Goal: Task Accomplishment & Management: Use online tool/utility

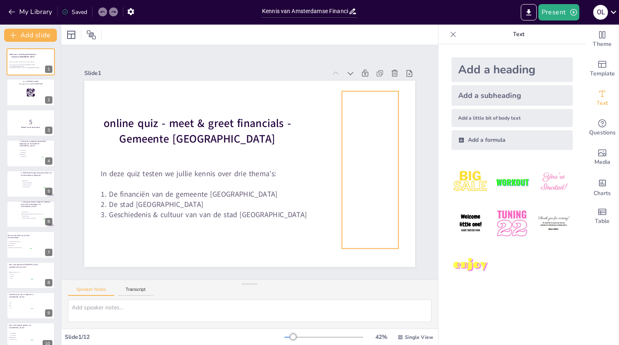
checkbox input "true"
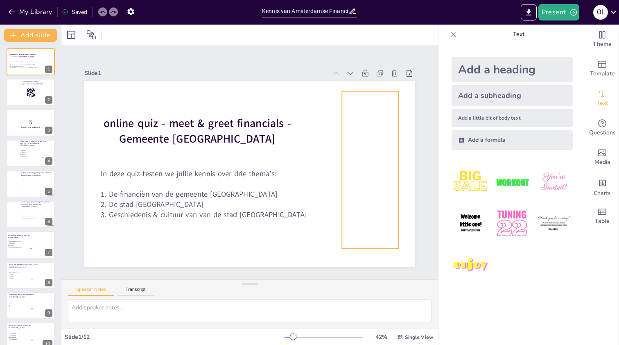
checkbox input "true"
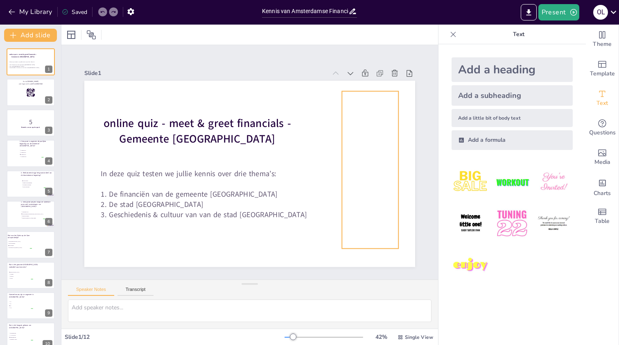
checkbox input "true"
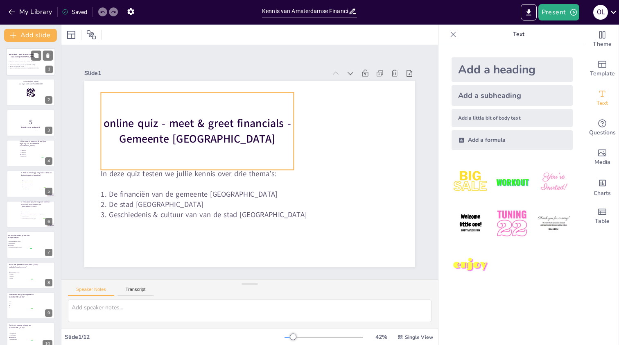
checkbox input "true"
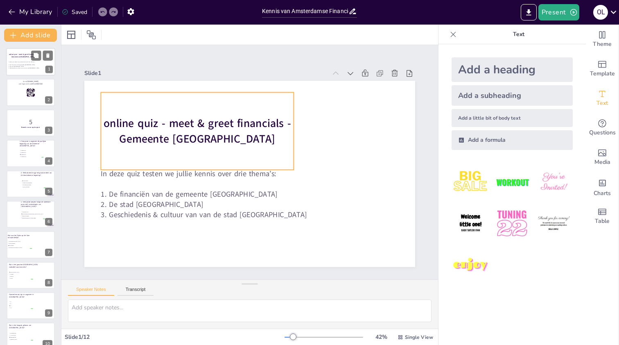
checkbox input "true"
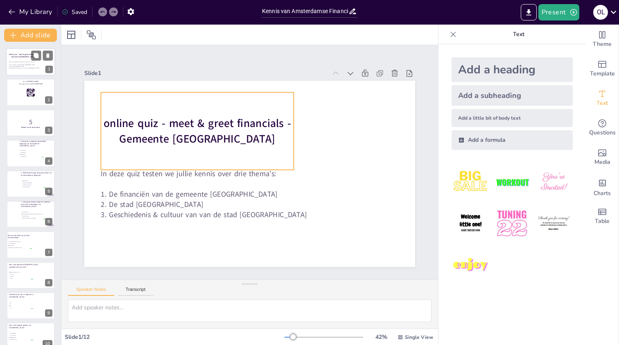
checkbox input "true"
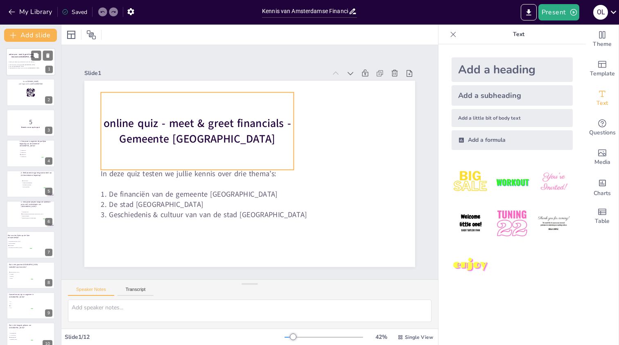
checkbox input "true"
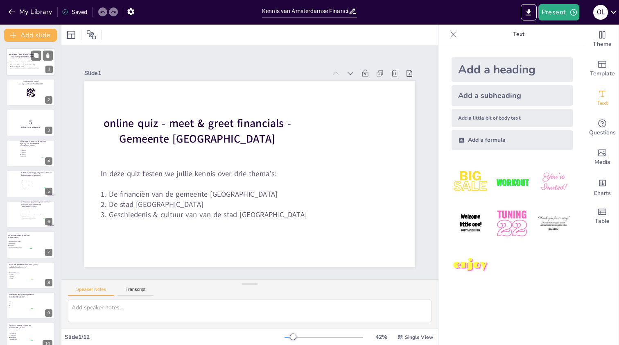
checkbox input "true"
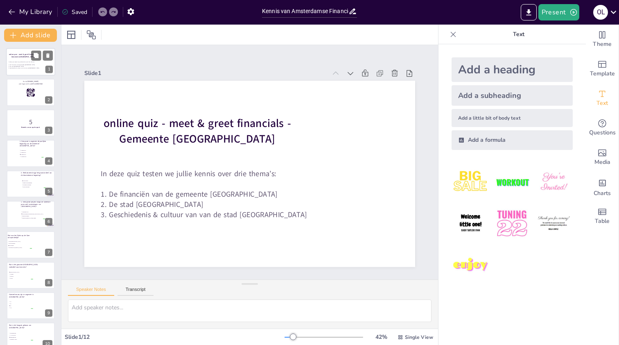
checkbox input "true"
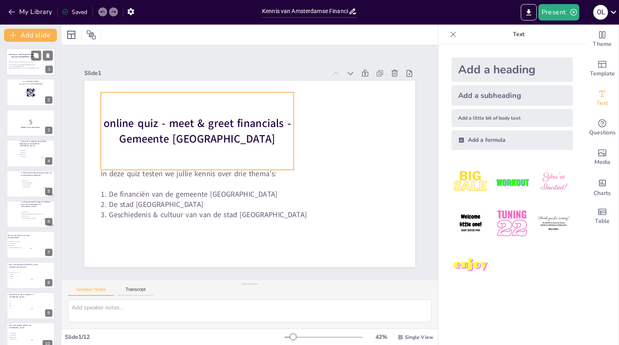
checkbox input "true"
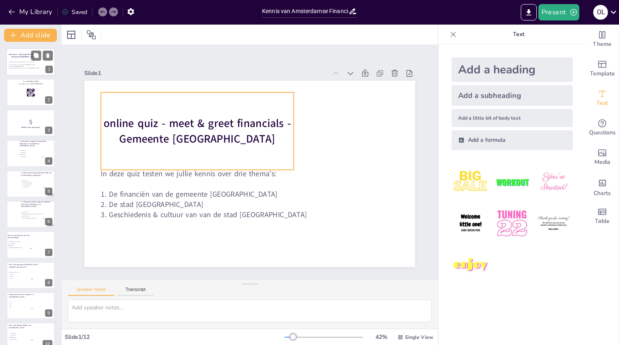
checkbox input "true"
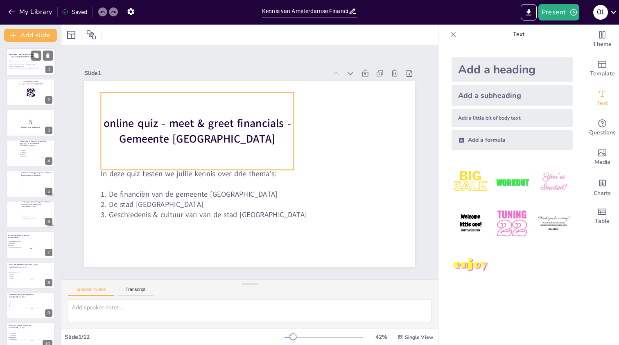
checkbox input "true"
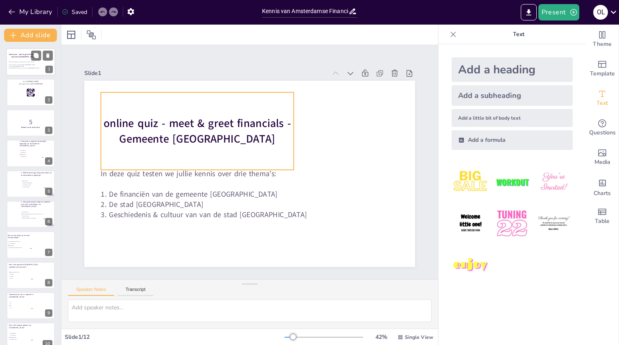
checkbox input "true"
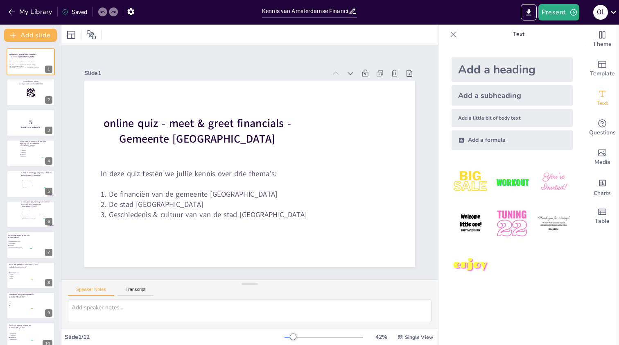
checkbox input "true"
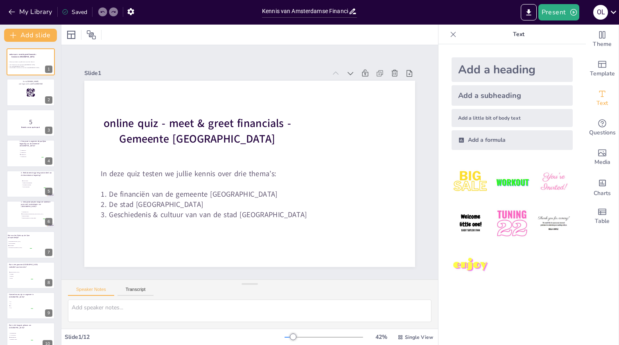
checkbox input "true"
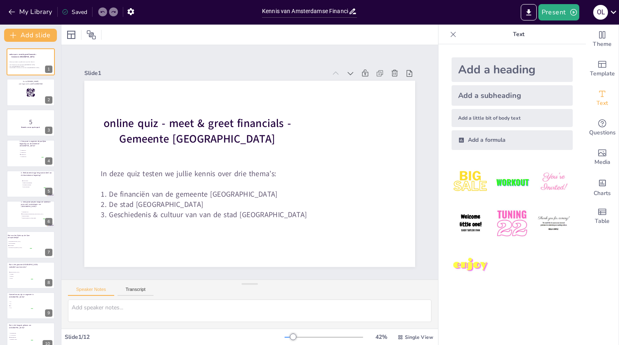
checkbox input "true"
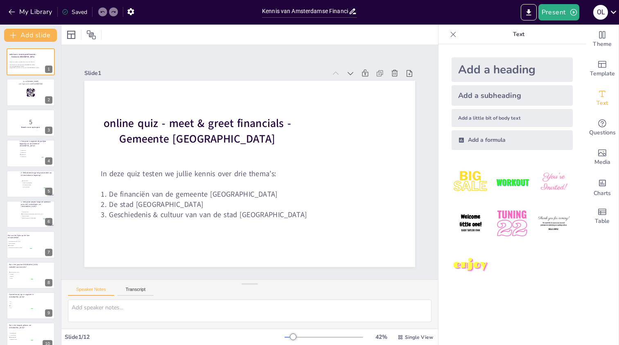
checkbox input "true"
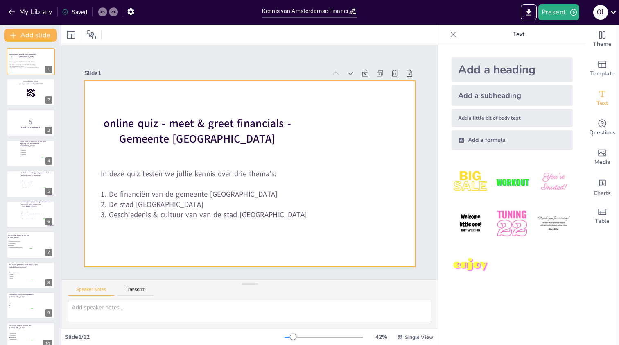
checkbox input "true"
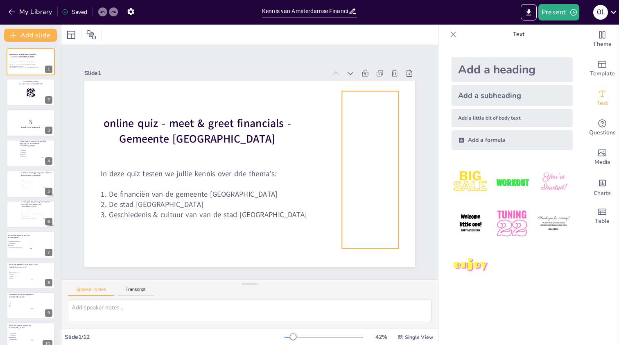
checkbox input "true"
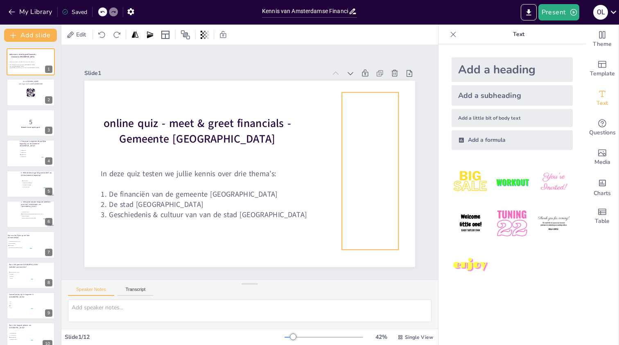
checkbox input "true"
click at [377, 146] on div at bounding box center [370, 170] width 220 height 157
checkbox input "true"
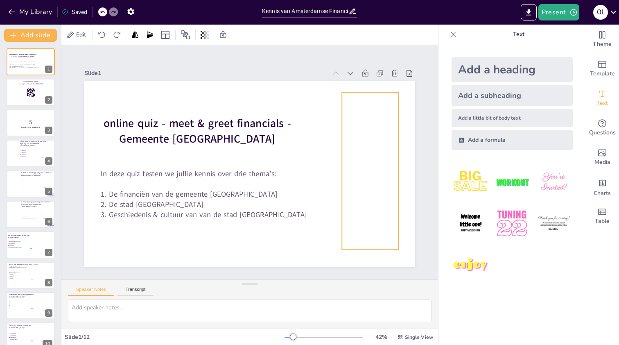
checkbox input "true"
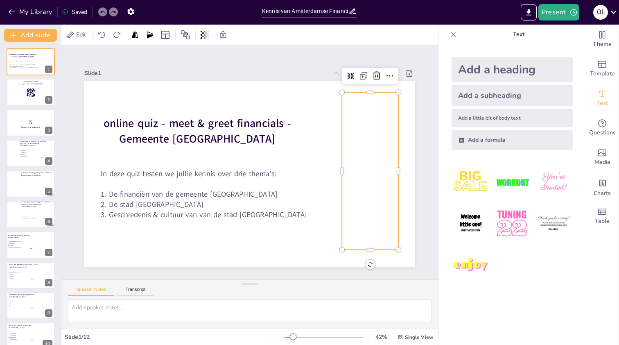
checkbox input "true"
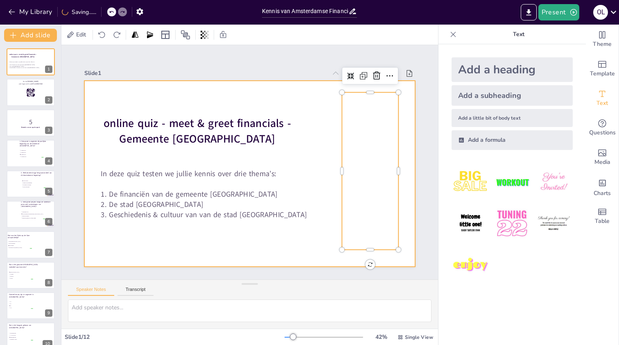
checkbox input "true"
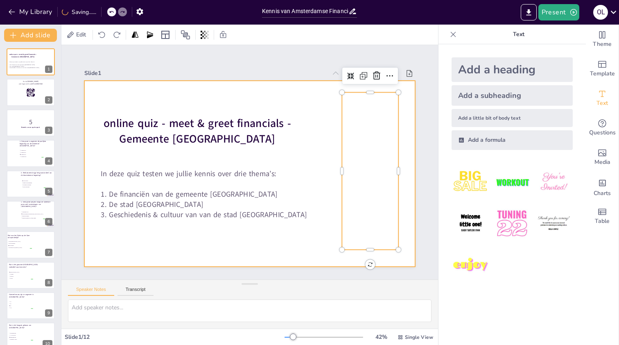
checkbox input "true"
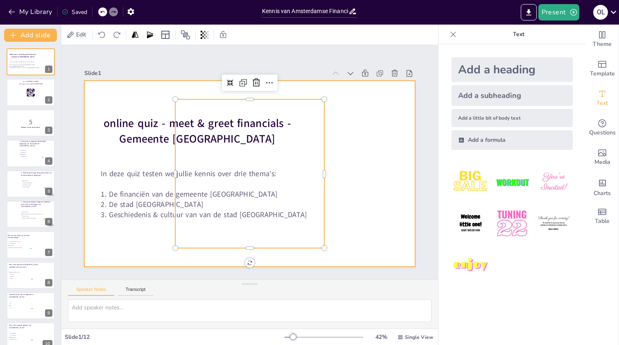
checkbox input "true"
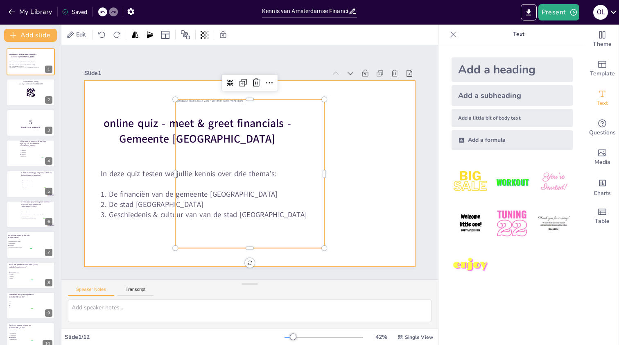
checkbox input "true"
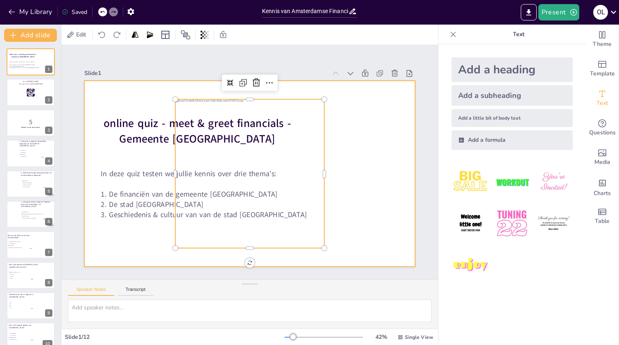
checkbox input "true"
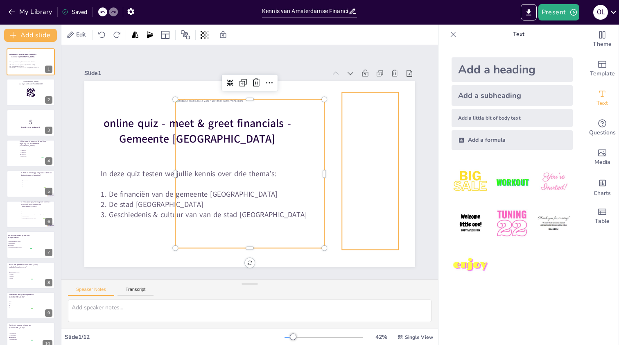
checkbox input "true"
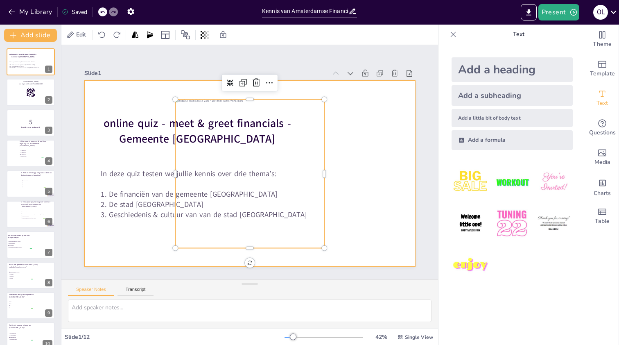
checkbox input "true"
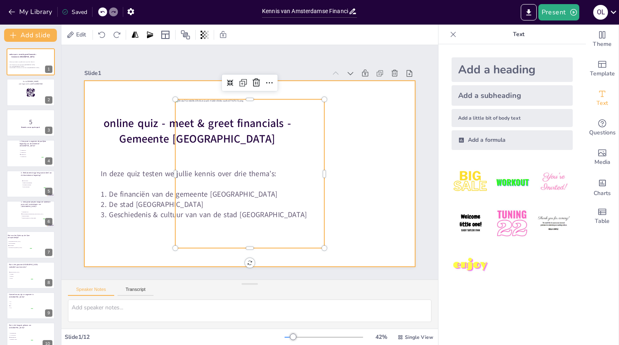
checkbox input "true"
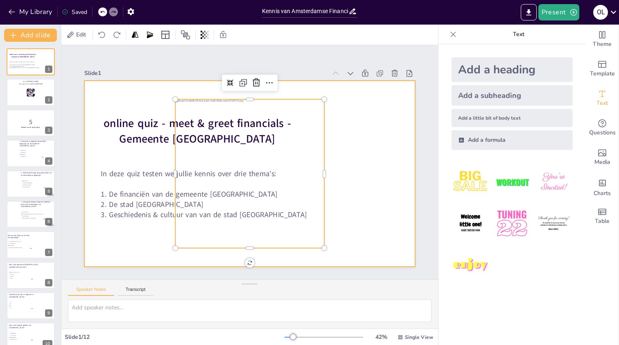
checkbox input "true"
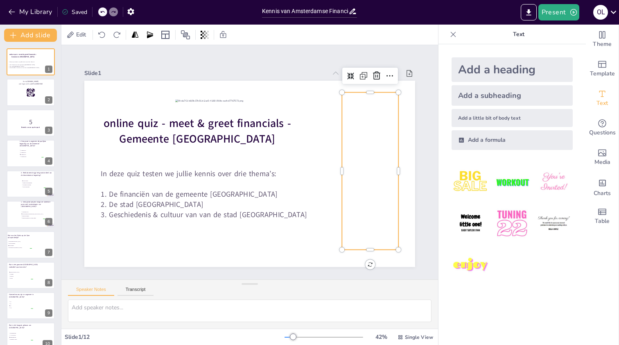
click at [358, 157] on div at bounding box center [370, 170] width 220 height 157
checkbox input "true"
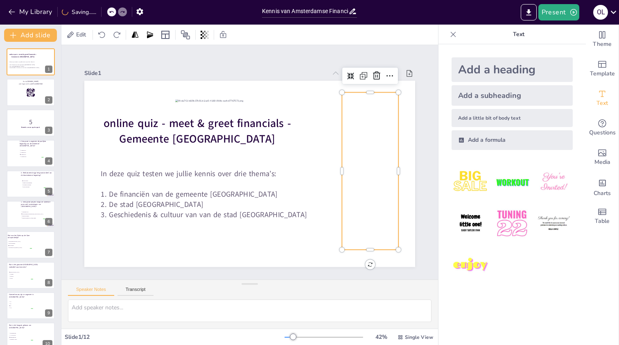
checkbox input "true"
click at [378, 79] on icon at bounding box center [376, 76] width 7 height 8
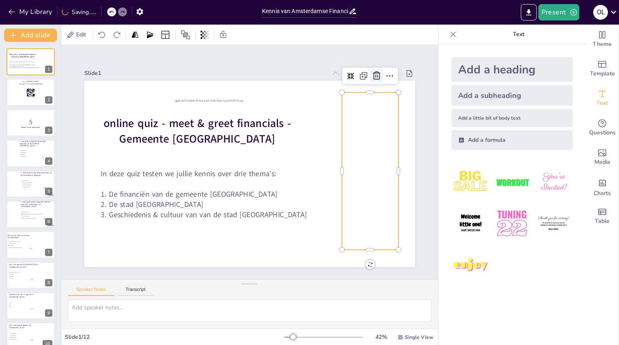
checkbox input "true"
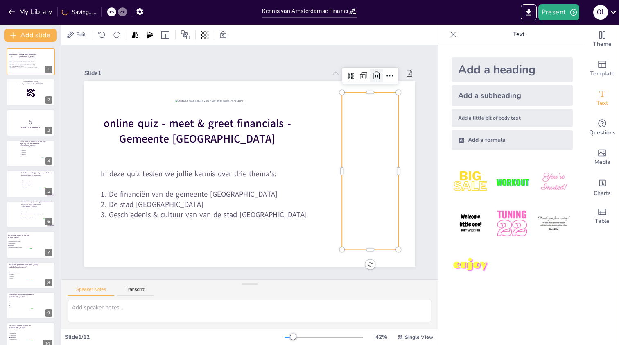
checkbox input "true"
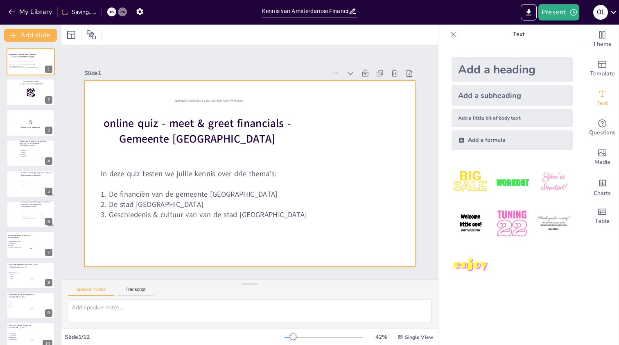
checkbox input "true"
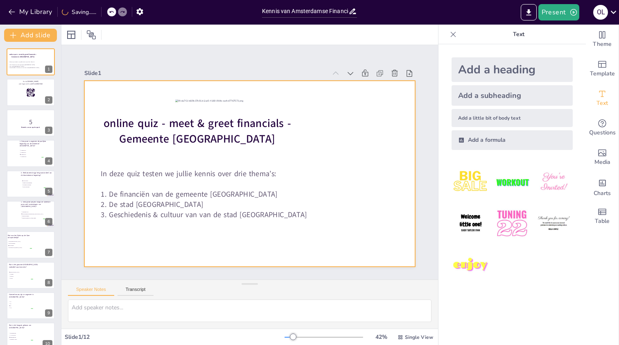
checkbox input "true"
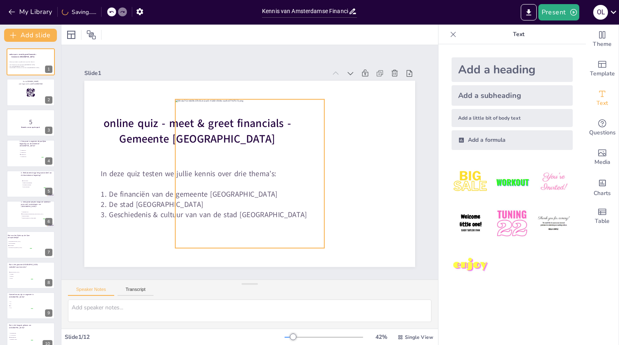
checkbox input "true"
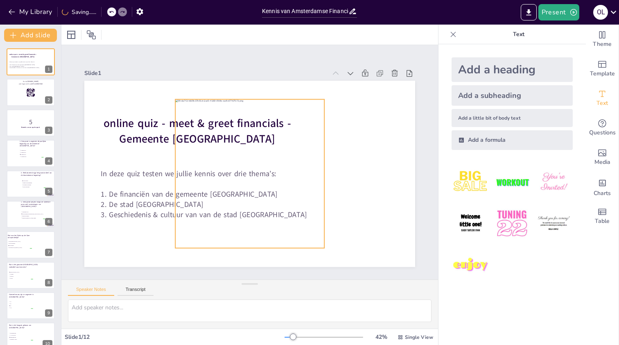
checkbox input "true"
click at [261, 143] on div at bounding box center [249, 173] width 149 height 149
checkbox input "true"
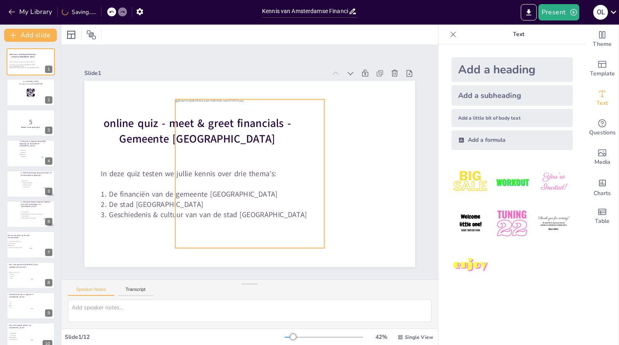
checkbox input "true"
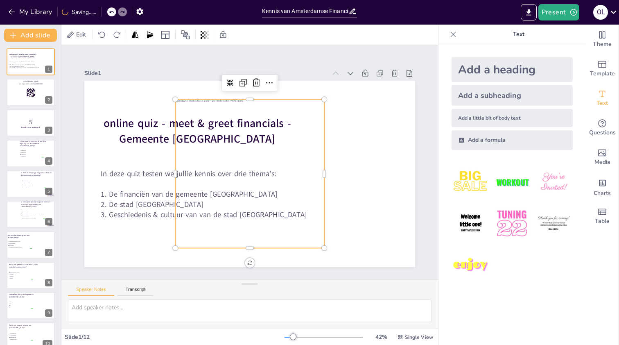
checkbox input "true"
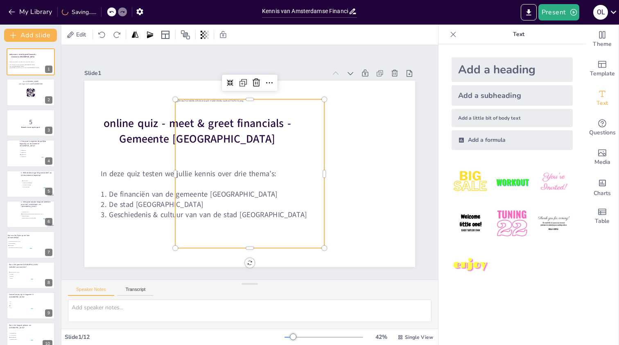
checkbox input "true"
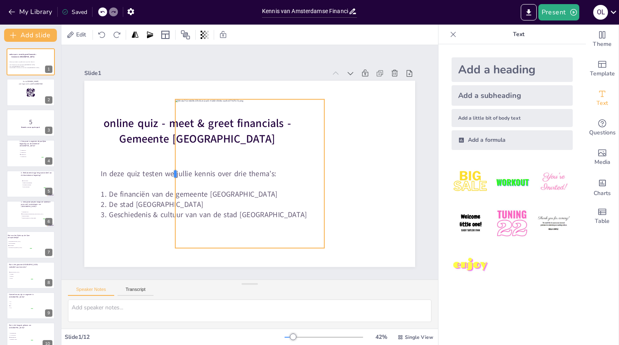
checkbox input "true"
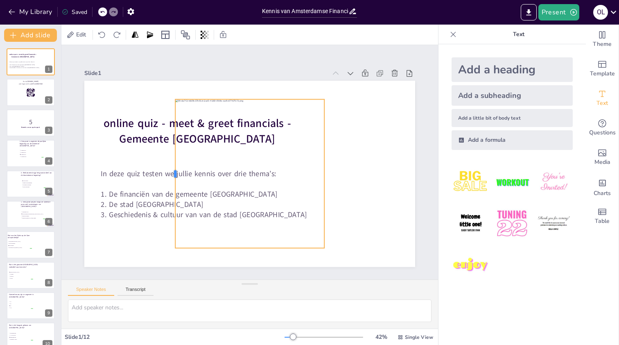
checkbox input "true"
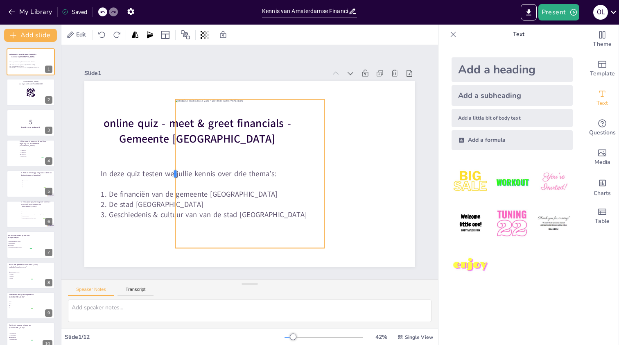
checkbox input "true"
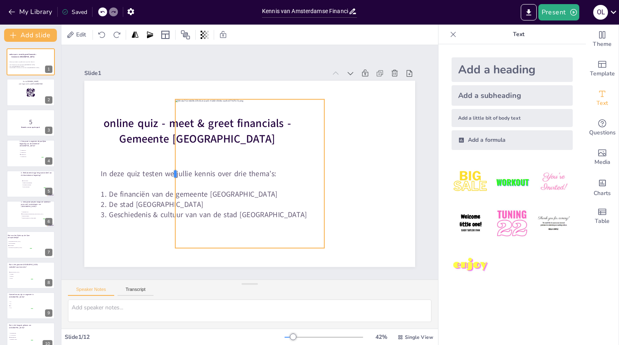
checkbox input "true"
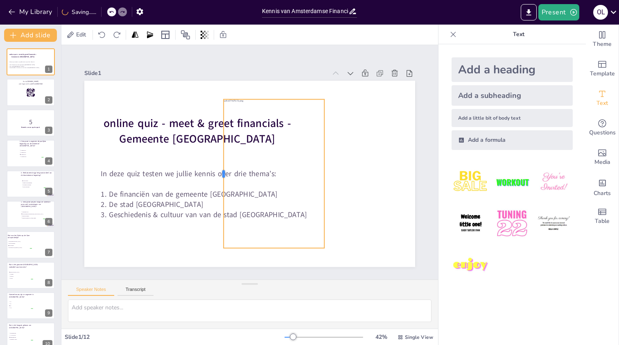
drag, startPoint x: 175, startPoint y: 173, endPoint x: 223, endPoint y: 176, distance: 48.4
click at [223, 176] on div at bounding box center [220, 173] width 7 height 149
drag, startPoint x: 325, startPoint y: 172, endPoint x: 275, endPoint y: 172, distance: 50.4
click at [275, 172] on div at bounding box center [277, 173] width 7 height 149
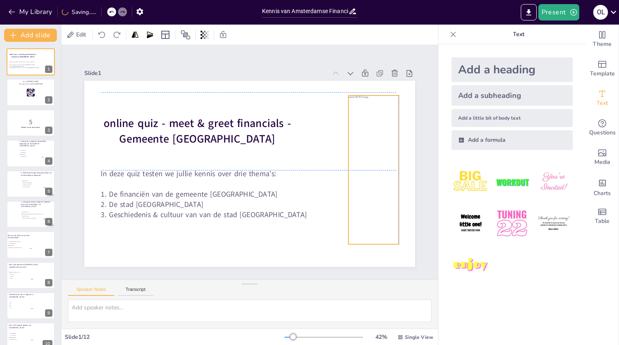
drag, startPoint x: 253, startPoint y: 168, endPoint x: 376, endPoint y: 164, distance: 122.6
click at [376, 164] on div at bounding box center [374, 169] width 149 height 149
click at [365, 149] on div at bounding box center [374, 169] width 149 height 149
click at [32, 147] on button at bounding box center [36, 147] width 10 height 10
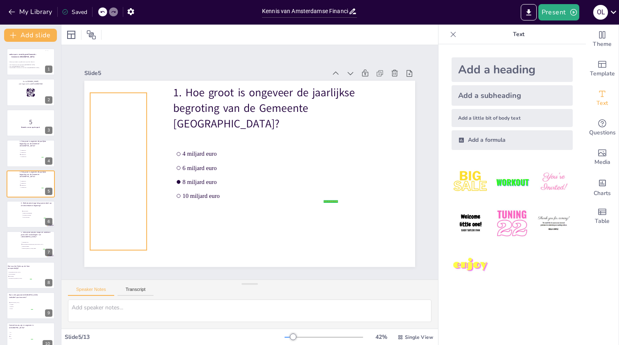
click at [128, 161] on div at bounding box center [118, 171] width 220 height 157
click at [127, 83] on icon at bounding box center [125, 79] width 10 height 10
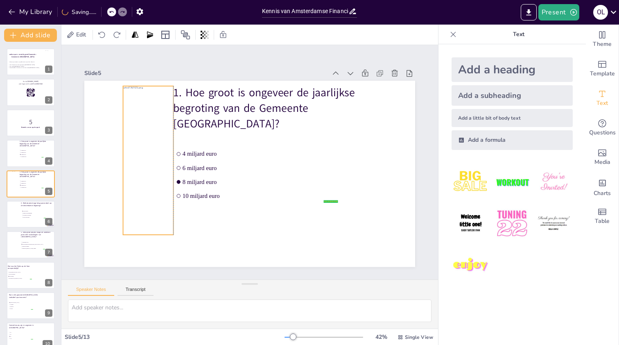
drag, startPoint x: 365, startPoint y: 196, endPoint x: 139, endPoint y: 186, distance: 226.0
click at [139, 186] on div at bounding box center [149, 160] width 149 height 149
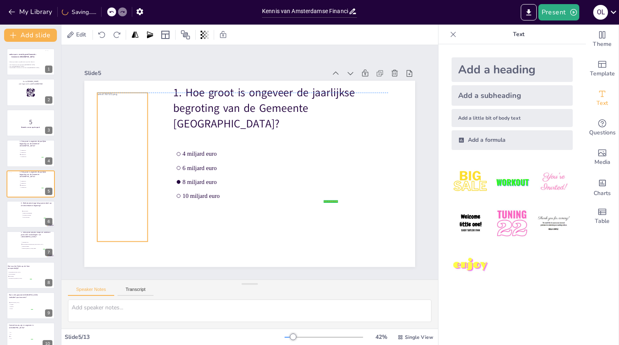
drag, startPoint x: 145, startPoint y: 184, endPoint x: 119, endPoint y: 193, distance: 27.5
click at [119, 193] on div at bounding box center [123, 167] width 149 height 149
click at [28, 212] on li "Ruimte & Duurzaamheid" at bounding box center [34, 213] width 25 height 2
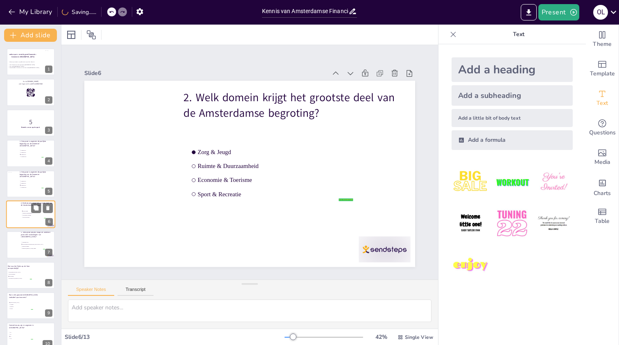
scroll to position [21, 0]
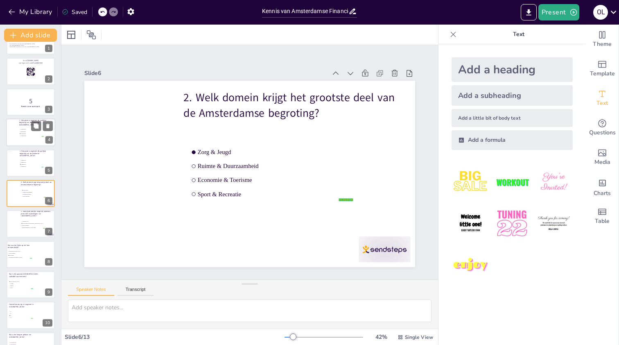
click at [27, 130] on li "4 miljard euro" at bounding box center [31, 130] width 25 height 2
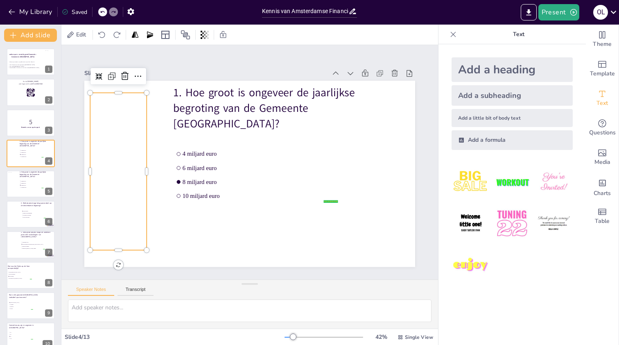
click at [97, 134] on div at bounding box center [118, 171] width 220 height 157
click at [127, 80] on icon at bounding box center [124, 76] width 7 height 8
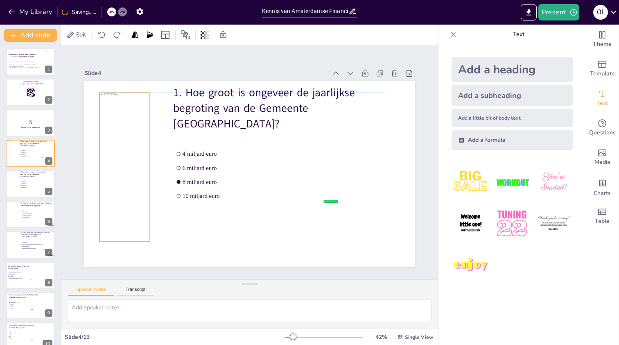
drag, startPoint x: 356, startPoint y: 165, endPoint x: 107, endPoint y: 162, distance: 249.1
click at [107, 162] on div at bounding box center [125, 167] width 149 height 149
click at [27, 190] on div at bounding box center [30, 184] width 49 height 28
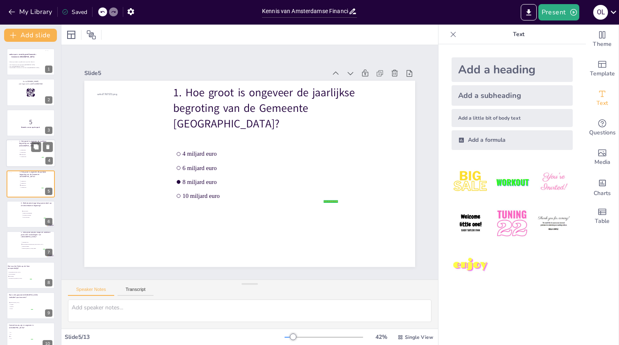
click at [26, 152] on li "6 miljard euro" at bounding box center [31, 153] width 25 height 2
click at [26, 211] on span "Zorg & Jeugd" at bounding box center [34, 211] width 23 height 1
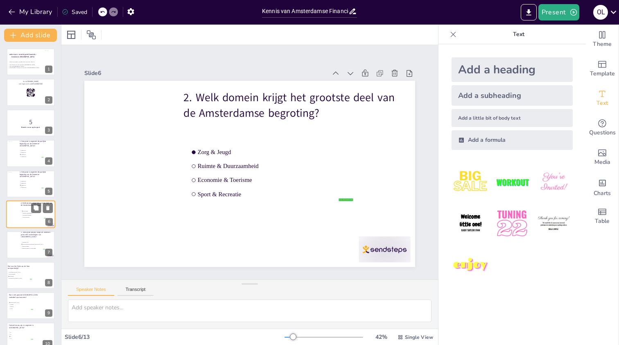
scroll to position [21, 0]
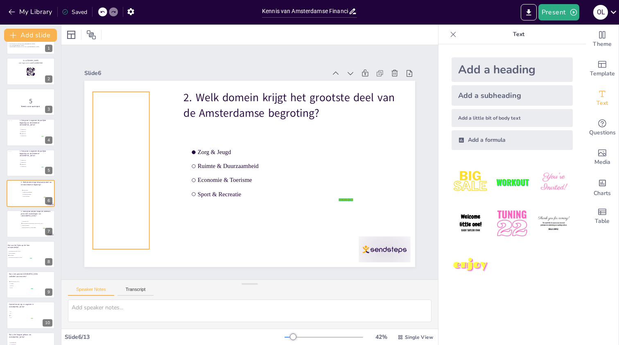
click at [136, 162] on div at bounding box center [120, 170] width 220 height 157
click at [127, 79] on icon at bounding box center [128, 75] width 10 height 10
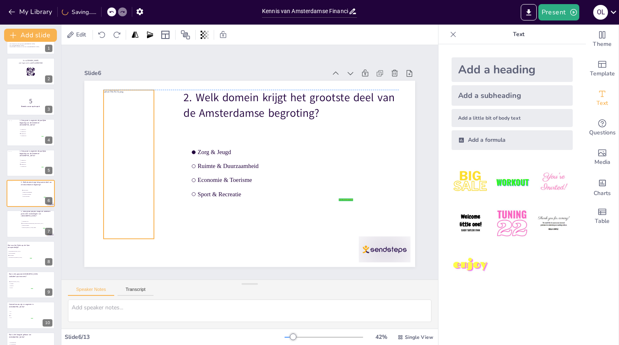
drag, startPoint x: 367, startPoint y: 164, endPoint x: 122, endPoint y: 159, distance: 245.0
click at [122, 159] on div at bounding box center [129, 164] width 149 height 149
click at [23, 231] on div at bounding box center [30, 224] width 49 height 28
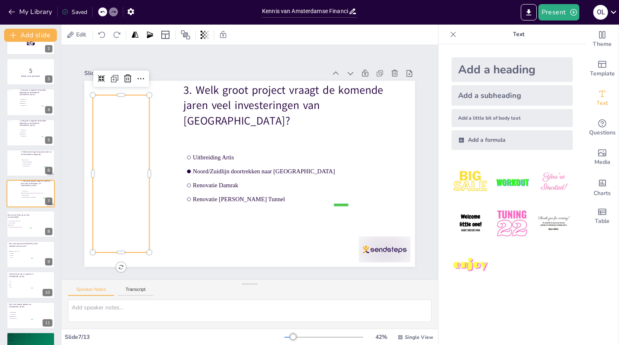
click at [129, 151] on div at bounding box center [120, 173] width 220 height 157
click at [127, 85] on div at bounding box center [121, 78] width 56 height 16
click at [127, 78] on icon at bounding box center [127, 78] width 7 height 8
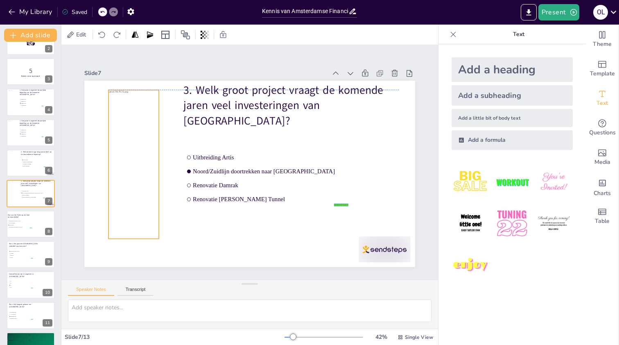
drag, startPoint x: 363, startPoint y: 155, endPoint x: 123, endPoint y: 152, distance: 240.1
click at [123, 152] on div at bounding box center [134, 164] width 149 height 149
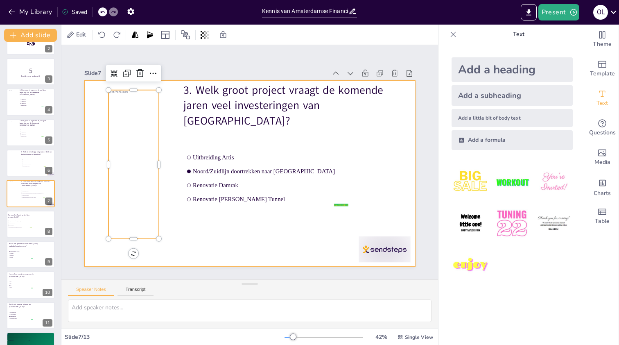
click at [99, 165] on div at bounding box center [249, 174] width 331 height 186
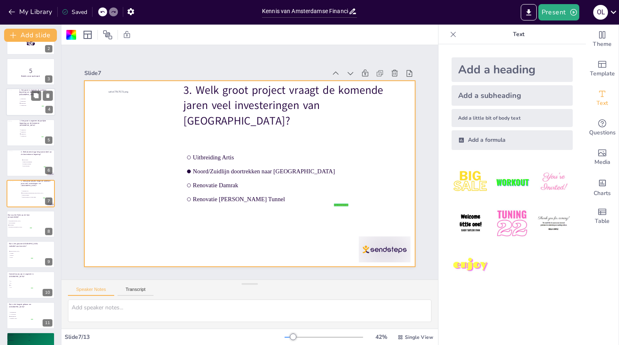
click at [29, 114] on div at bounding box center [30, 102] width 49 height 28
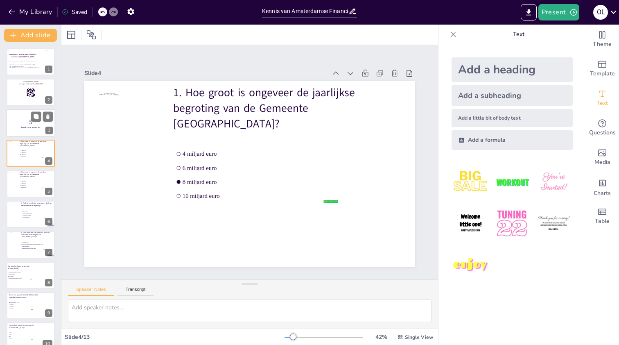
click at [29, 134] on div at bounding box center [30, 123] width 49 height 28
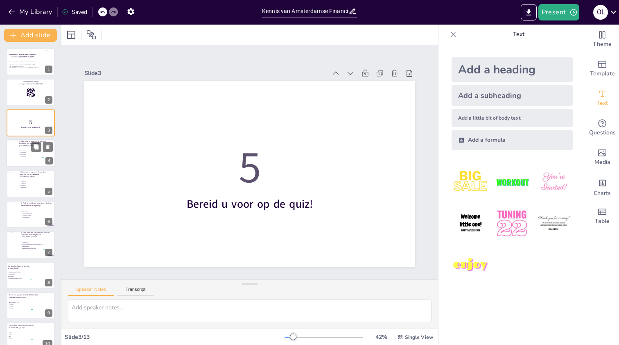
click at [27, 152] on span "6 miljard euro" at bounding box center [32, 152] width 23 height 1
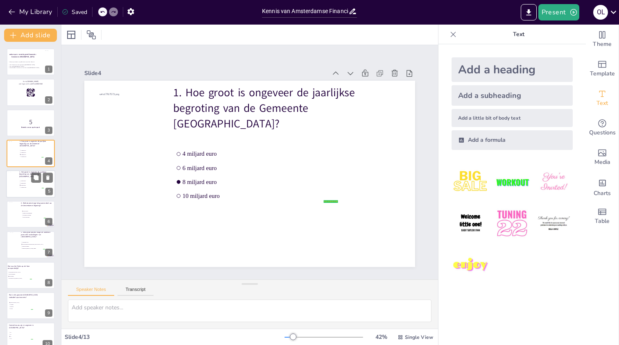
click at [25, 197] on div at bounding box center [30, 184] width 49 height 28
click at [27, 159] on div at bounding box center [30, 153] width 49 height 28
click at [29, 181] on li "4 miljard euro" at bounding box center [31, 181] width 25 height 2
click at [26, 153] on li "6 miljard euro" at bounding box center [31, 153] width 25 height 2
click at [47, 145] on icon at bounding box center [47, 147] width 3 height 5
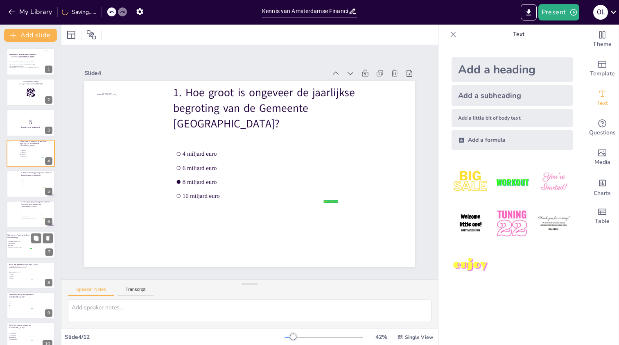
click at [27, 244] on span "Een schouwburg" at bounding box center [20, 243] width 23 height 1
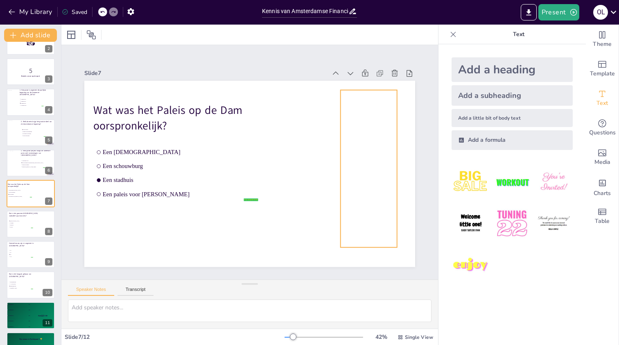
click at [375, 170] on div at bounding box center [369, 168] width 220 height 157
click at [378, 77] on icon at bounding box center [375, 73] width 7 height 8
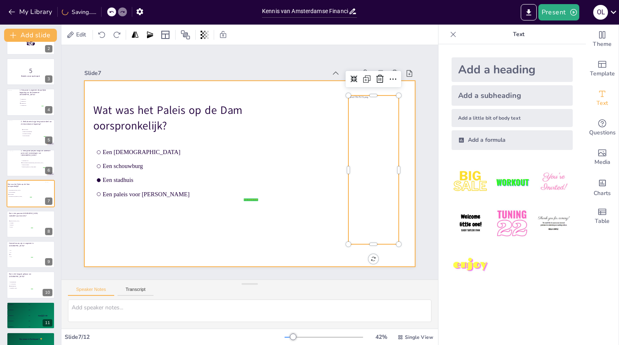
click at [311, 147] on div at bounding box center [249, 174] width 331 height 186
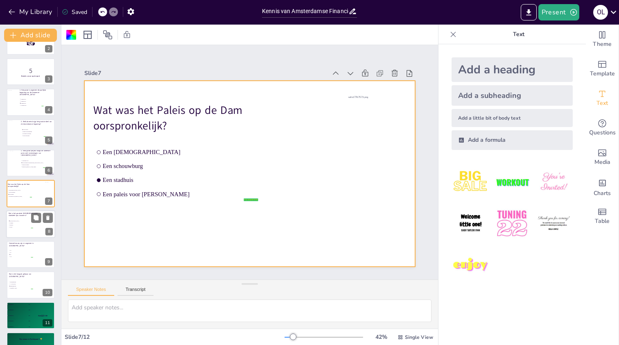
click at [15, 230] on div at bounding box center [30, 224] width 49 height 28
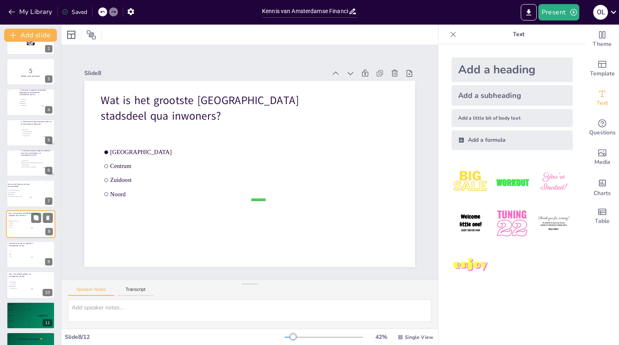
scroll to position [73, 0]
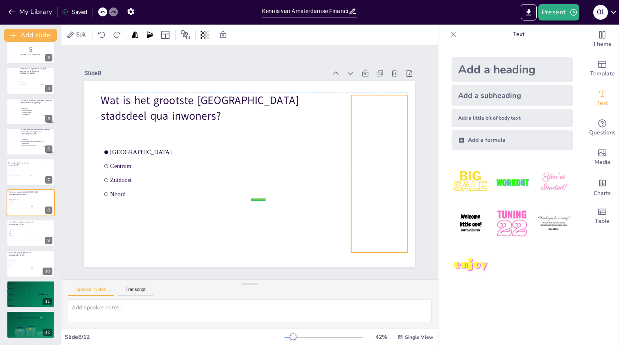
click at [370, 168] on div at bounding box center [379, 173] width 220 height 157
click at [388, 84] on div at bounding box center [386, 78] width 13 height 13
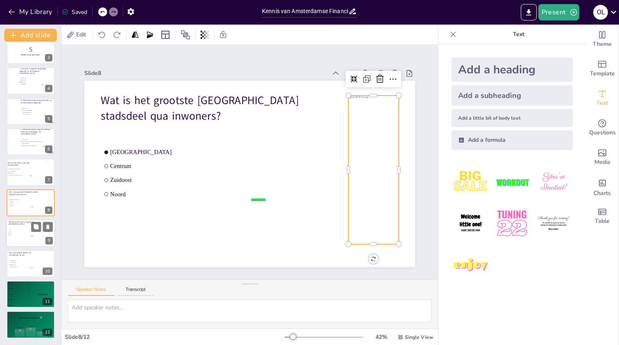
click at [18, 234] on li "75" at bounding box center [21, 233] width 25 height 2
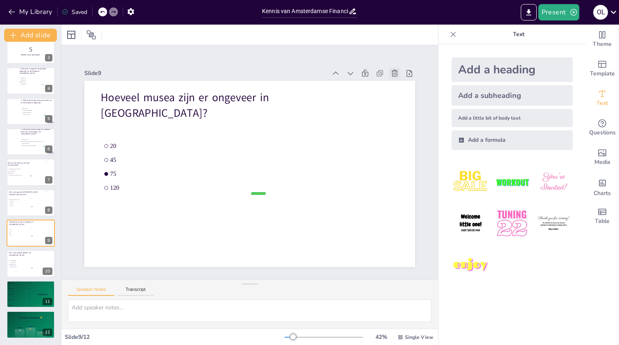
click at [397, 77] on icon at bounding box center [395, 73] width 8 height 8
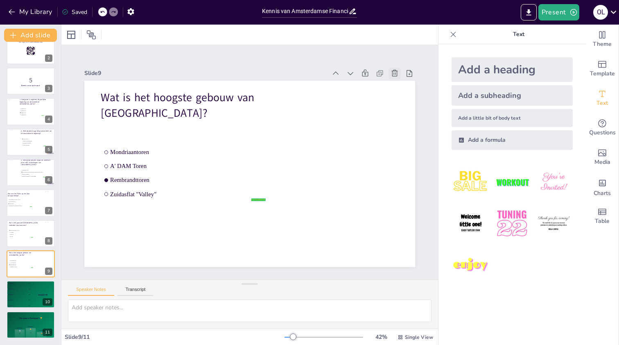
scroll to position [42, 0]
click at [380, 146] on div at bounding box center [379, 173] width 220 height 157
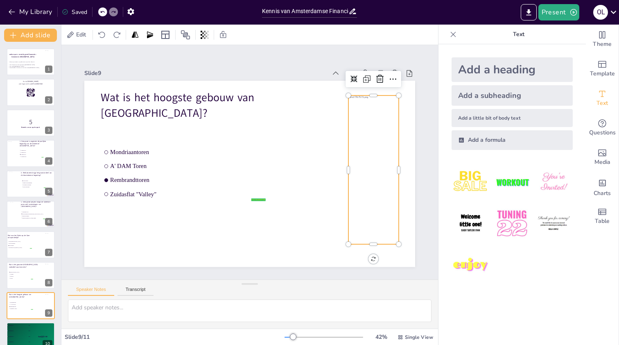
scroll to position [0, 0]
click at [561, 12] on button "Present" at bounding box center [559, 12] width 41 height 16
click at [571, 53] on li "Play presentation" at bounding box center [572, 50] width 64 height 13
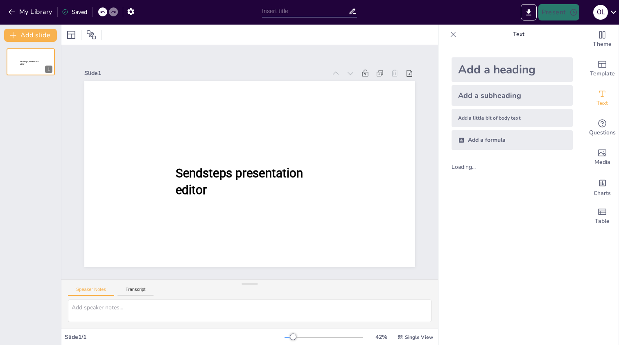
type input "Kennis van Amsterdamse Financiën: Meet & Greet Quiz"
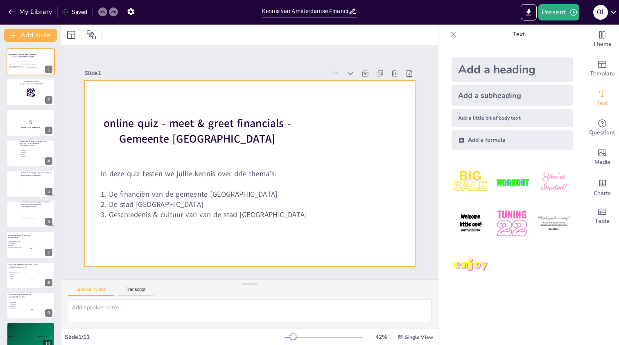
checkbox input "true"
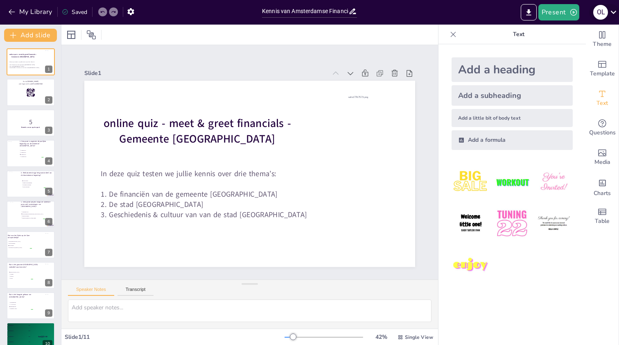
click at [614, 10] on icon at bounding box center [613, 12] width 11 height 11
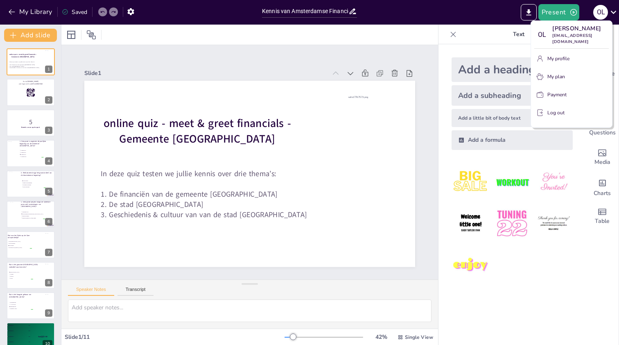
click at [548, 73] on p "My plan" at bounding box center [557, 76] width 18 height 7
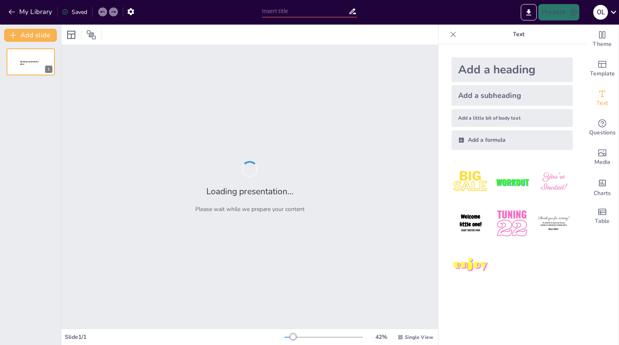
type input "Kennis van Amsterdamse Financiën: Meet & Greet Quiz"
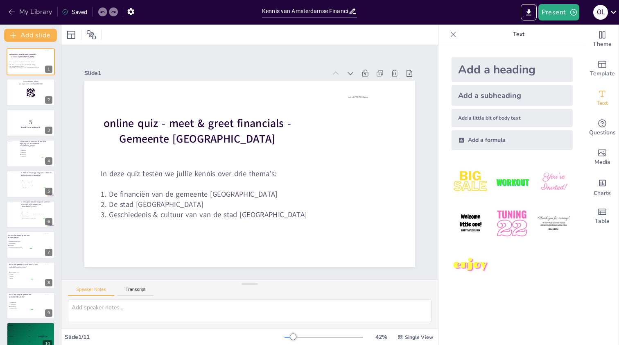
click at [35, 11] on button "My Library" at bounding box center [31, 11] width 50 height 13
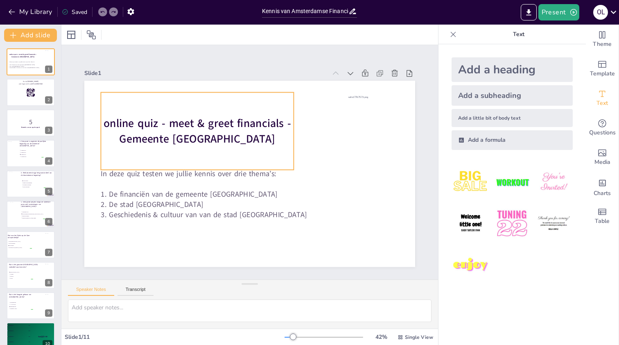
checkbox input "true"
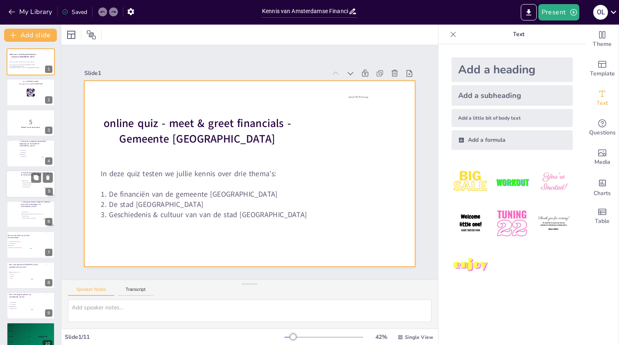
checkbox input "true"
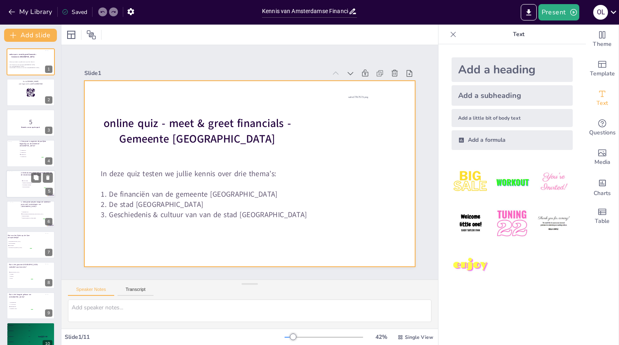
checkbox input "true"
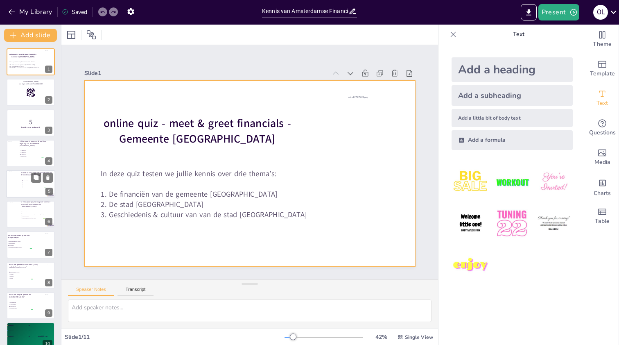
checkbox input "true"
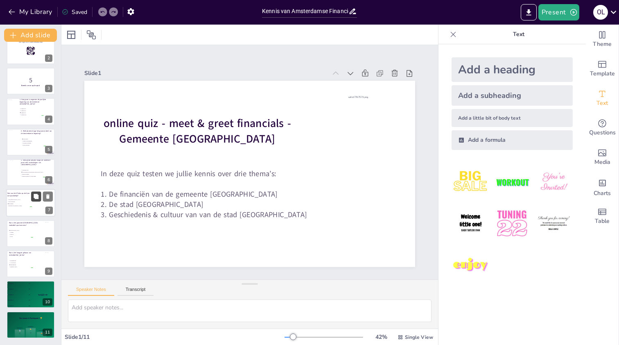
checkbox input "true"
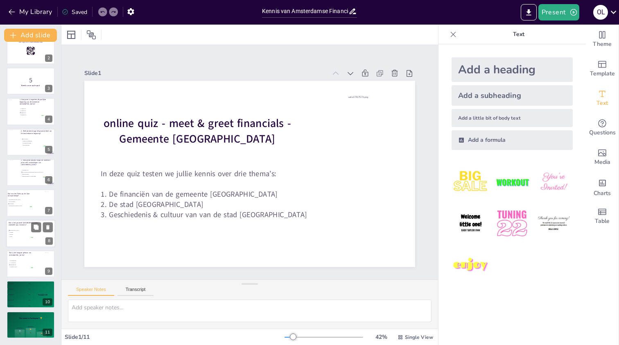
checkbox input "true"
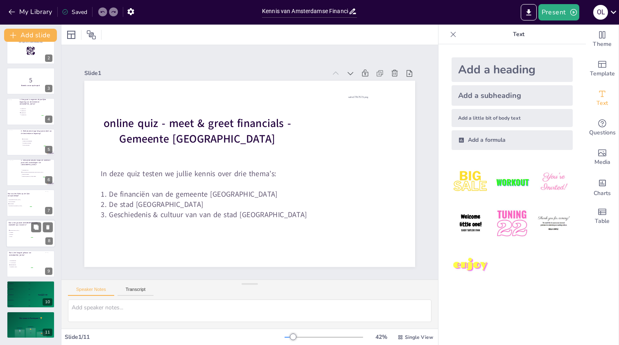
checkbox input "true"
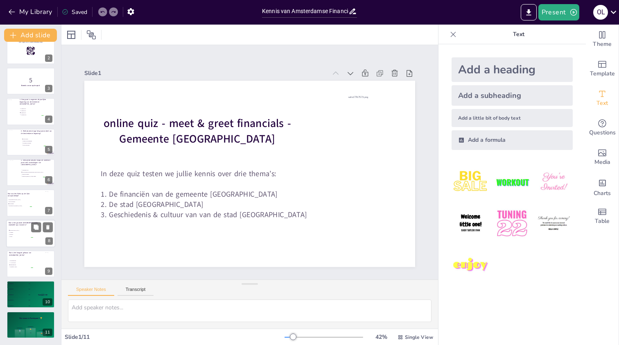
checkbox input "true"
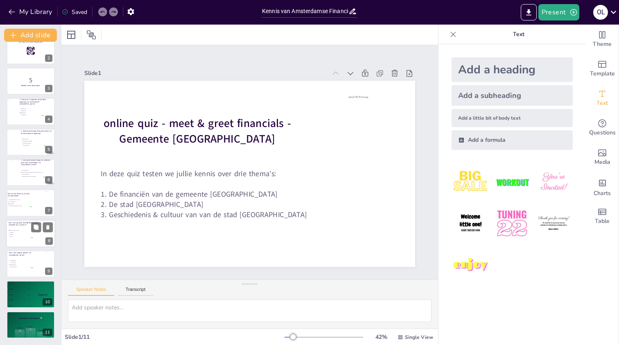
checkbox input "true"
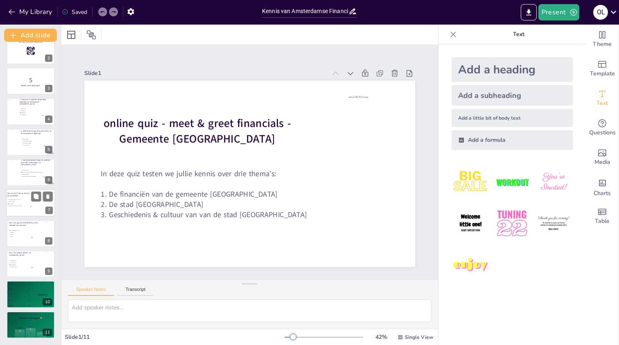
click at [24, 209] on div at bounding box center [30, 203] width 49 height 28
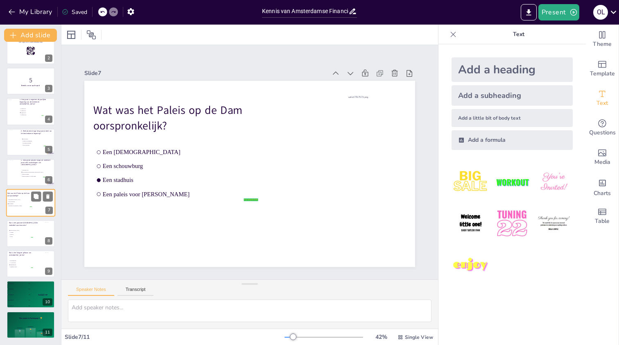
checkbox input "true"
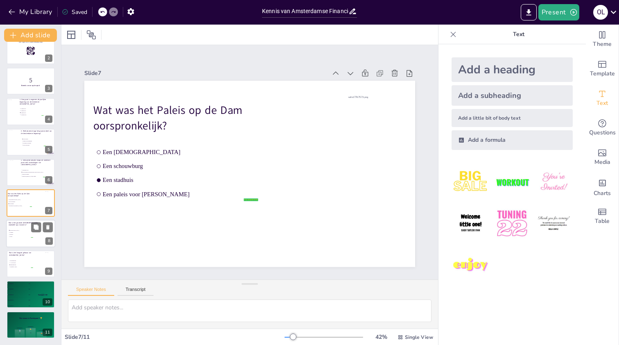
checkbox input "true"
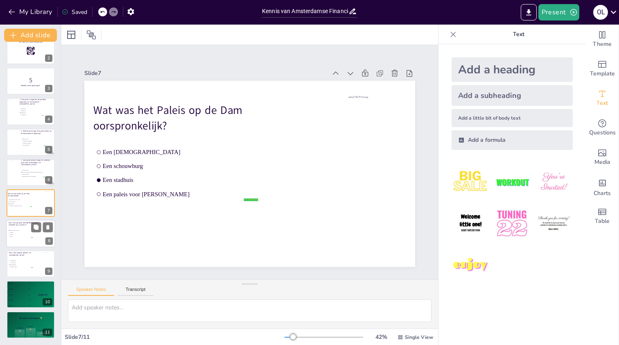
checkbox input "true"
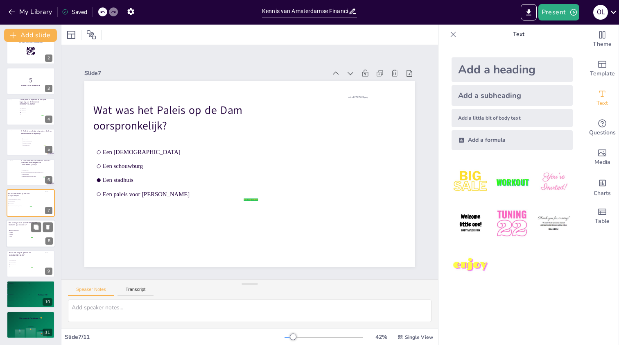
checkbox input "true"
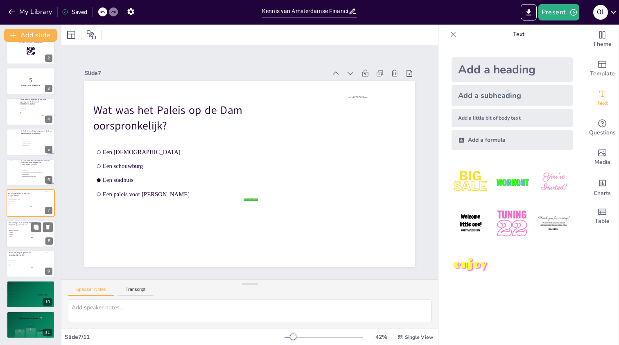
checkbox input "true"
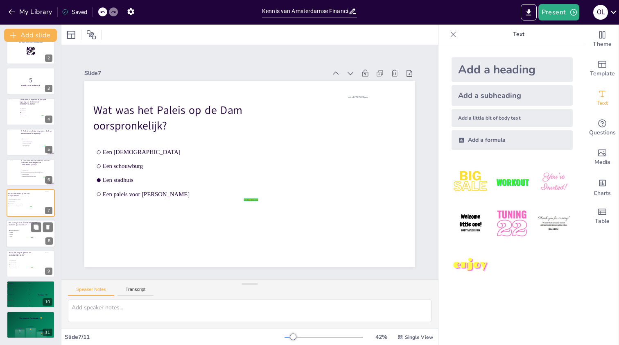
checkbox input "true"
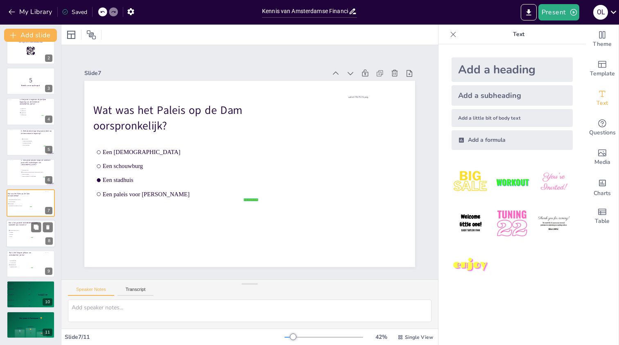
checkbox input "true"
click at [32, 246] on div at bounding box center [30, 234] width 49 height 28
checkbox input "true"
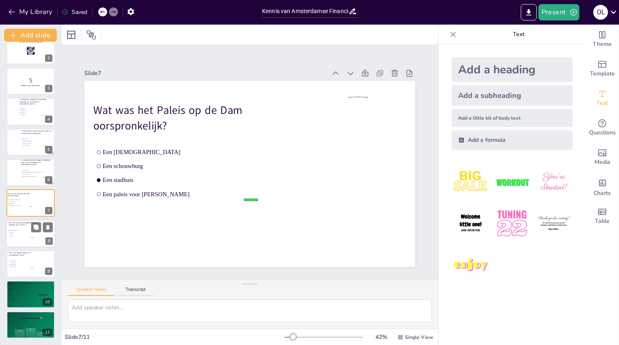
checkbox input "true"
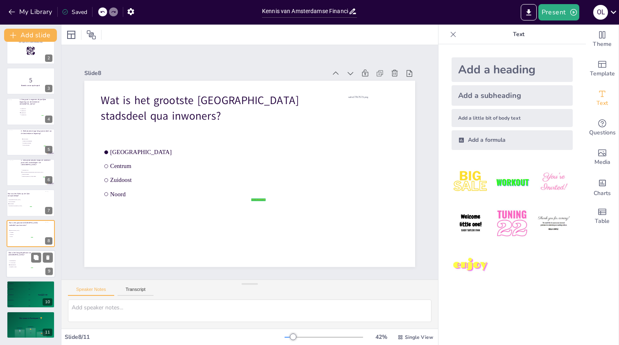
checkbox input "true"
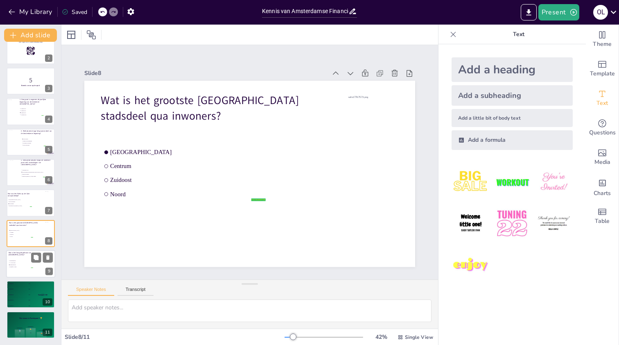
checkbox input "true"
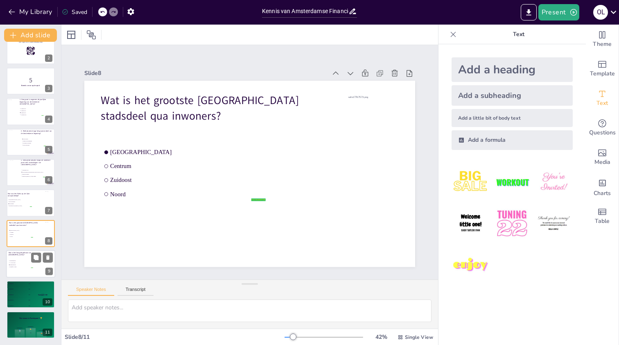
checkbox input "true"
click at [31, 268] on div at bounding box center [30, 264] width 49 height 28
checkbox input "true"
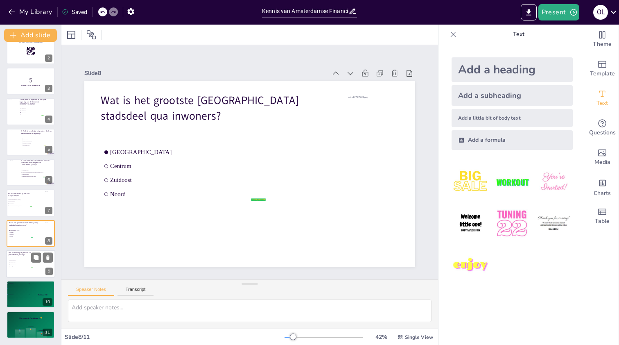
checkbox input "true"
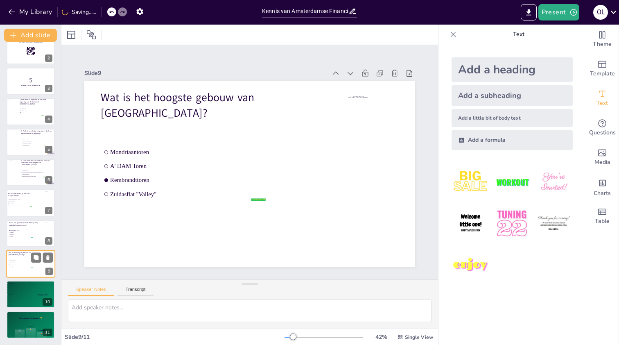
checkbox input "true"
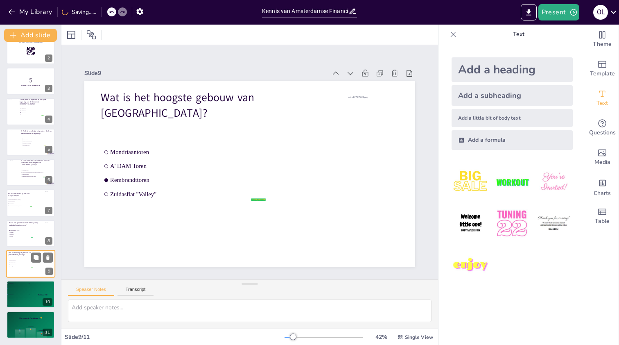
checkbox input "true"
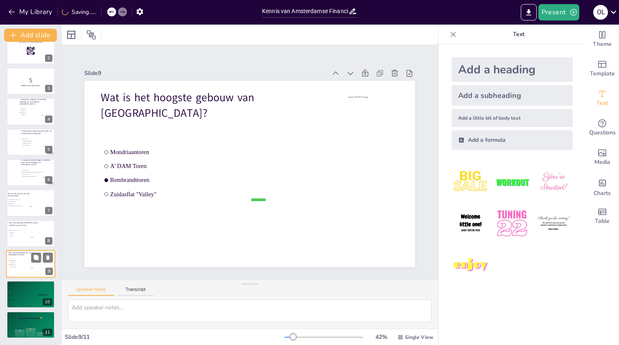
checkbox input "true"
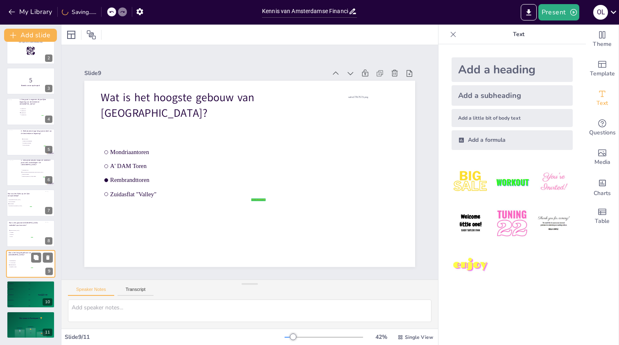
checkbox input "true"
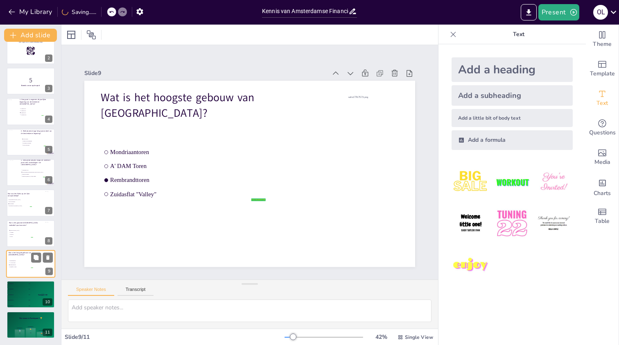
checkbox input "true"
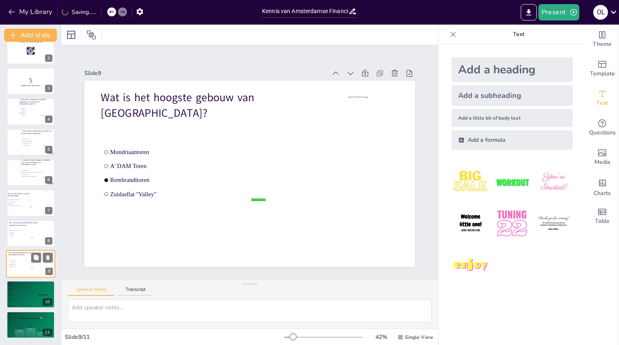
checkbox input "true"
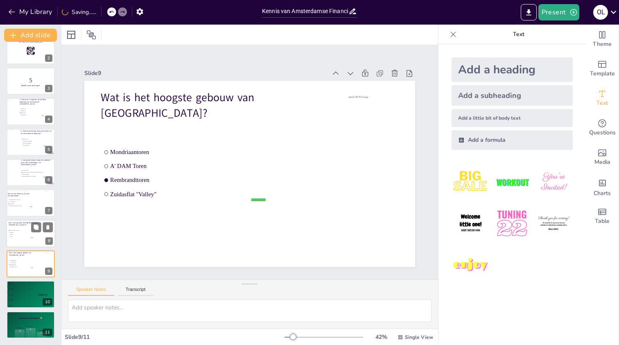
checkbox input "true"
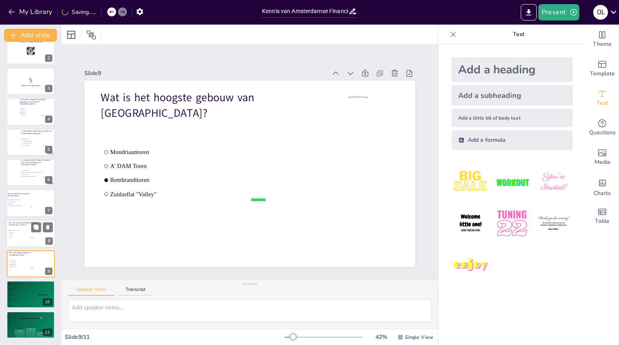
checkbox input "true"
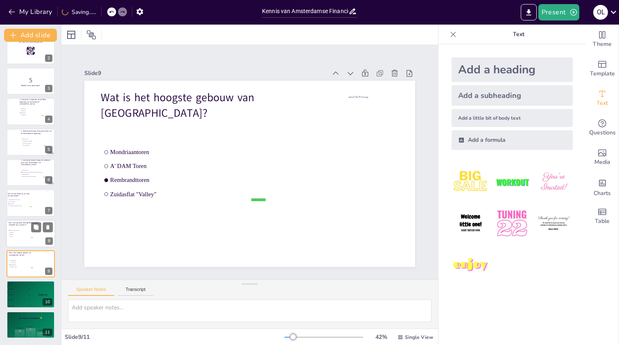
checkbox input "true"
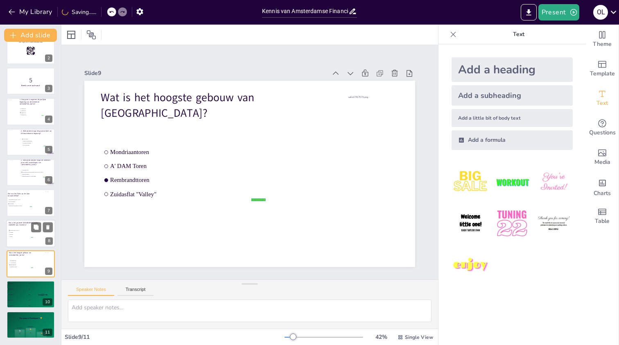
checkbox input "true"
click at [27, 234] on span "Zuidoost" at bounding box center [21, 234] width 23 height 1
checkbox input "true"
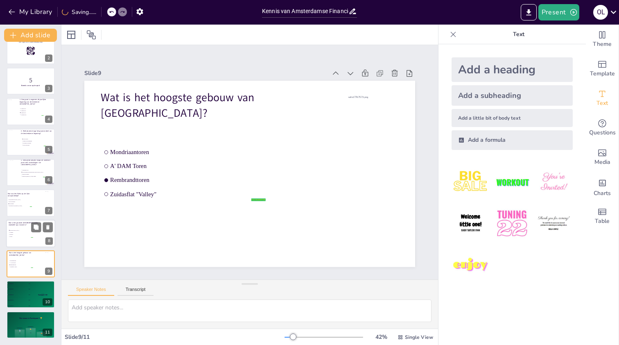
checkbox input "true"
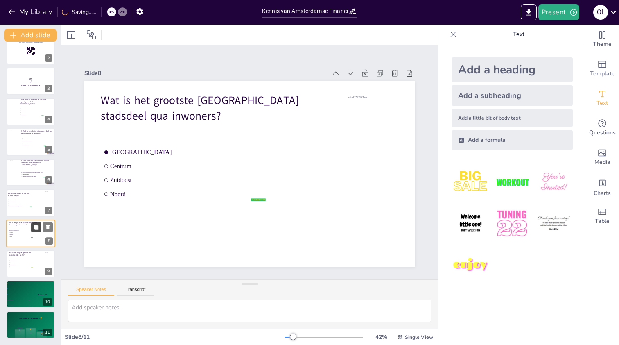
checkbox input "true"
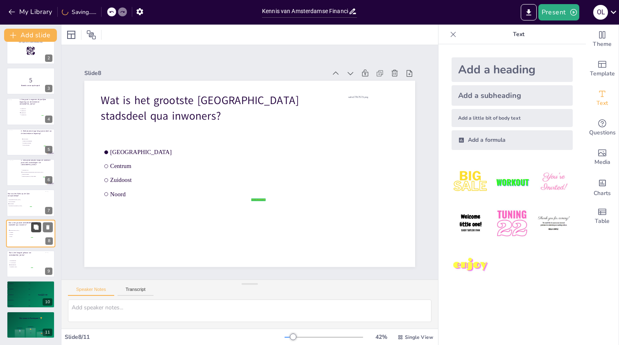
checkbox input "true"
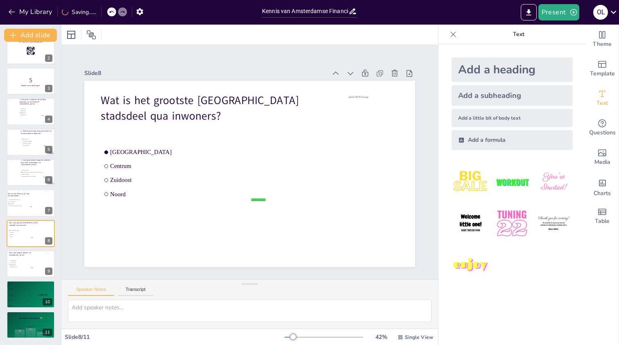
checkbox input "true"
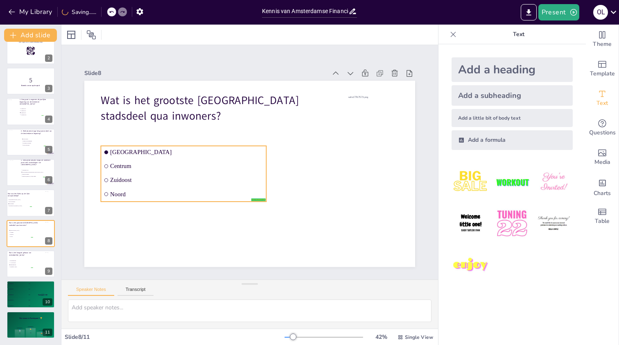
checkbox input "true"
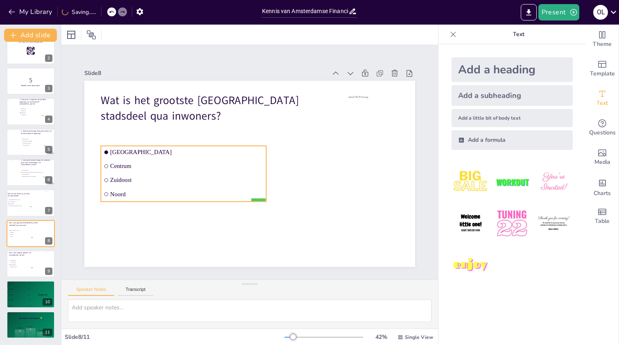
checkbox input "true"
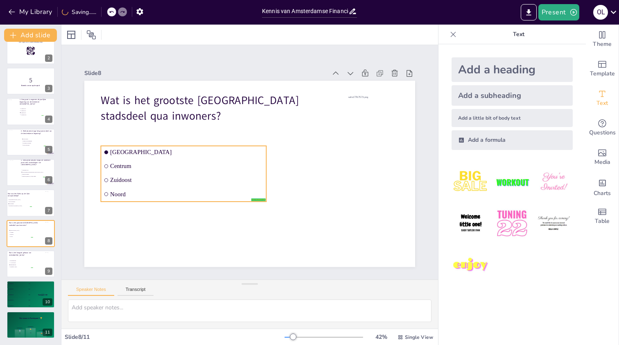
checkbox input "true"
click at [180, 194] on span "Noord" at bounding box center [187, 194] width 154 height 7
checkbox input "true"
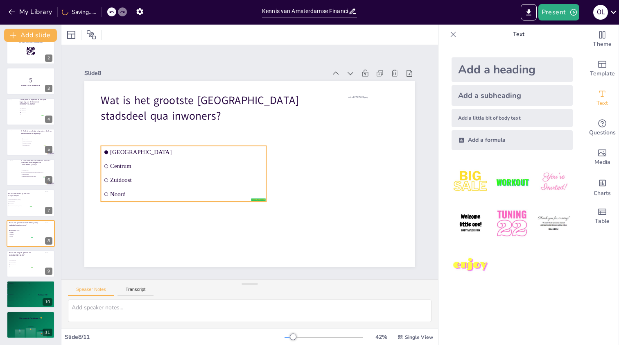
checkbox input "true"
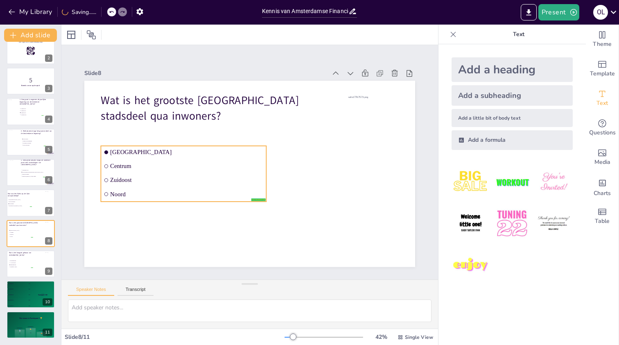
checkbox input "true"
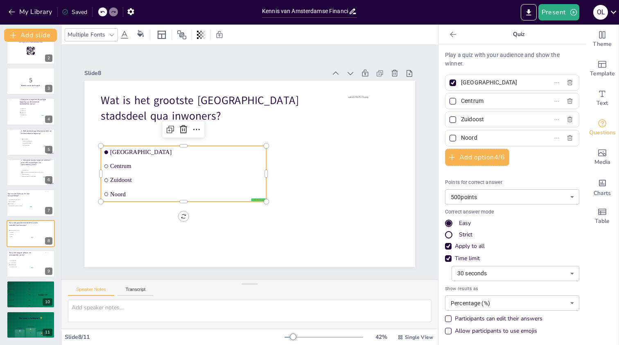
checkbox input "true"
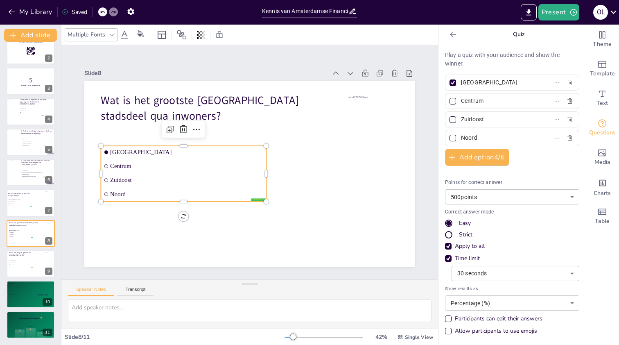
checkbox input "true"
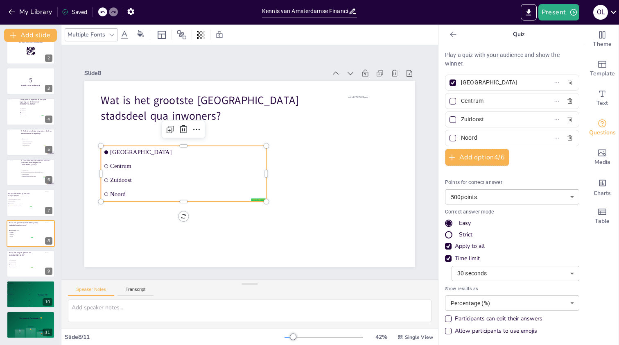
checkbox input "true"
click at [468, 100] on input "Centrum" at bounding box center [499, 101] width 76 height 12
checkbox input "true"
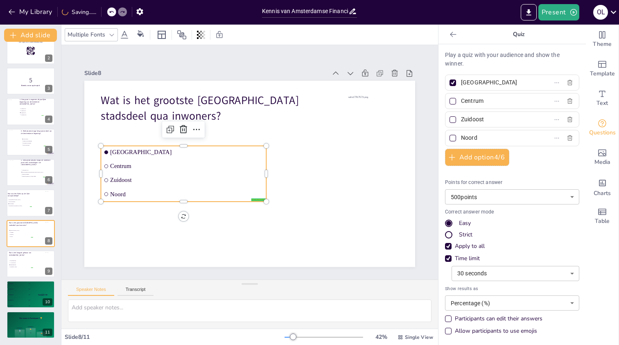
checkbox input "true"
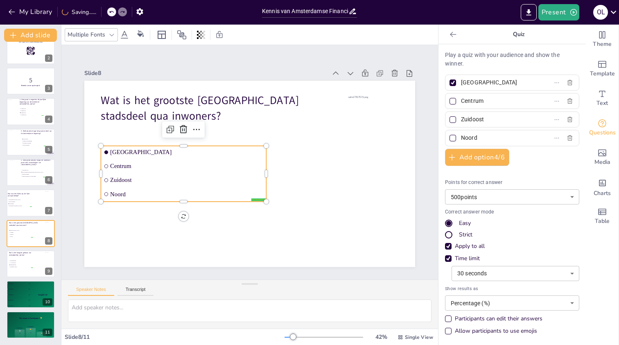
type input "o"
checkbox input "true"
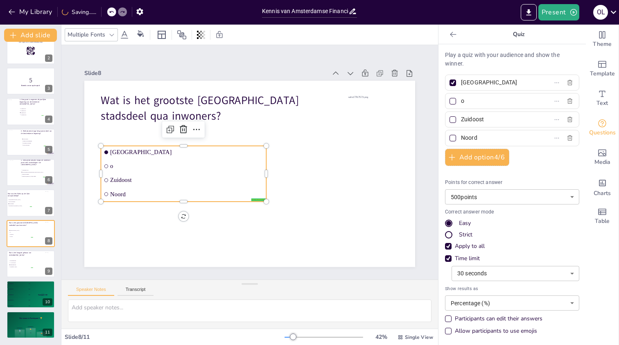
checkbox input "true"
click at [515, 46] on div "Play a quiz with your audience and show the winner. Nieuw-West Oost Zuidoost No…" at bounding box center [512, 194] width 147 height 301
drag, startPoint x: 532, startPoint y: 17, endPoint x: 549, endPoint y: 28, distance: 19.8
click at [547, 27] on div "My Library Saved Kennis van Amsterdamse Financiën: Meet & Greet Quiz Present O …" at bounding box center [309, 172] width 619 height 345
click at [572, 12] on icon "button" at bounding box center [574, 12] width 8 height 8
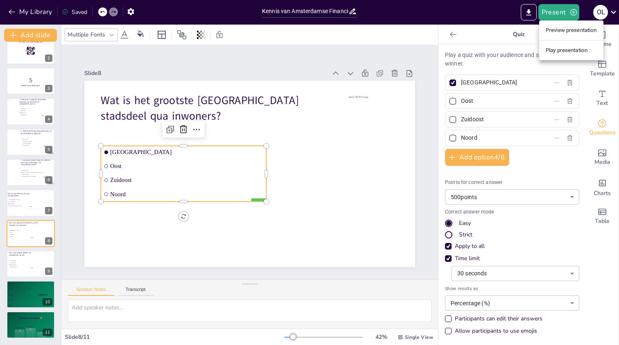
click at [477, 16] on div at bounding box center [309, 172] width 619 height 345
click at [133, 14] on icon "button" at bounding box center [131, 11] width 9 height 9
click at [132, 11] on icon "button" at bounding box center [131, 11] width 9 height 9
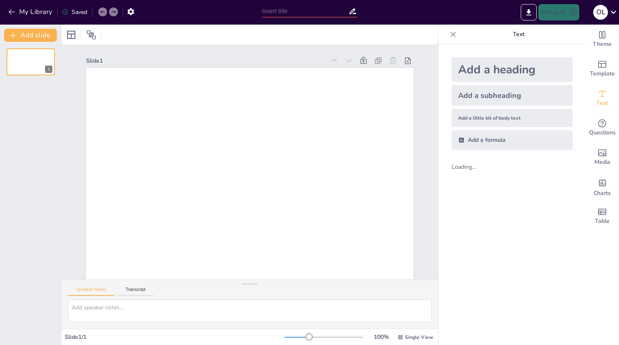
type input "Kennis van Amsterdamse Financiën: Meet & Greet Quiz"
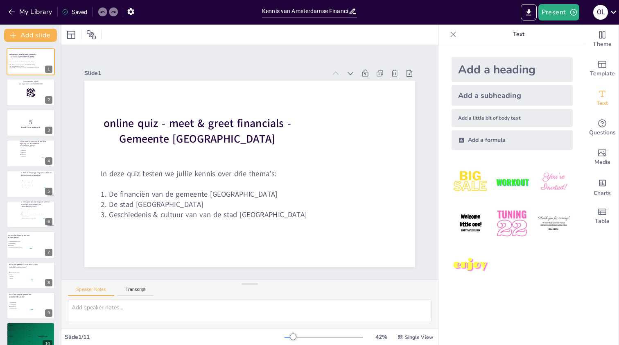
checkbox input "true"
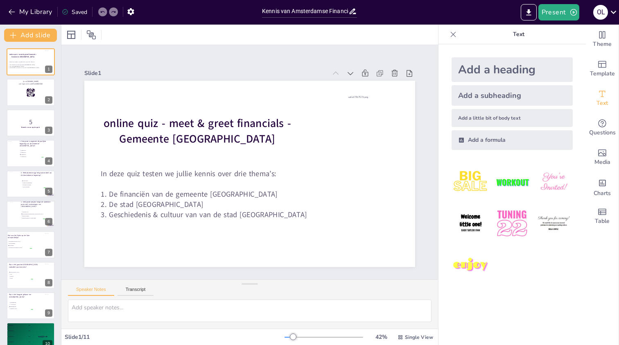
checkbox input "true"
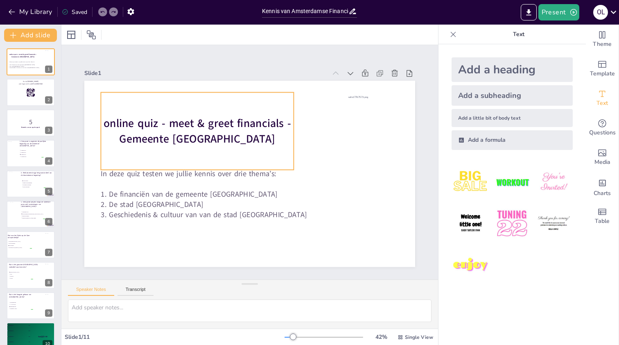
checkbox input "true"
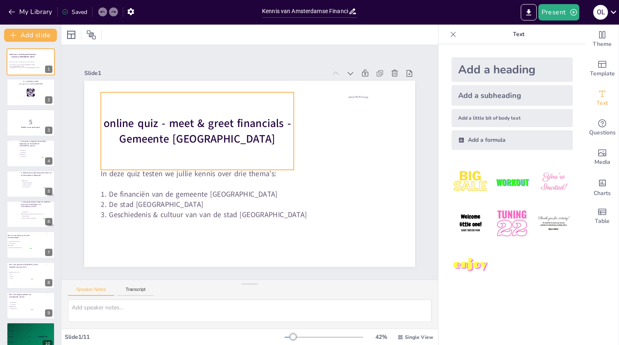
checkbox input "true"
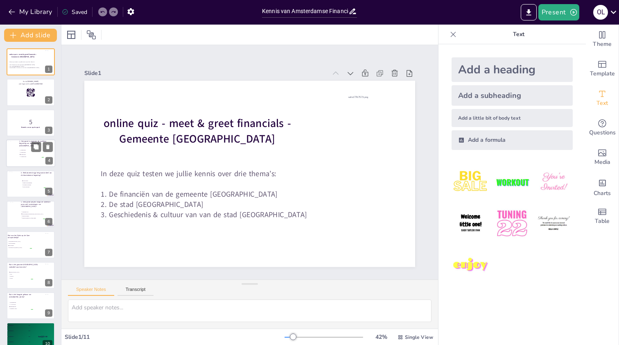
checkbox input "true"
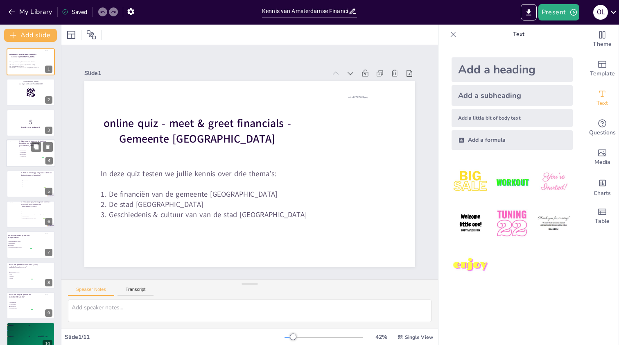
checkbox input "true"
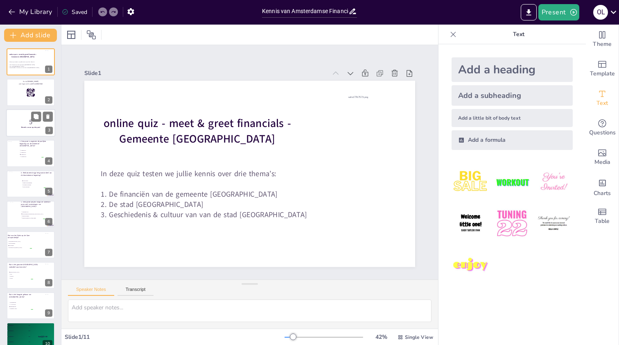
checkbox input "true"
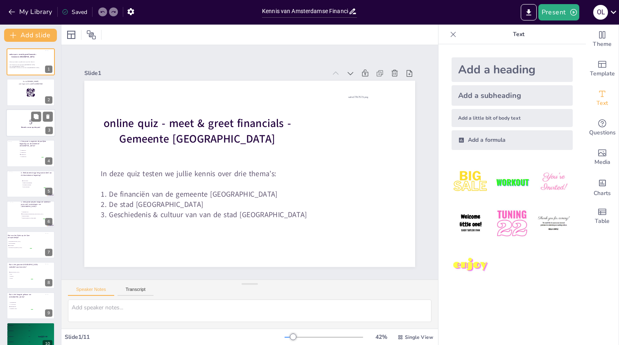
checkbox input "true"
click at [18, 124] on p "5" at bounding box center [31, 121] width 44 height 9
checkbox input "true"
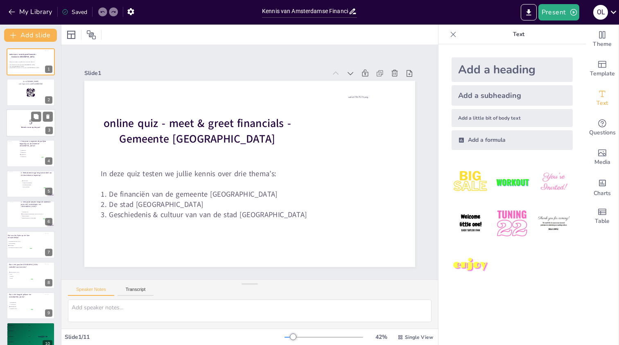
checkbox input "true"
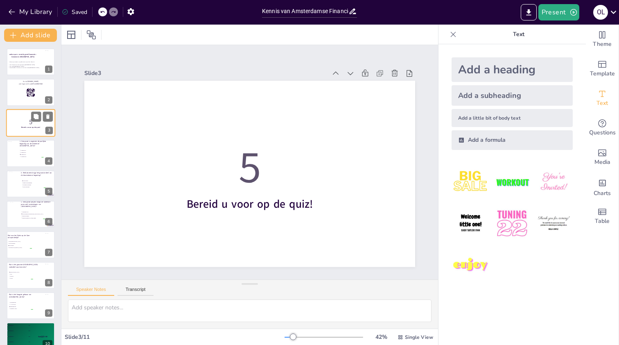
checkbox input "true"
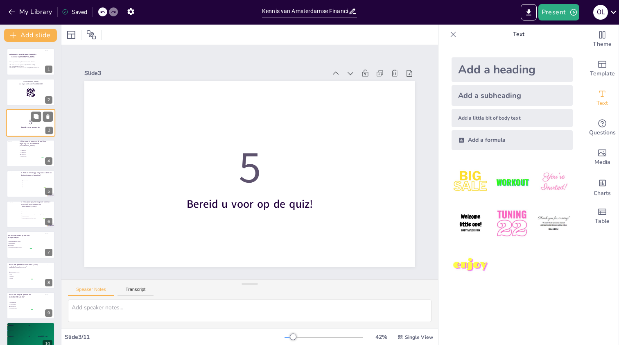
checkbox input "true"
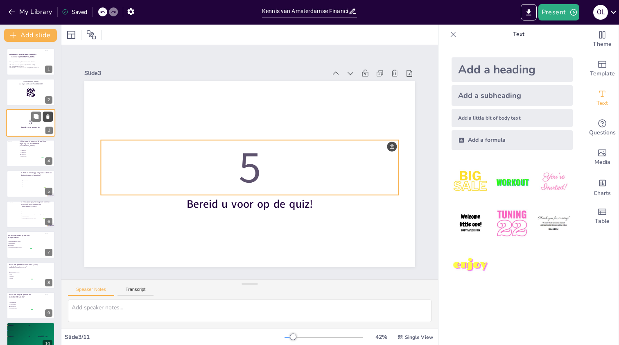
checkbox input "true"
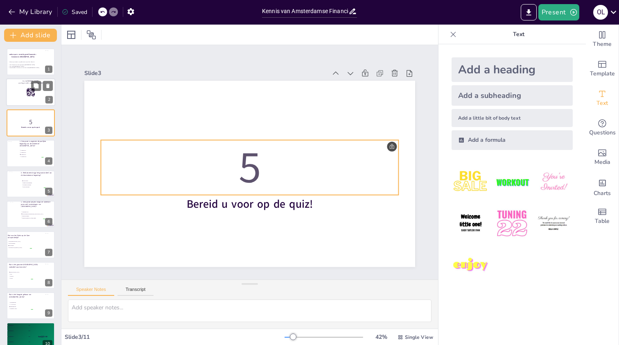
checkbox input "true"
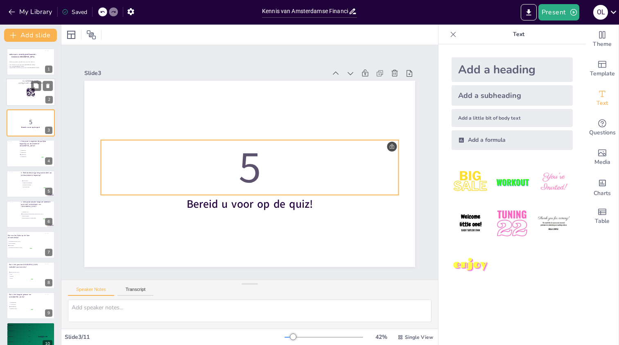
checkbox input "true"
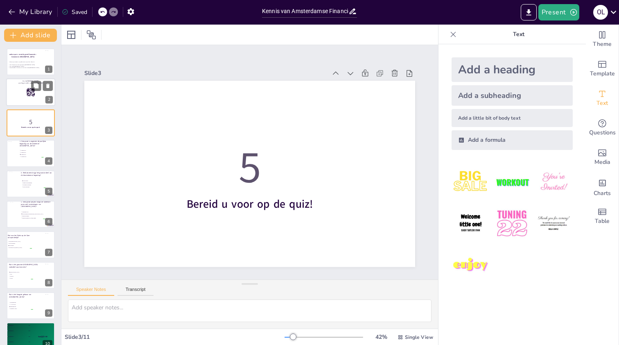
click at [31, 100] on div at bounding box center [30, 93] width 49 height 28
checkbox input "true"
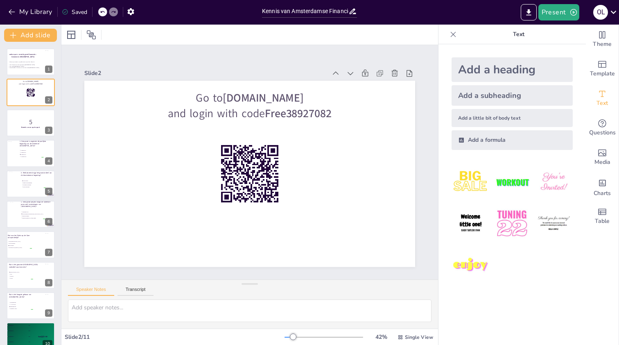
checkbox input "true"
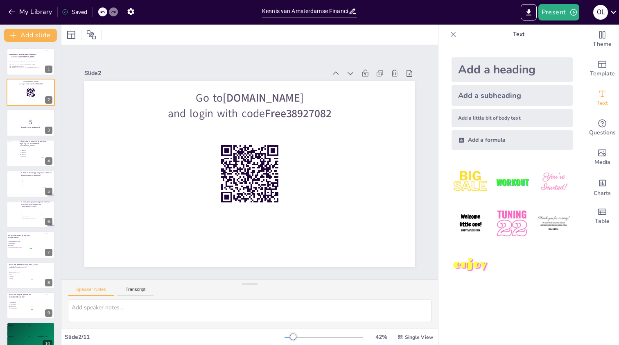
checkbox input "true"
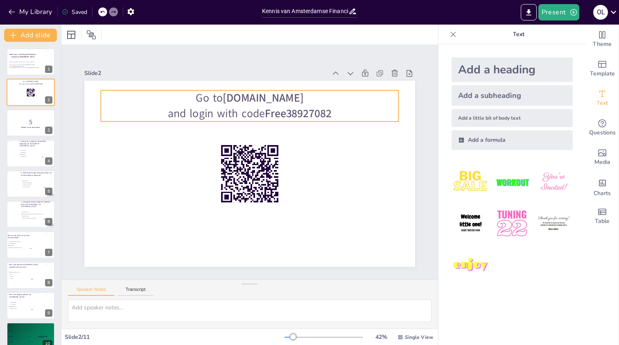
checkbox input "true"
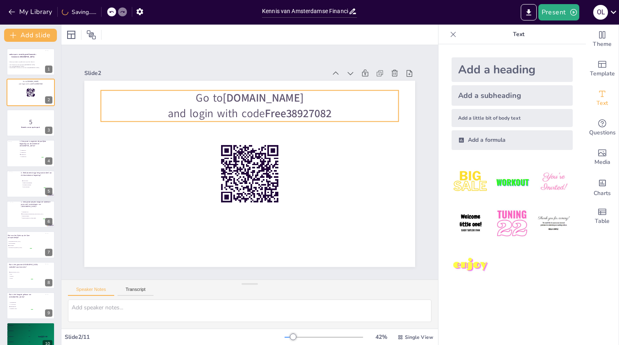
checkbox input "true"
click at [288, 110] on strong "Free38927082" at bounding box center [298, 113] width 67 height 15
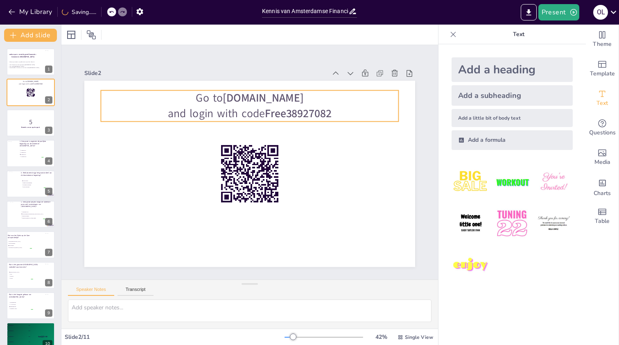
checkbox input "true"
click at [288, 110] on strong "Free38927082" at bounding box center [298, 113] width 67 height 15
checkbox input "true"
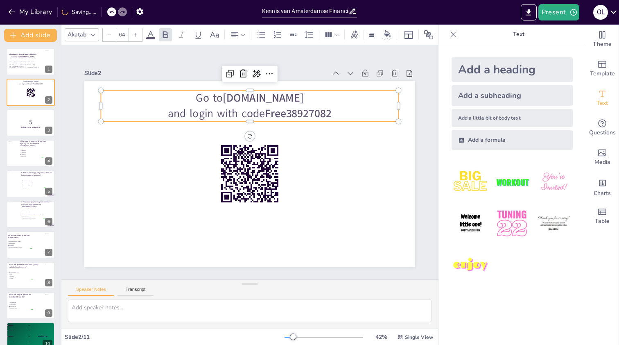
checkbox input "true"
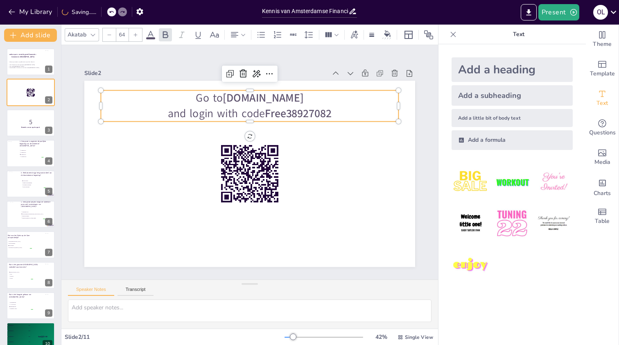
click at [288, 113] on strong "Free38927082" at bounding box center [298, 113] width 67 height 15
checkbox input "true"
click at [288, 113] on strong "Free38927082" at bounding box center [298, 113] width 67 height 15
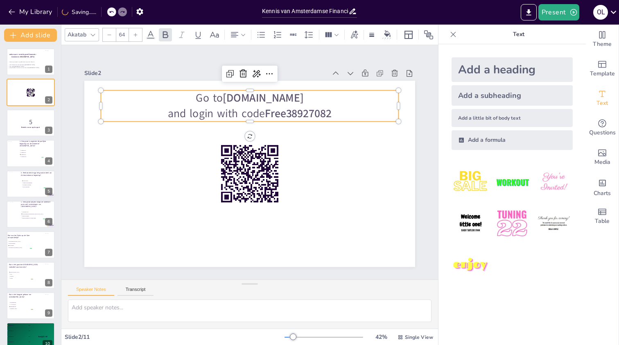
checkbox input "true"
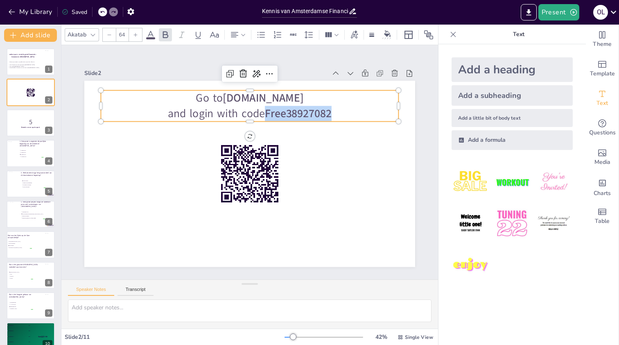
checkbox input "true"
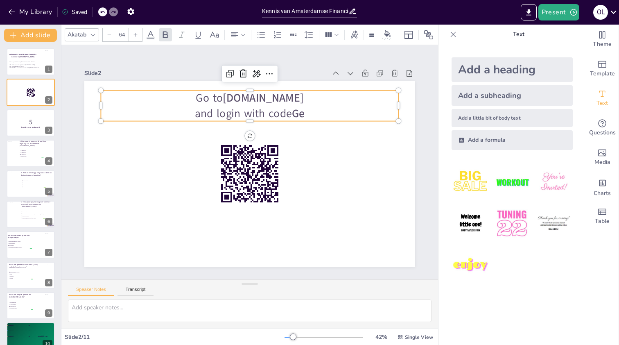
checkbox input "true"
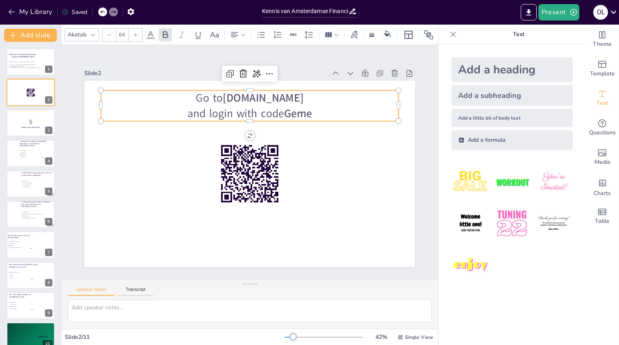
checkbox input "true"
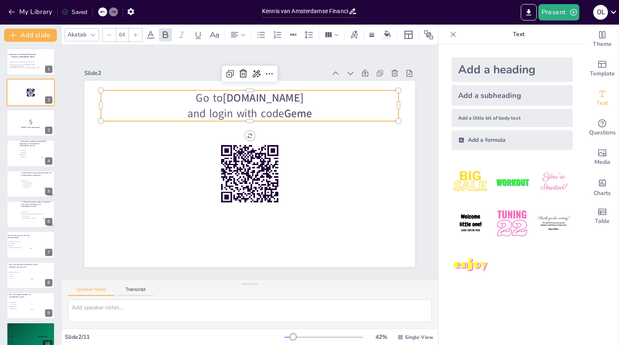
checkbox input "true"
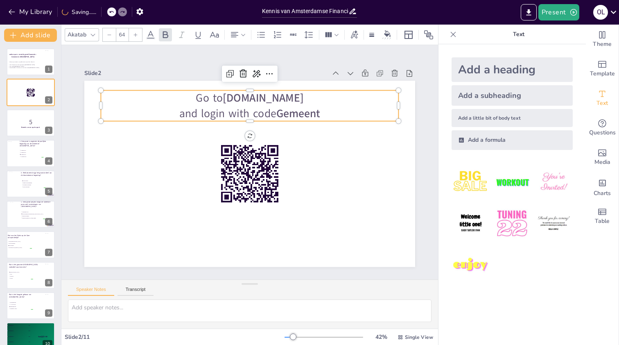
checkbox input "true"
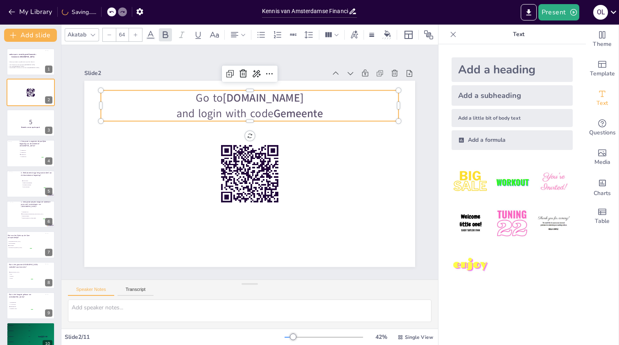
checkbox input "true"
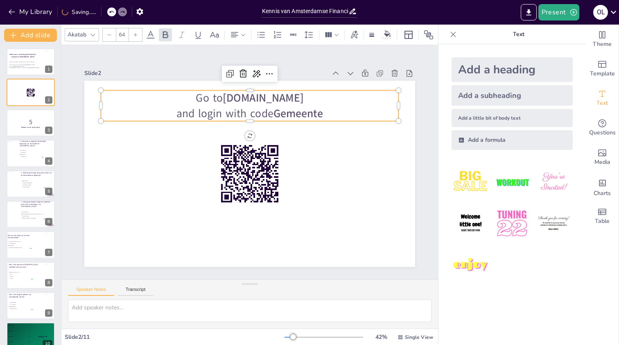
checkbox input "true"
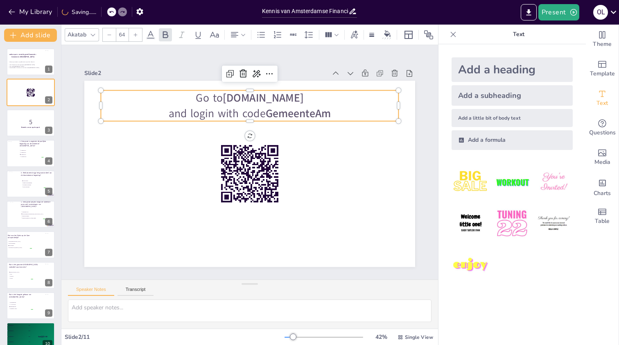
checkbox input "true"
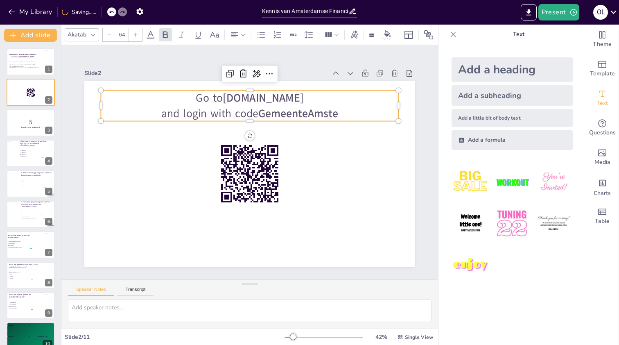
checkbox input "true"
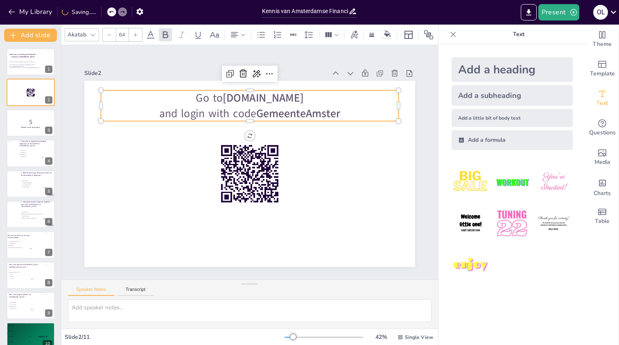
checkbox input "true"
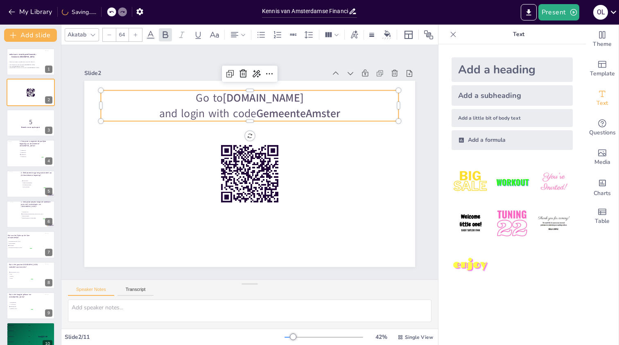
checkbox input "true"
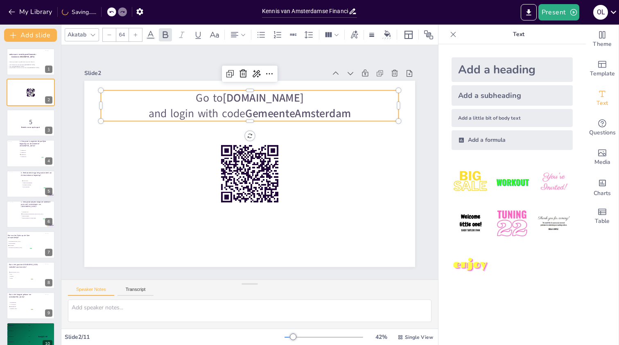
checkbox input "true"
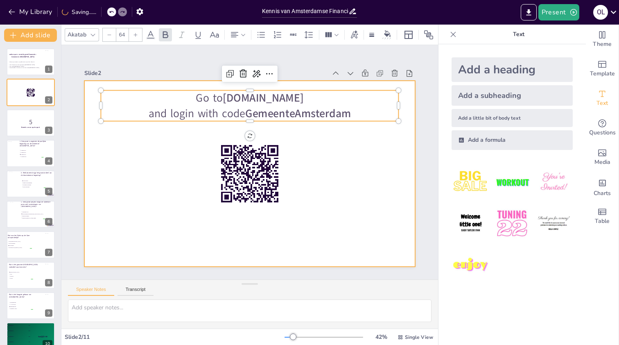
checkbox input "true"
click at [389, 164] on div at bounding box center [249, 174] width 331 height 186
checkbox input "true"
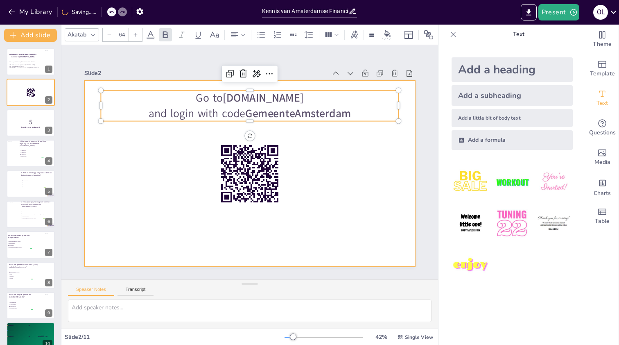
checkbox input "true"
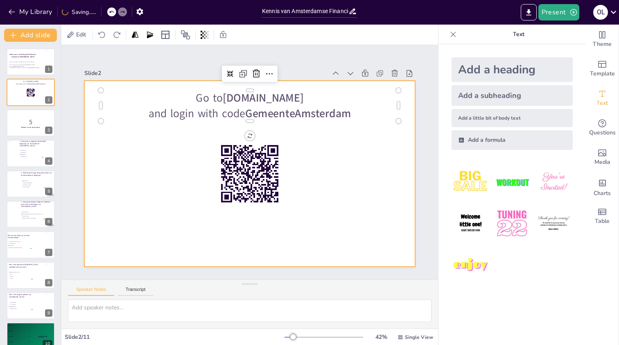
checkbox input "true"
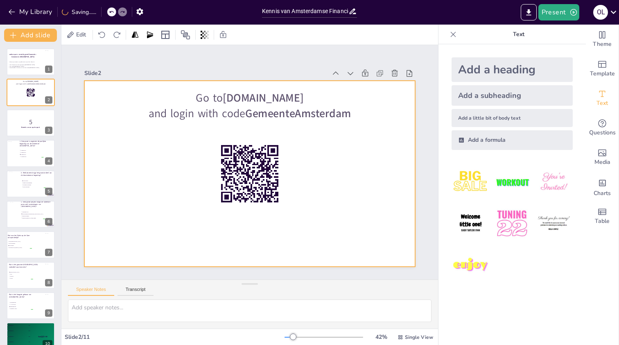
checkbox input "true"
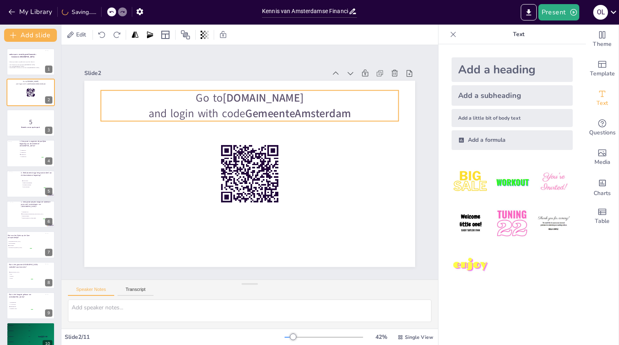
checkbox input "true"
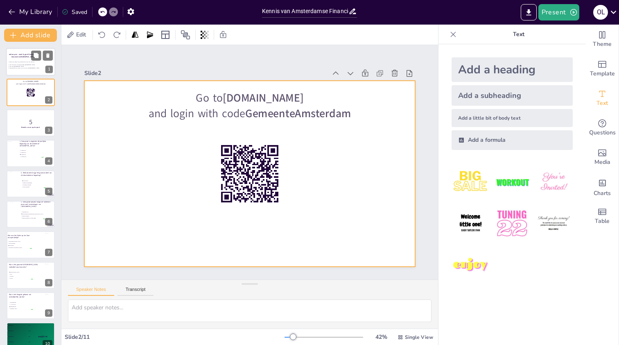
checkbox input "true"
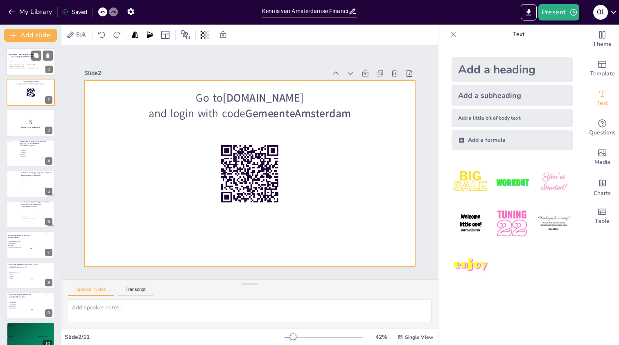
checkbox input "true"
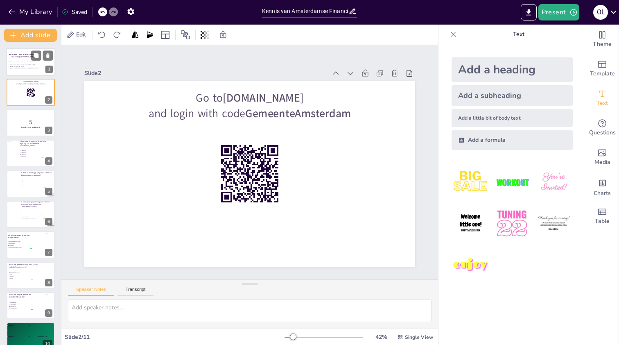
checkbox input "true"
click at [23, 59] on div "online quiz - meet & greet financials - Gemeente [GEOGRAPHIC_DATA]" at bounding box center [23, 55] width 29 height 11
checkbox input "true"
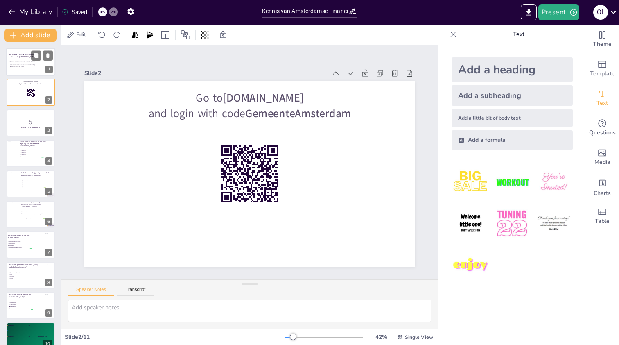
checkbox input "true"
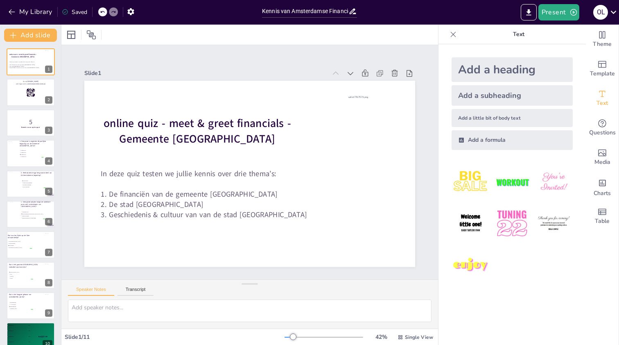
checkbox input "true"
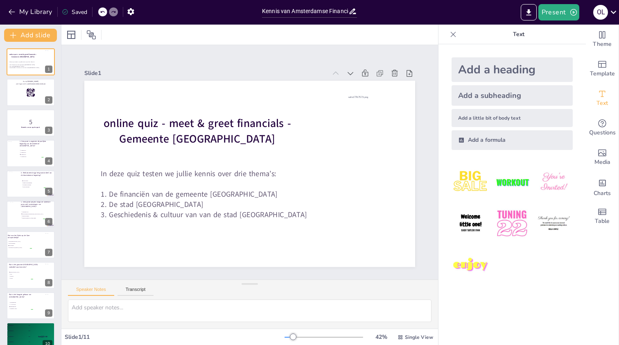
checkbox input "true"
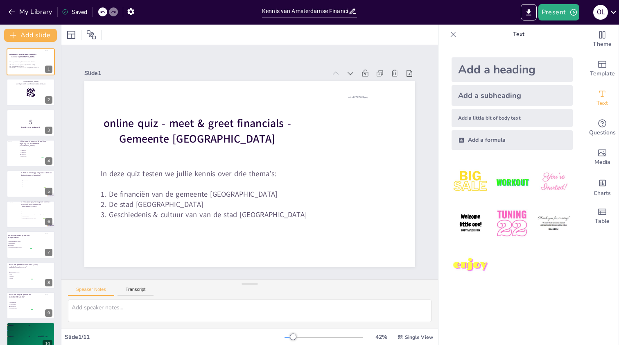
checkbox input "true"
click at [29, 88] on div at bounding box center [30, 93] width 49 height 28
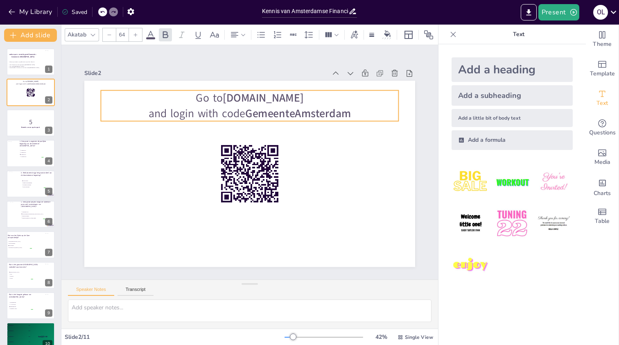
click at [216, 102] on p "Go to sendsteps.me" at bounding box center [250, 98] width 298 height 16
click at [213, 93] on p "Go to sendsteps.me" at bounding box center [250, 98] width 298 height 16
click at [208, 95] on p "Go to sendsteps.me" at bounding box center [250, 98] width 298 height 16
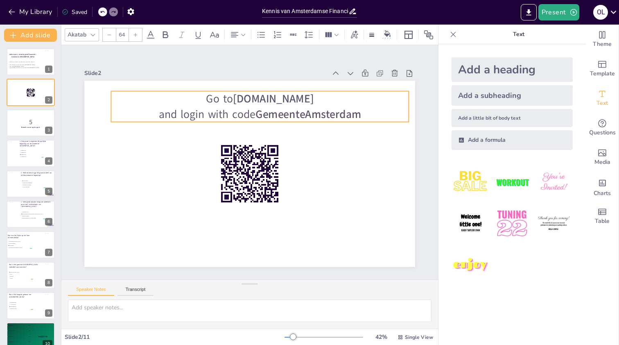
drag, startPoint x: 202, startPoint y: 98, endPoint x: 213, endPoint y: 98, distance: 10.7
click at [213, 98] on p "Go to sendsteps.me" at bounding box center [260, 99] width 298 height 16
click at [106, 14] on div at bounding box center [102, 11] width 9 height 9
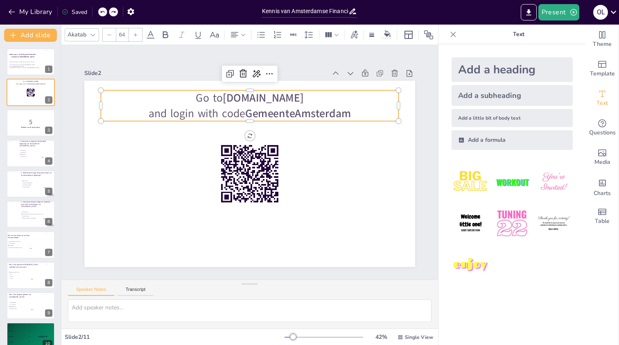
click at [216, 100] on p "Go to sendsteps.me" at bounding box center [250, 98] width 298 height 16
click at [223, 99] on span "Go to" at bounding box center [209, 97] width 27 height 15
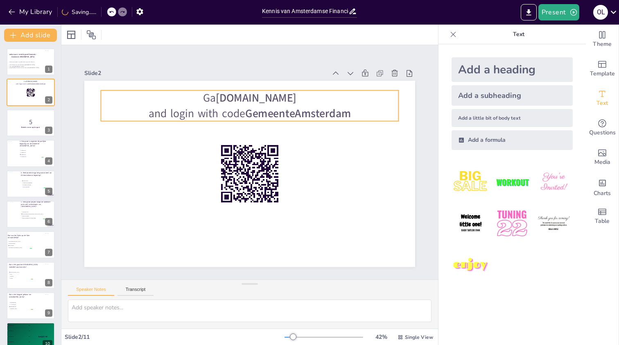
click at [216, 99] on span "Ga" at bounding box center [209, 97] width 13 height 15
click at [216, 100] on span "Ga" at bounding box center [209, 97] width 13 height 15
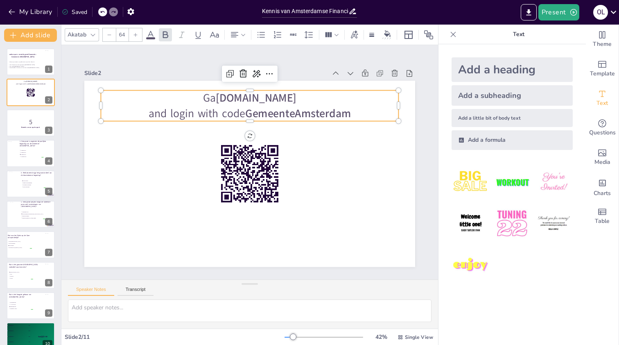
click at [216, 98] on span "Ga" at bounding box center [209, 97] width 13 height 15
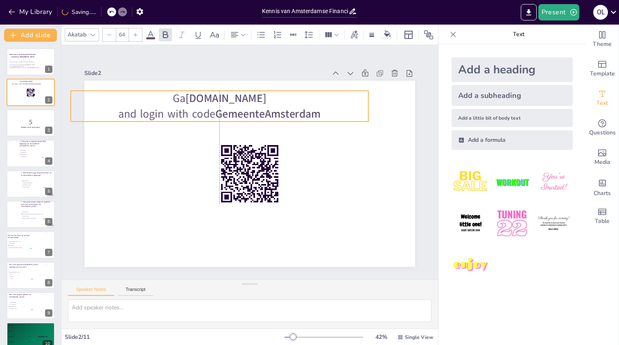
drag, startPoint x: 354, startPoint y: 113, endPoint x: 313, endPoint y: 113, distance: 40.6
click at [313, 113] on p "and login with code GemeenteAmsterdam" at bounding box center [220, 114] width 298 height 16
click at [115, 10] on div at bounding box center [111, 11] width 9 height 9
click at [115, 17] on div "My Library Saving......" at bounding box center [73, 11] width 147 height 15
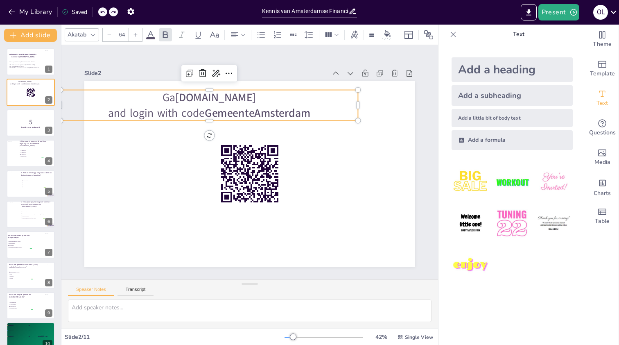
click at [107, 14] on div at bounding box center [108, 11] width 20 height 9
click at [102, 13] on icon at bounding box center [102, 12] width 4 height 2
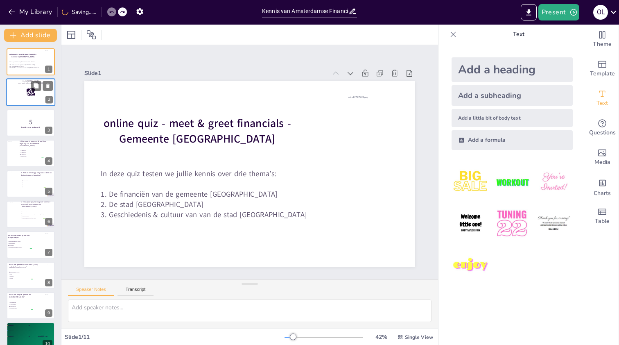
click at [24, 88] on div at bounding box center [30, 93] width 49 height 28
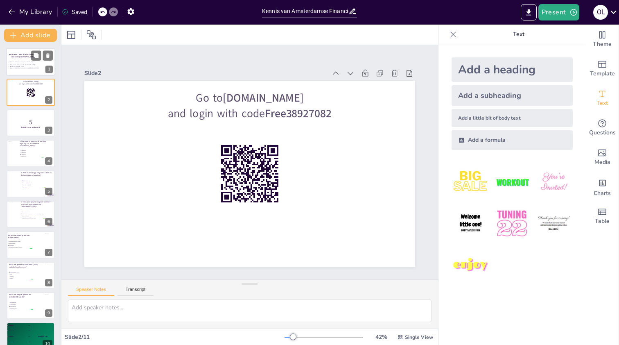
click at [27, 59] on div "online quiz - meet & greet financials - Gemeente [GEOGRAPHIC_DATA]" at bounding box center [23, 55] width 29 height 11
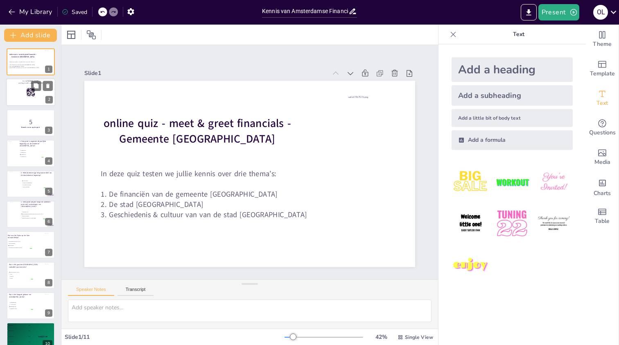
click at [26, 87] on div at bounding box center [30, 93] width 49 height 28
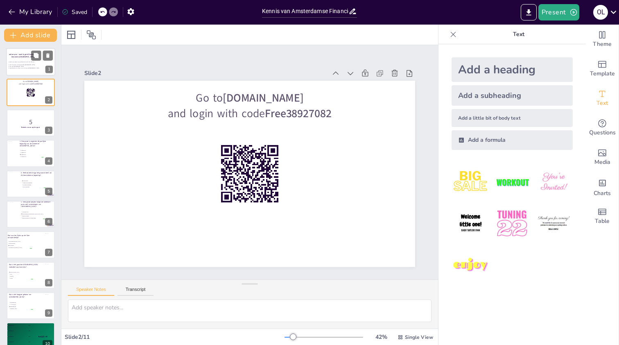
click at [33, 62] on p "In deze quiz testen we jullie kennis over drie thema’s:" at bounding box center [31, 62] width 44 height 2
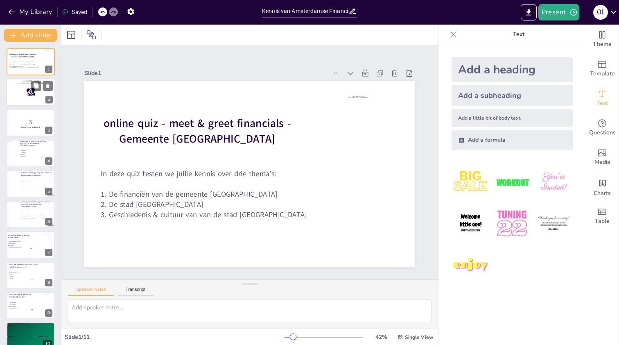
click at [25, 90] on div at bounding box center [30, 93] width 49 height 28
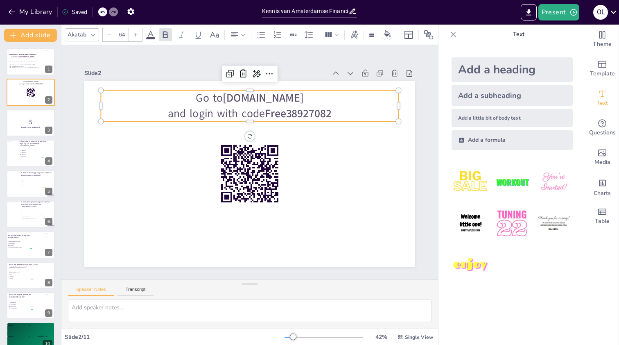
click at [227, 98] on p "Go to sendsteps.me" at bounding box center [250, 98] width 298 height 16
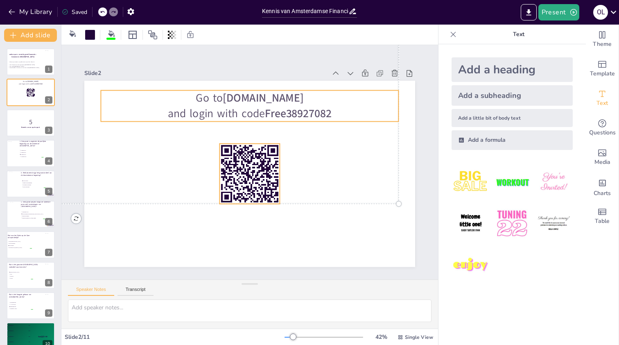
click at [245, 104] on strong "sendsteps.me" at bounding box center [263, 98] width 81 height 15
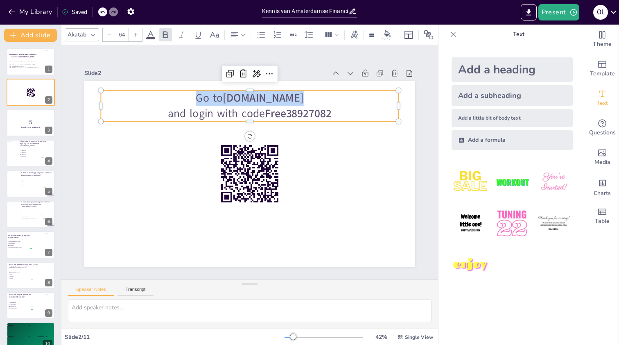
click at [245, 104] on span "sendsteps.me" at bounding box center [263, 98] width 81 height 15
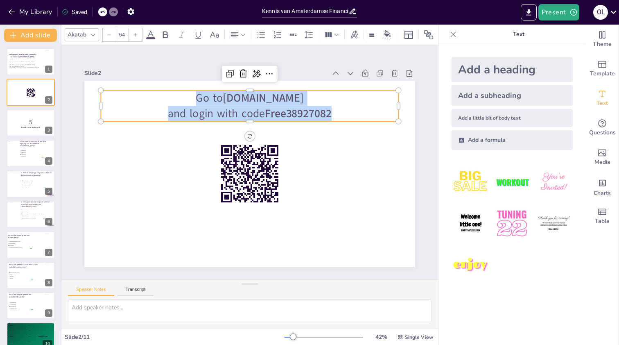
click at [249, 108] on span "and login with code" at bounding box center [216, 113] width 97 height 15
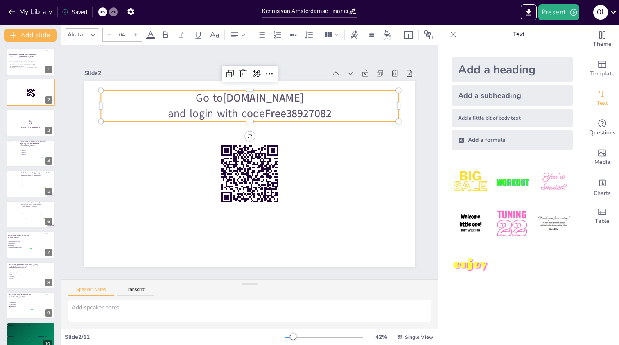
click at [254, 109] on span "and login with code" at bounding box center [216, 113] width 97 height 15
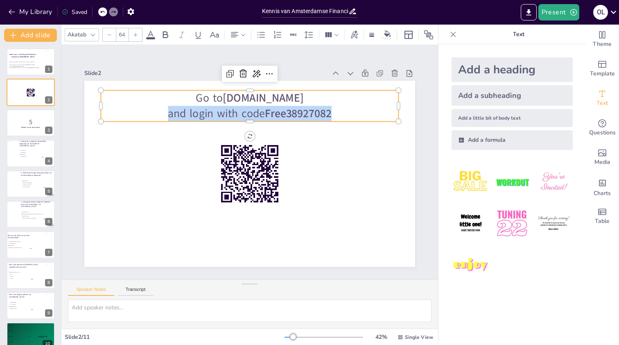
click at [254, 109] on span "and login with code" at bounding box center [216, 113] width 97 height 15
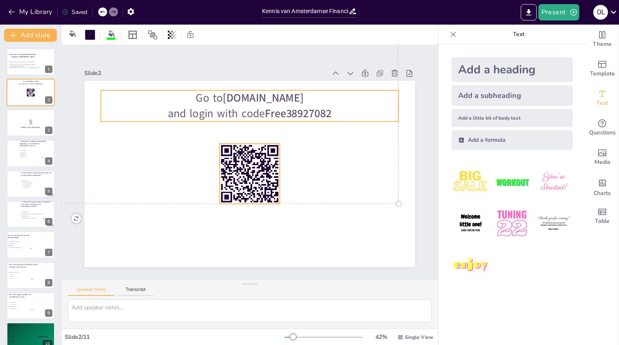
click at [255, 103] on strong "sendsteps.me" at bounding box center [263, 98] width 81 height 15
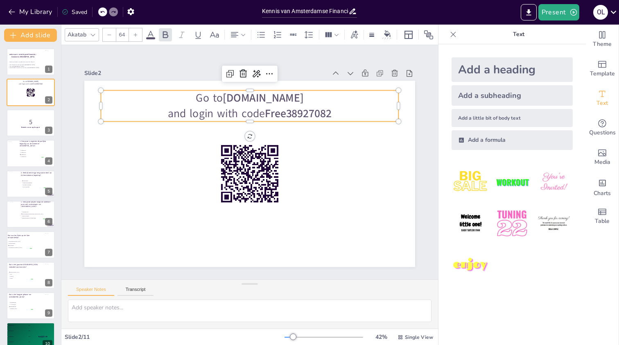
click at [255, 103] on strong "sendsteps.me" at bounding box center [263, 98] width 81 height 15
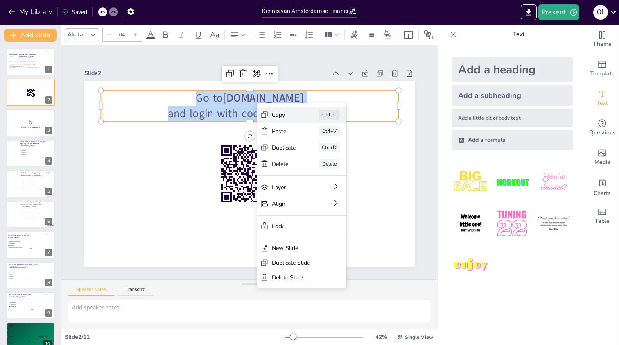
click at [286, 120] on div "Copy Ctrl+C" at bounding box center [301, 115] width 89 height 16
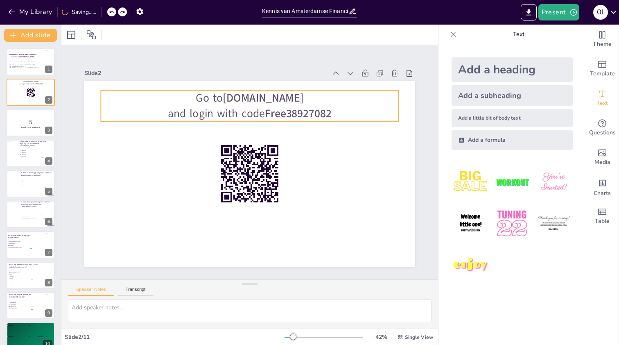
click at [288, 104] on strong "sendsteps.me" at bounding box center [263, 98] width 81 height 15
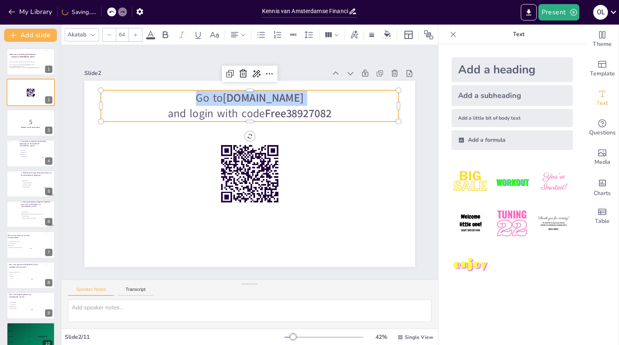
click at [288, 104] on strong "sendsteps.me" at bounding box center [263, 98] width 81 height 15
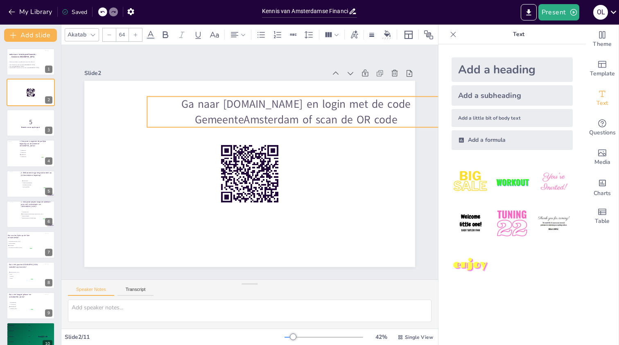
drag, startPoint x: 183, startPoint y: 97, endPoint x: 222, endPoint y: 103, distance: 39.4
click at [222, 103] on p "Ga naar sandsteps.me en login met de code GemeenteAmsterdam of scan de OR code" at bounding box center [296, 111] width 298 height 31
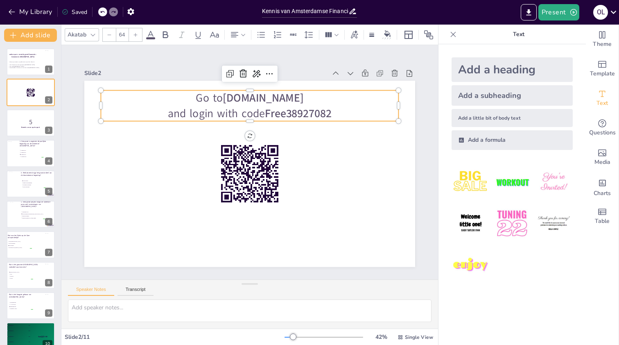
click at [258, 107] on p "and login with code Free38927082" at bounding box center [250, 114] width 298 height 16
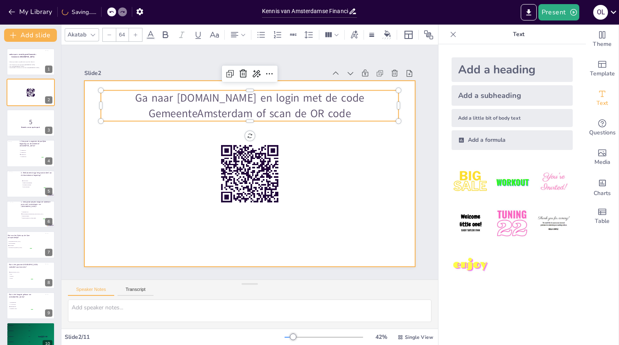
click at [177, 188] on div at bounding box center [249, 174] width 331 height 186
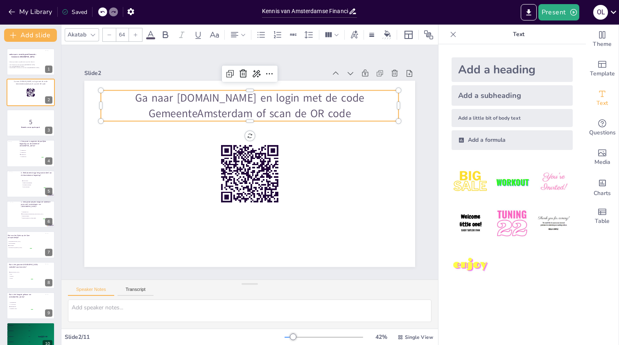
click at [189, 100] on p "Ga naar sandsteps.me en login met de code GemeenteAmsterdam of scan de OR code" at bounding box center [250, 105] width 298 height 31
click at [186, 99] on p "Ga naar sandsteps.me en login met de code GemeenteAmsterdam of scan de OR code" at bounding box center [250, 105] width 298 height 31
click at [184, 98] on p "Ga naar sandsteps.me en login met de code GemeenteAmsterdam of scan de OR code" at bounding box center [250, 105] width 298 height 31
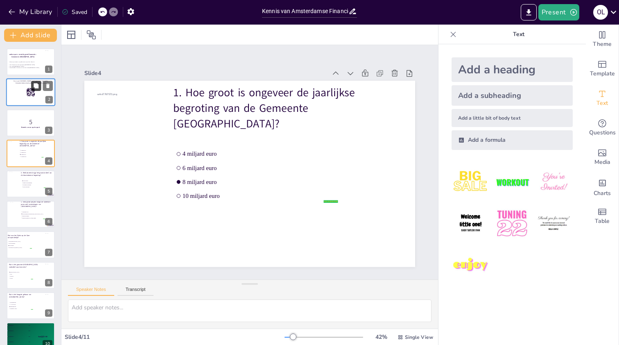
click at [37, 84] on icon at bounding box center [36, 86] width 5 height 5
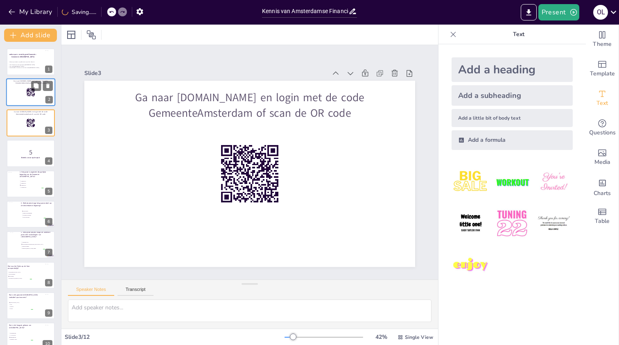
click at [21, 99] on div at bounding box center [30, 93] width 49 height 28
click at [35, 127] on rect at bounding box center [35, 127] width 0 height 1
click at [18, 95] on div at bounding box center [30, 93] width 49 height 28
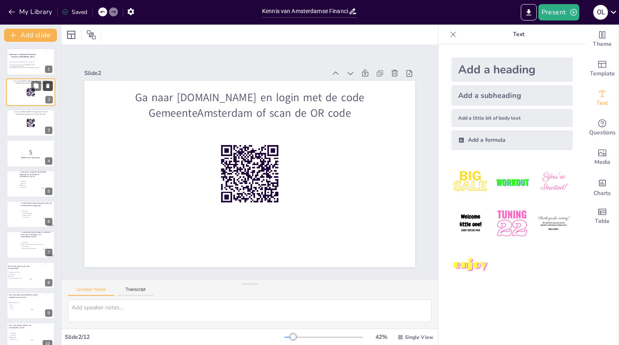
click at [49, 86] on icon at bounding box center [47, 86] width 3 height 5
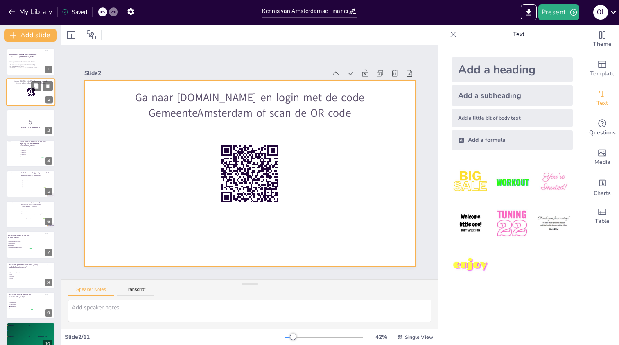
click at [29, 98] on div at bounding box center [30, 93] width 49 height 28
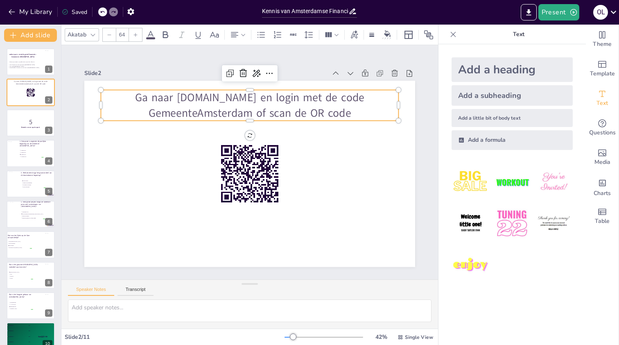
click at [190, 97] on p "Ga naar sandsteps.me en login met de code GemeenteAmsterdam of scan de OR code" at bounding box center [250, 105] width 298 height 31
click at [315, 115] on p "Ga naar sandsteps.me en login met de code GemeenteAmsterdam of scan de OR code" at bounding box center [250, 105] width 298 height 31
click at [490, 313] on div "Add a heading Add a subheading Add a little bit of body text Add a formula" at bounding box center [512, 194] width 147 height 301
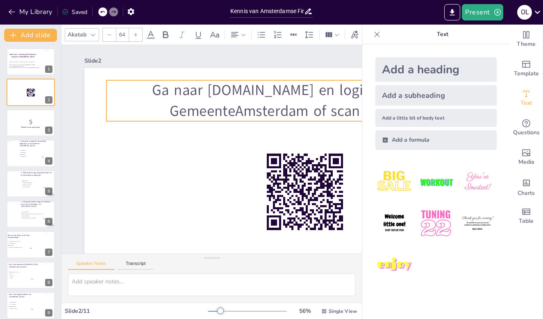
click at [216, 89] on p "Ga naar sandsteps.me en login met de code GemeenteAmsterdam of scan de OR code" at bounding box center [305, 100] width 397 height 41
click at [378, 32] on icon at bounding box center [377, 34] width 8 height 8
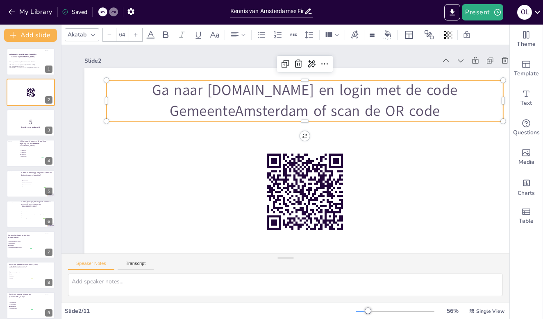
click at [328, 88] on p "Ga naar sandsteps.me en login met de code GemeenteAmsterdam of scan de OR code" at bounding box center [305, 100] width 397 height 41
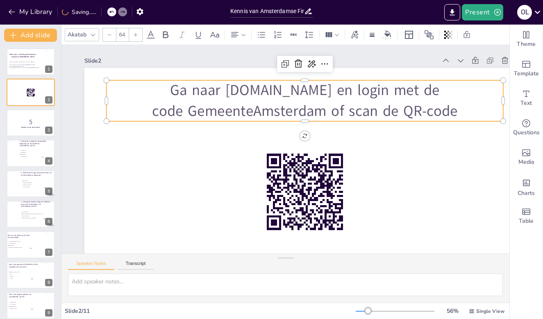
click at [284, 99] on p "Ga naar [DOMAIN_NAME] en login met de code GemeenteAmsterdam of scan de QR-code" at bounding box center [305, 100] width 397 height 41
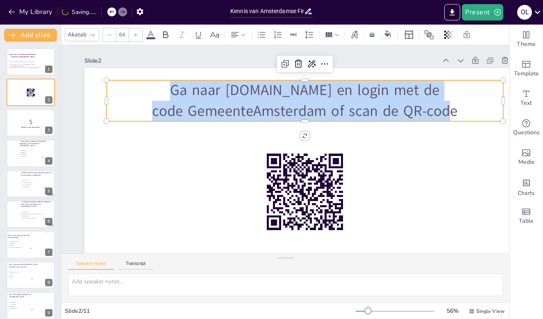
click at [284, 99] on p "Ga naar [DOMAIN_NAME] en login met de code GemeenteAmsterdam of scan de QR-code" at bounding box center [305, 100] width 397 height 41
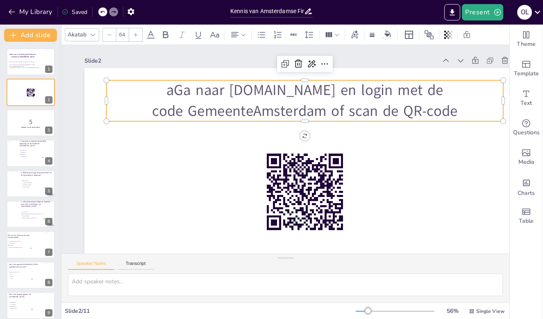
click at [162, 93] on p "aGa naar sandsteps.me en login met de code GemeenteAmsterdam of scan de QR-code" at bounding box center [305, 100] width 397 height 41
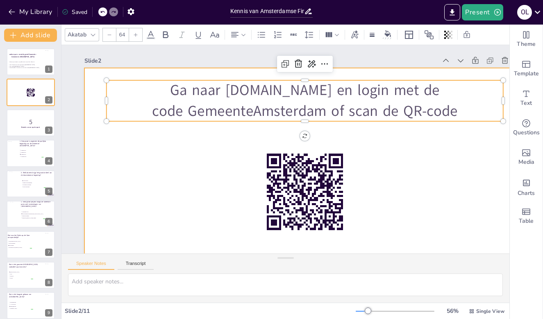
click at [424, 158] on div at bounding box center [304, 192] width 441 height 248
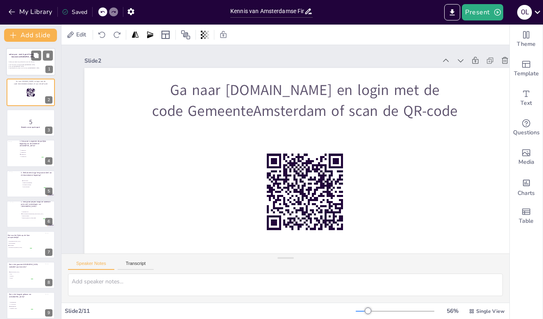
click at [18, 65] on p "1. De financiën van de gemeente [GEOGRAPHIC_DATA]" at bounding box center [31, 65] width 44 height 2
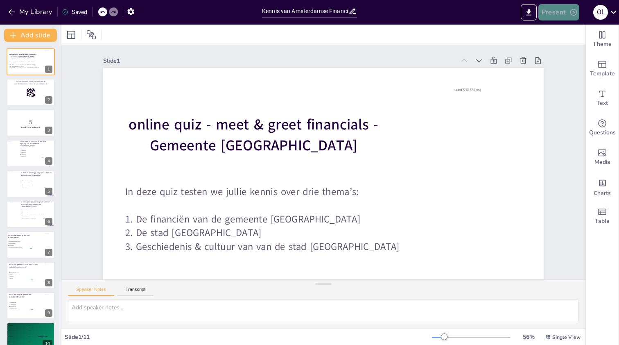
click at [568, 14] on button "Present" at bounding box center [559, 12] width 41 height 16
click at [563, 51] on li "Play presentation" at bounding box center [572, 50] width 64 height 13
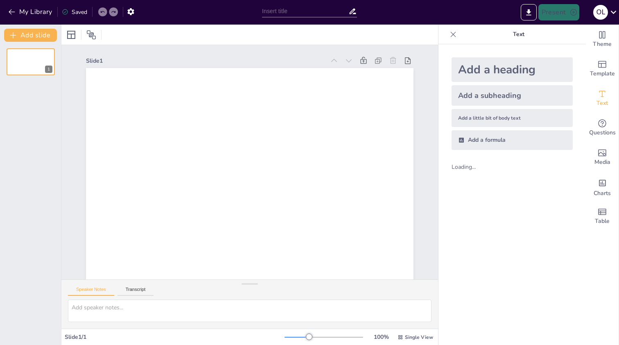
type input "Kennis van Amsterdamse Financiën: Meet & Greet Quiz"
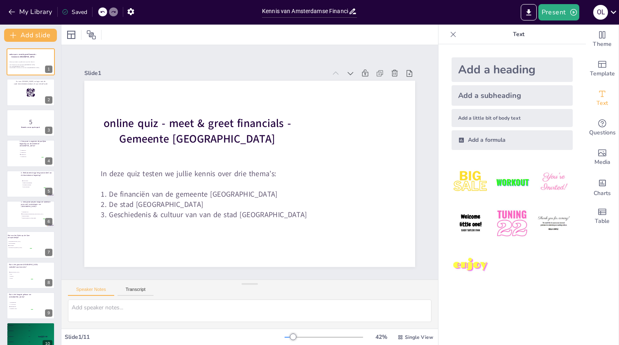
checkbox input "true"
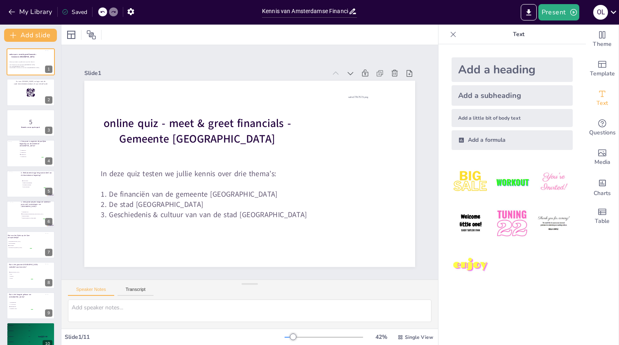
checkbox input "true"
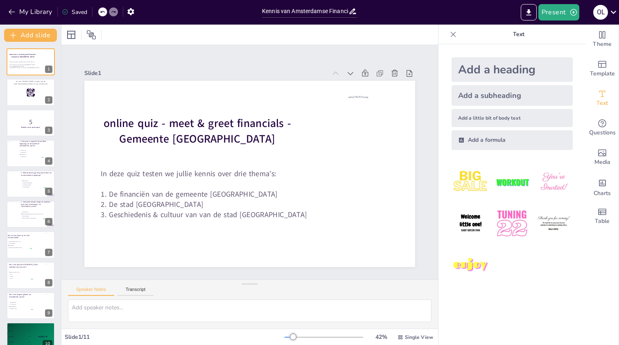
checkbox input "true"
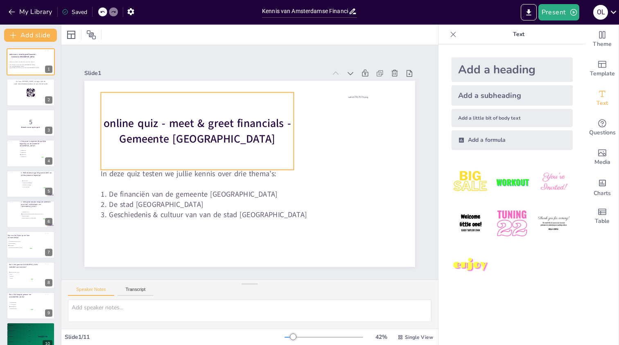
checkbox input "true"
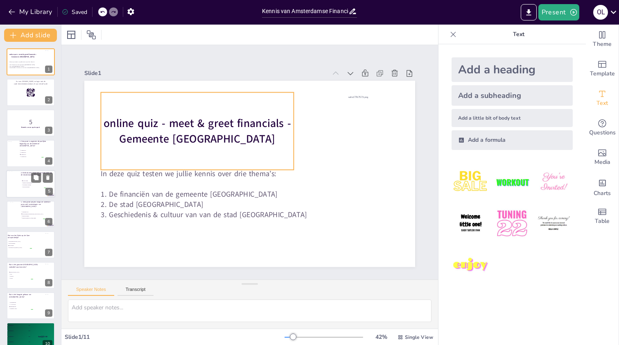
checkbox input "true"
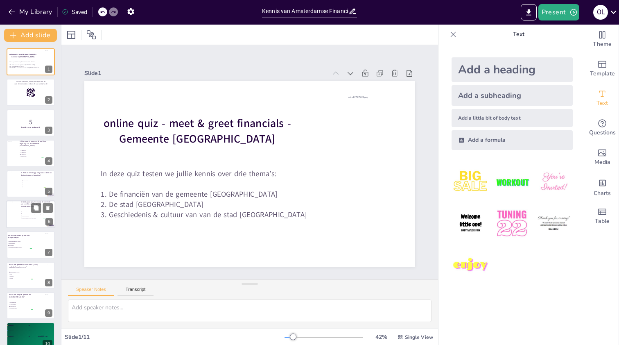
checkbox input "true"
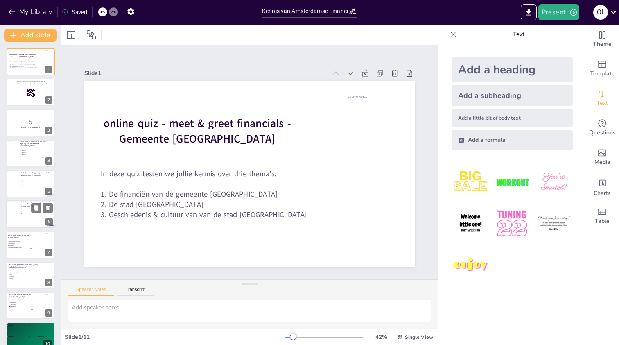
checkbox input "true"
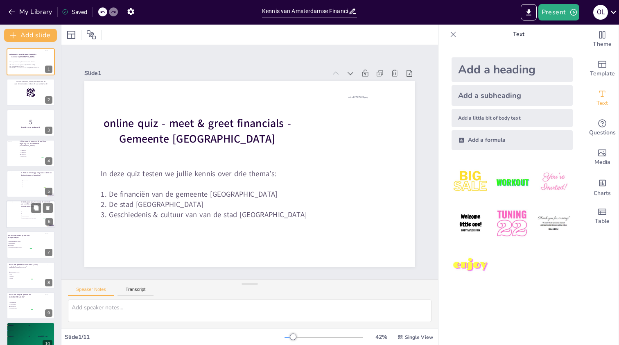
checkbox input "true"
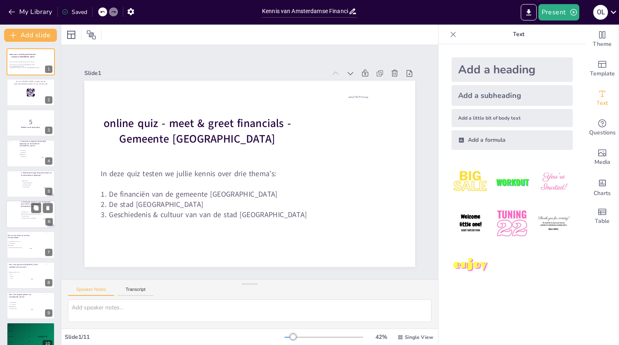
checkbox input "true"
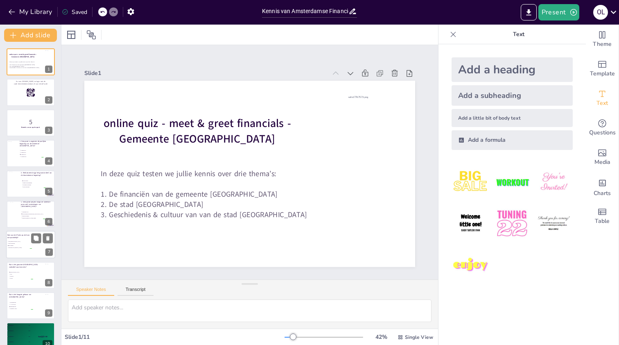
checkbox input "true"
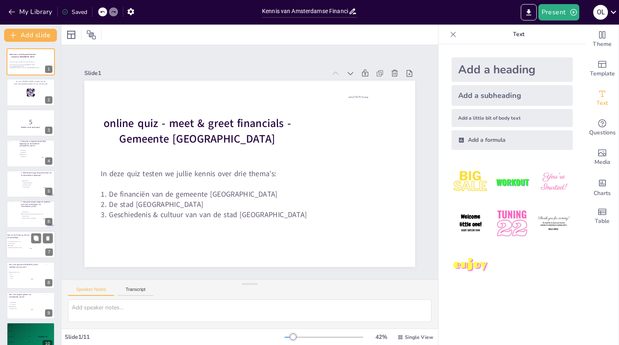
checkbox input "true"
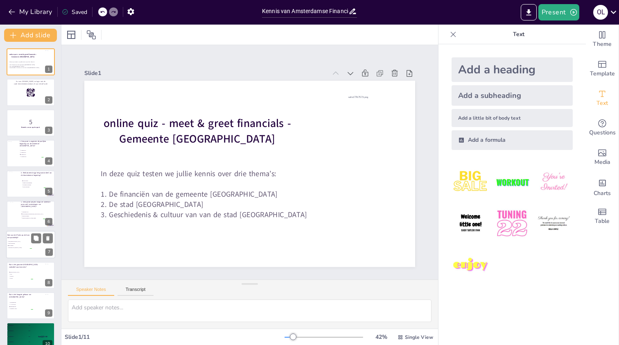
checkbox input "true"
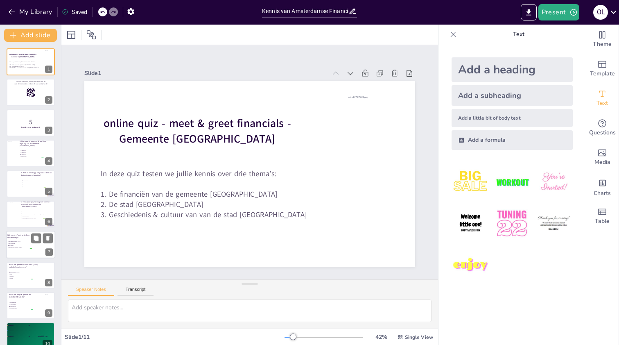
checkbox input "true"
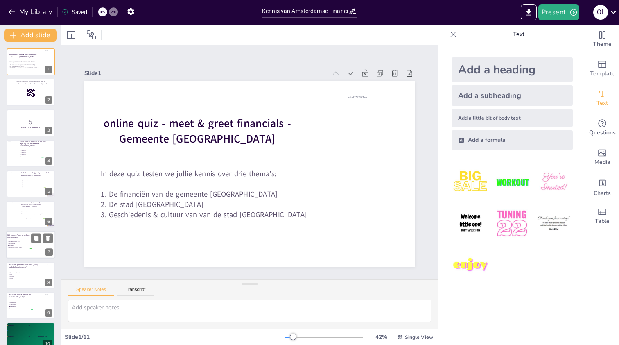
checkbox input "true"
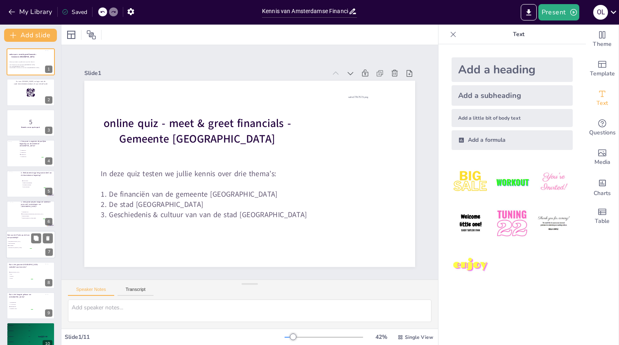
checkbox input "true"
click at [27, 249] on div at bounding box center [30, 245] width 49 height 28
checkbox input "true"
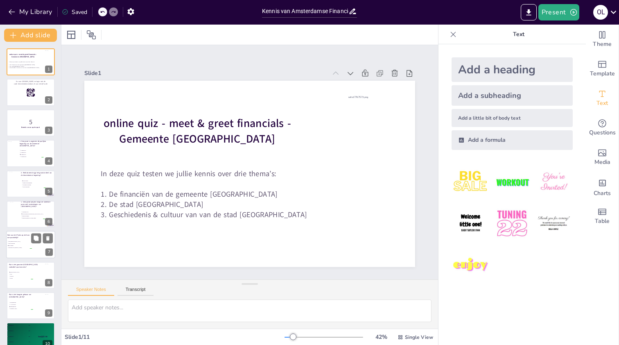
checkbox input "true"
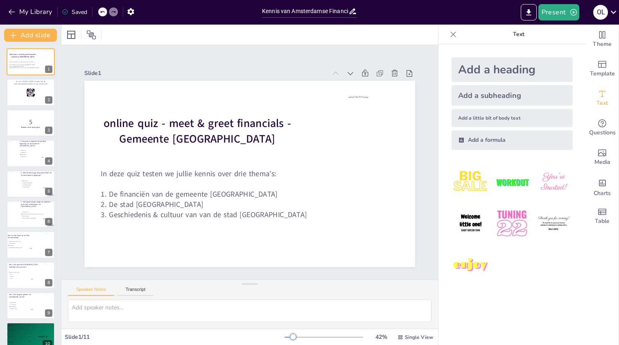
checkbox input "true"
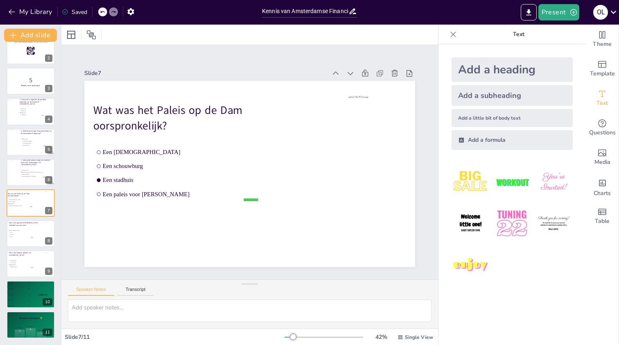
checkbox input "true"
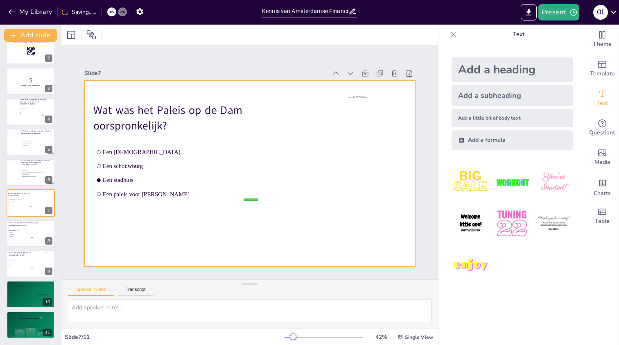
checkbox input "true"
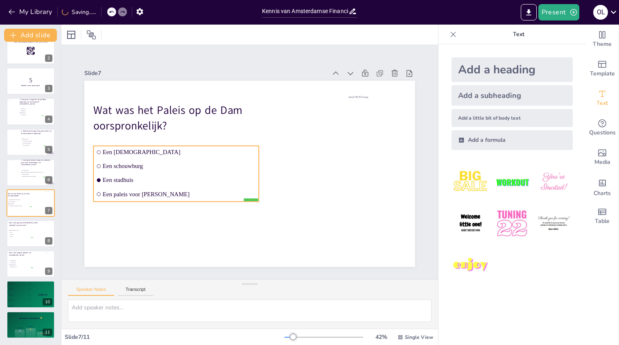
checkbox input "true"
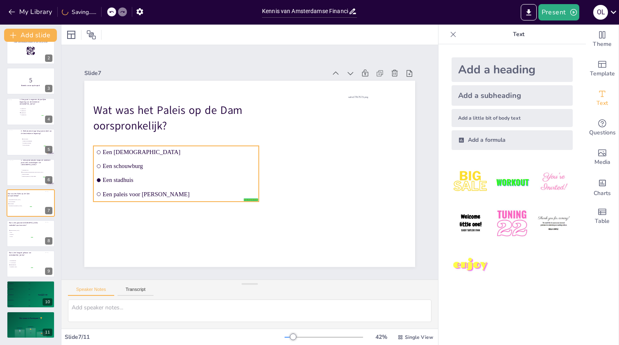
checkbox input "true"
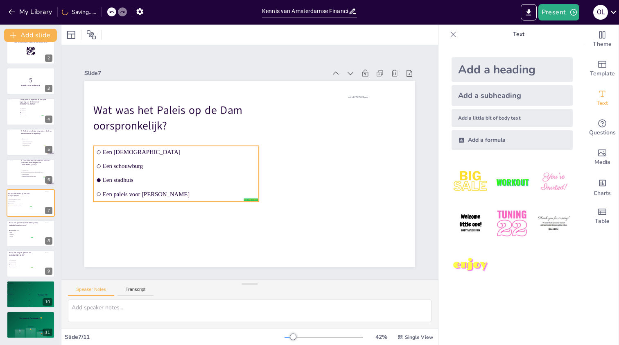
checkbox input "true"
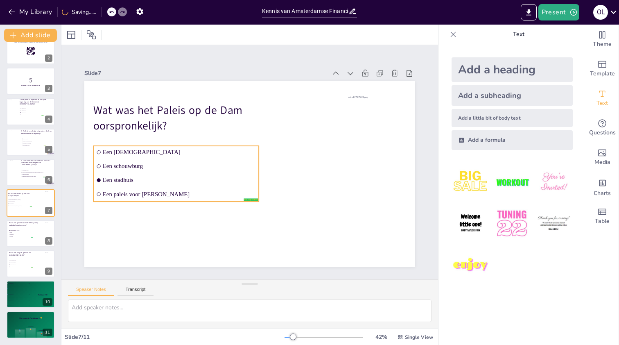
checkbox input "true"
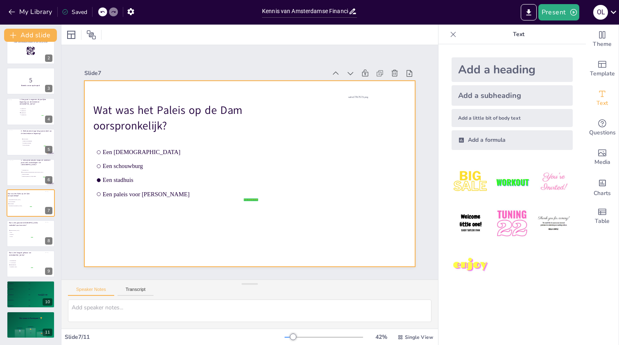
checkbox input "true"
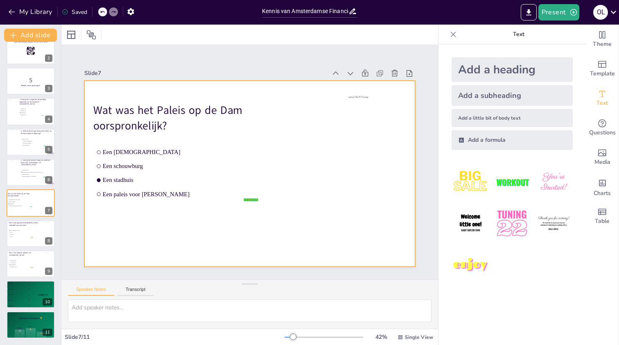
checkbox input "true"
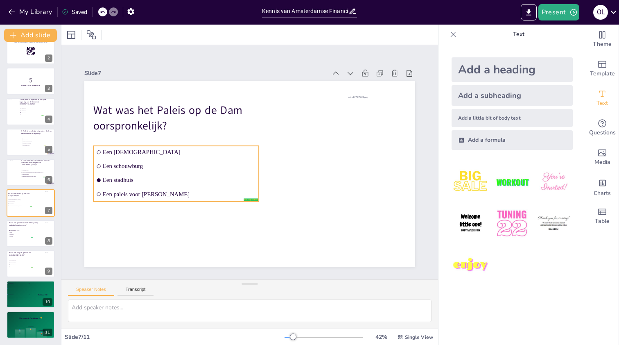
checkbox input "true"
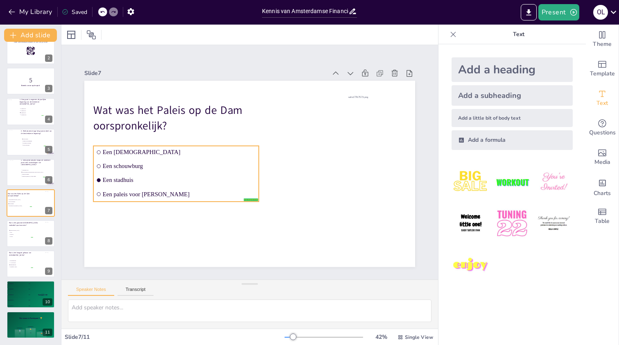
checkbox input "true"
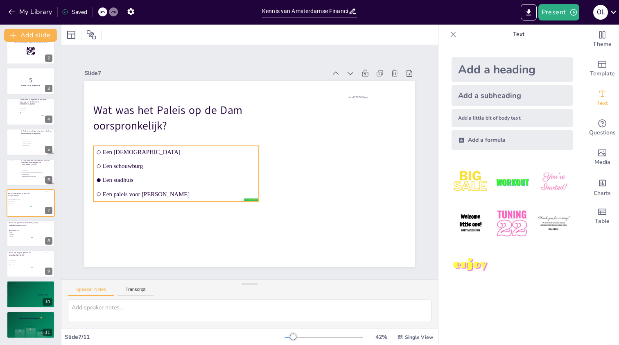
checkbox input "true"
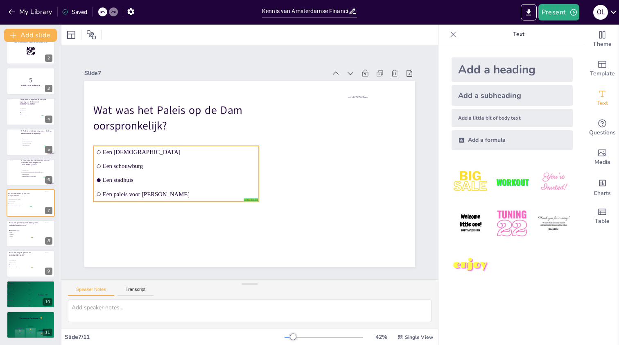
checkbox input "true"
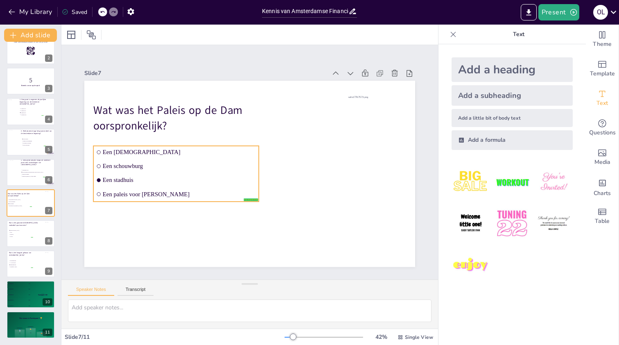
checkbox input "true"
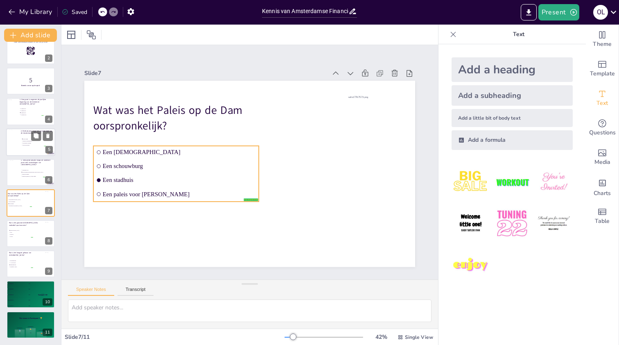
checkbox input "true"
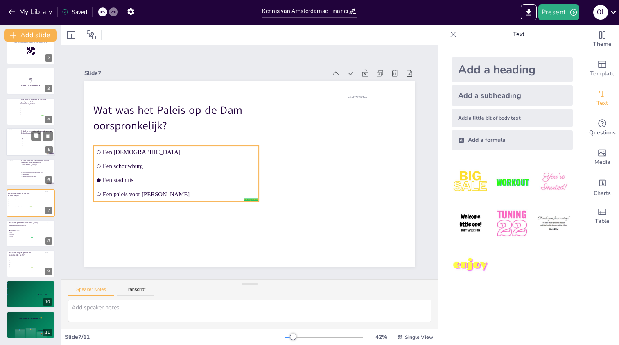
checkbox input "true"
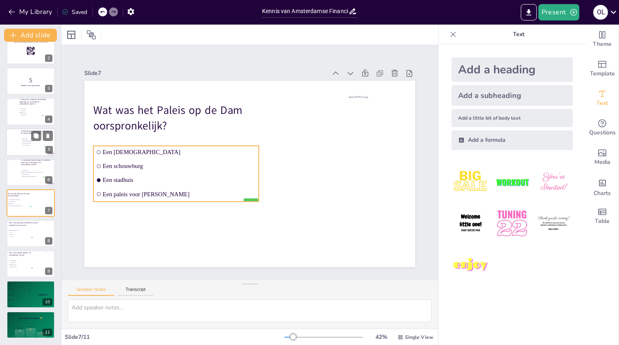
checkbox input "true"
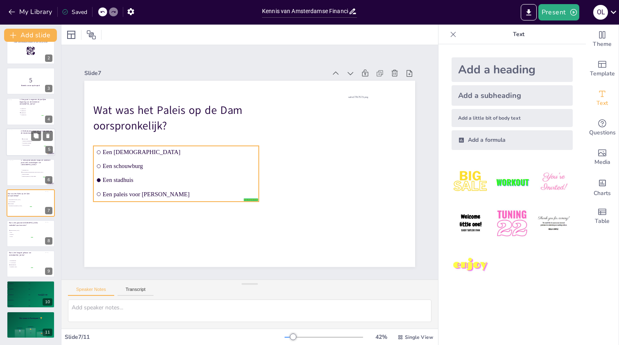
checkbox input "true"
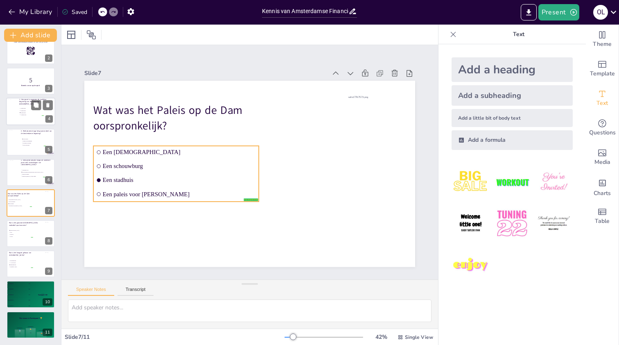
checkbox input "true"
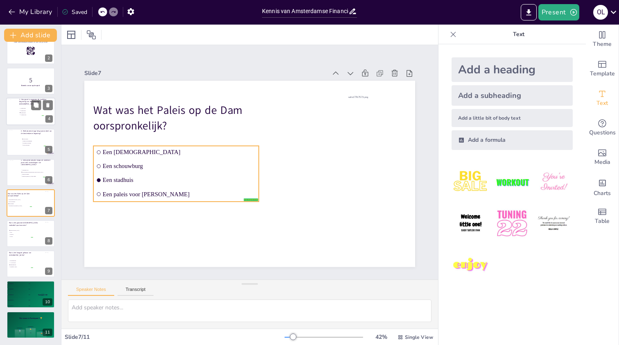
checkbox input "true"
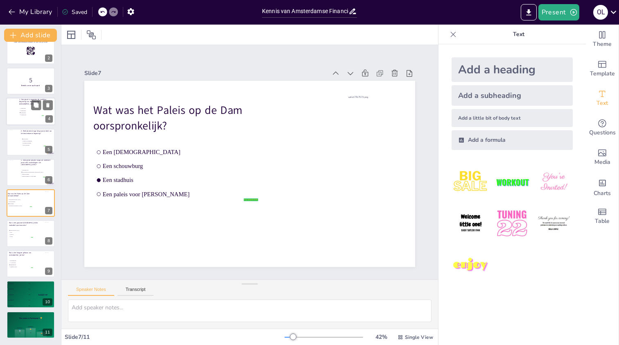
click at [27, 117] on div at bounding box center [30, 112] width 49 height 28
checkbox input "true"
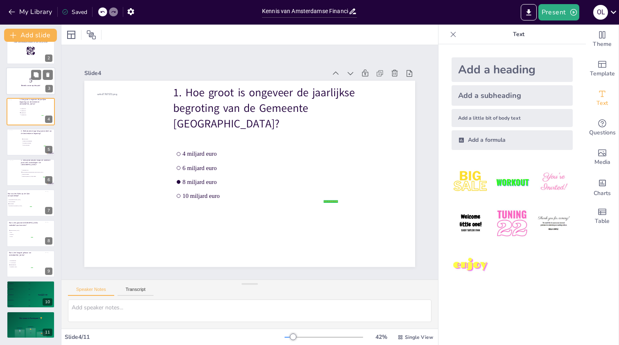
checkbox input "true"
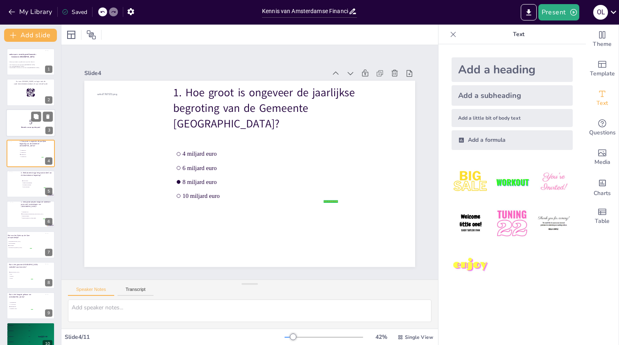
checkbox input "true"
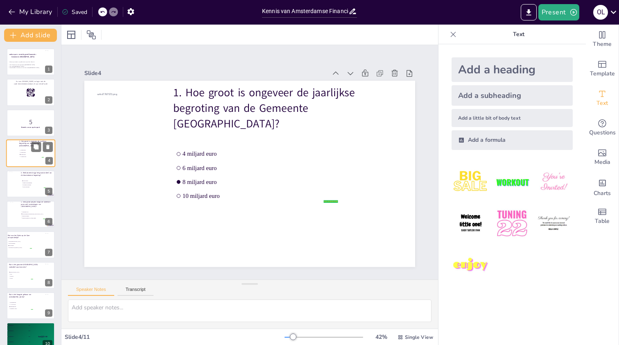
checkbox input "true"
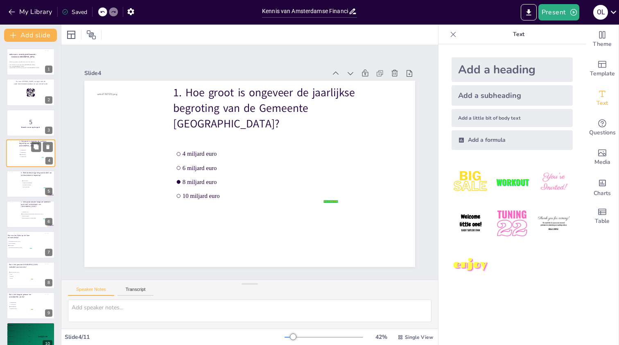
checkbox input "true"
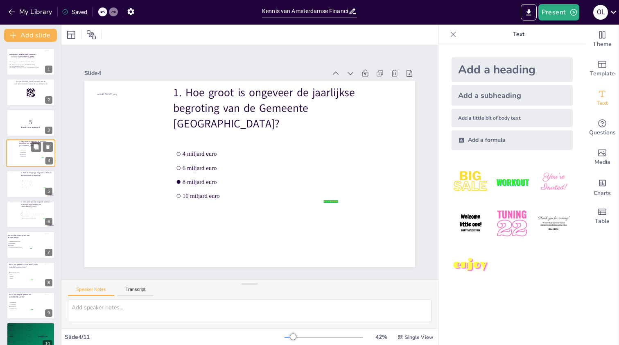
checkbox input "true"
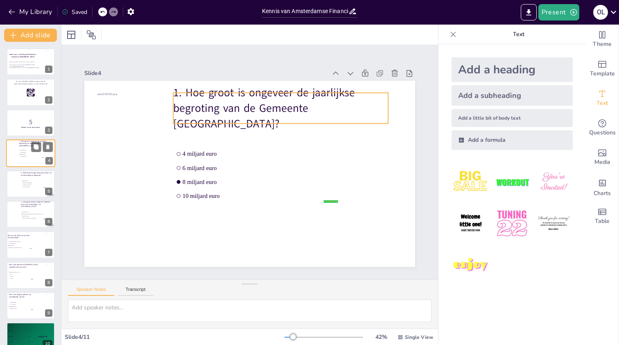
click at [24, 145] on span "1. Hoe groot is ongeveer de jaarlijkse begroting van de Gemeente [GEOGRAPHIC_DA…" at bounding box center [32, 143] width 27 height 7
checkbox input "true"
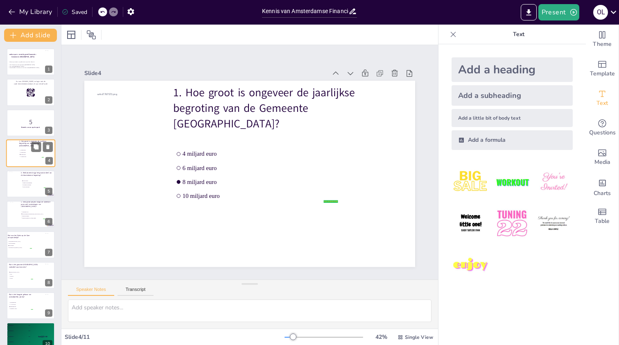
checkbox input "true"
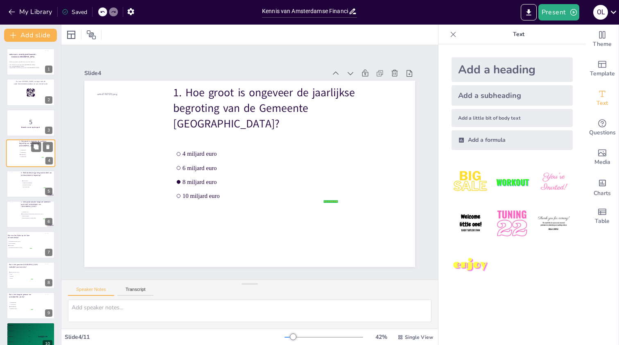
checkbox input "true"
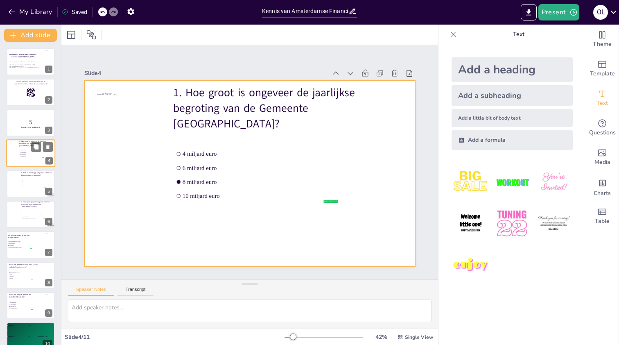
click at [18, 162] on div at bounding box center [30, 153] width 49 height 28
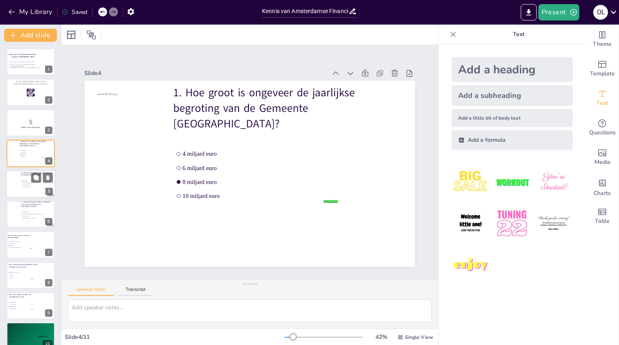
click at [22, 184] on li "Economie & Toerisme" at bounding box center [34, 185] width 25 height 2
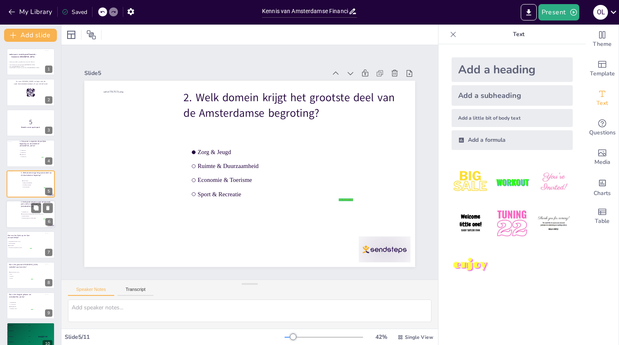
click at [23, 208] on div at bounding box center [30, 214] width 49 height 28
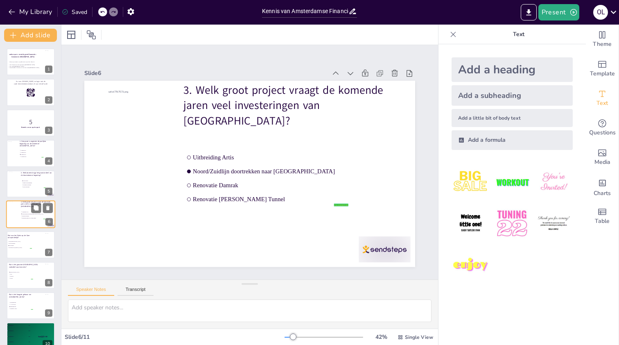
scroll to position [21, 0]
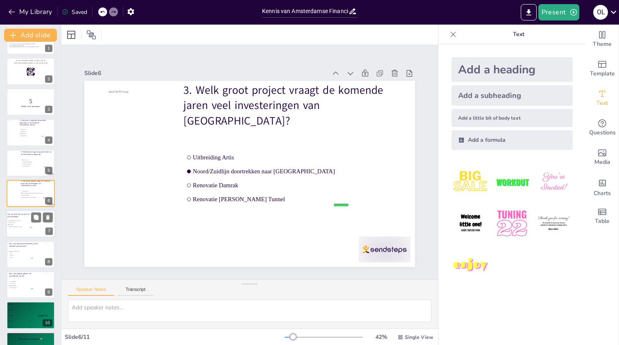
click at [19, 230] on div at bounding box center [30, 224] width 49 height 28
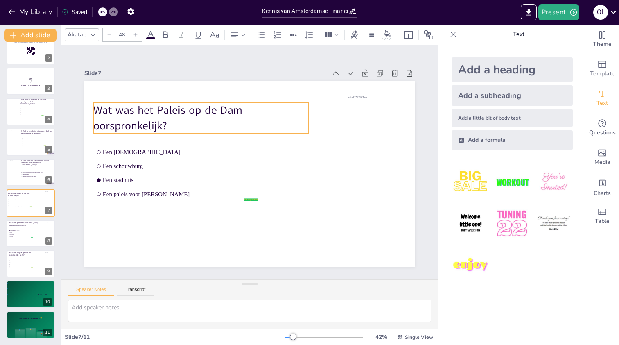
click at [96, 107] on p "Wat was het Paleis op de Dam oorspronkelijk?" at bounding box center [200, 117] width 215 height 31
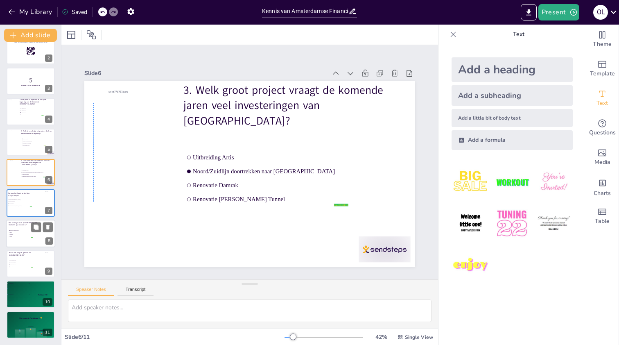
click at [29, 234] on li "Zuidoost" at bounding box center [21, 235] width 25 height 2
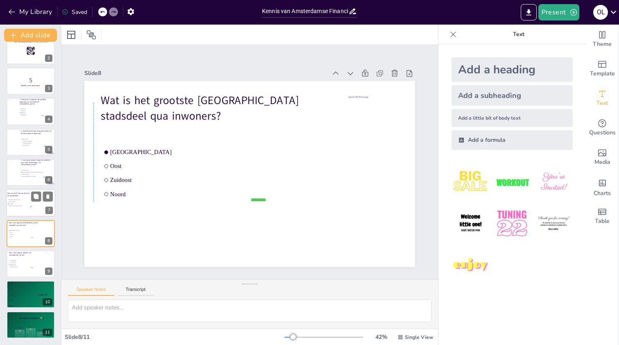
click at [23, 205] on li "Een stadhuis" at bounding box center [19, 204] width 25 height 2
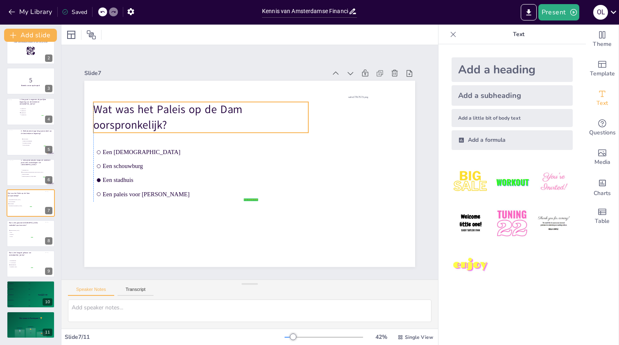
click at [97, 111] on p "Wat was het Paleis op de Dam oorspronkelijk?" at bounding box center [200, 117] width 215 height 31
click at [93, 110] on div at bounding box center [90, 117] width 7 height 31
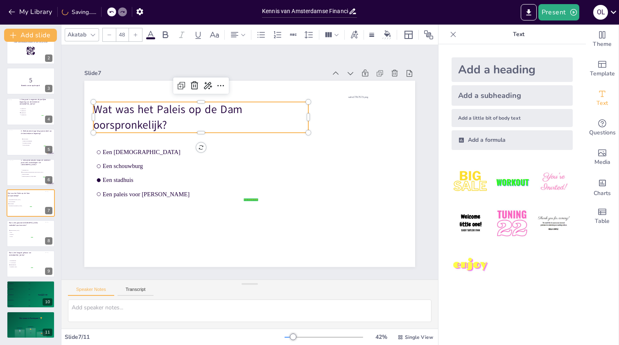
click at [95, 109] on p "Wat was het Paleis op de Dam oorspronkelijk?" at bounding box center [200, 117] width 215 height 31
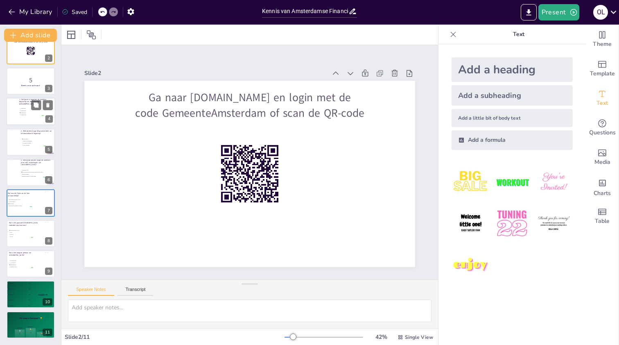
click at [11, 116] on div at bounding box center [12, 111] width 22 height 22
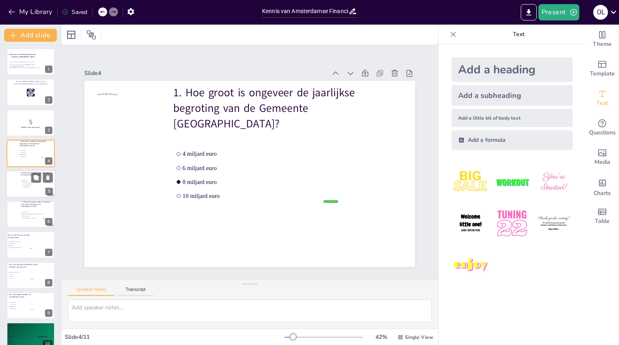
click at [29, 187] on span "Sport & Recreatie" at bounding box center [34, 186] width 23 height 1
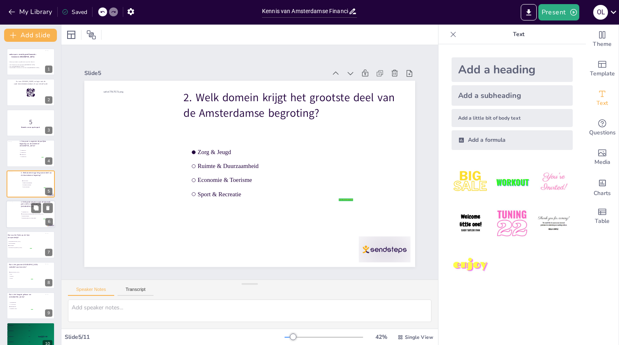
click at [29, 216] on span "Renovatie Damrak" at bounding box center [33, 216] width 23 height 1
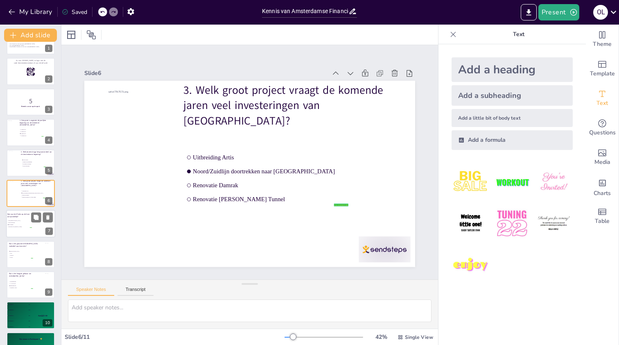
click at [23, 224] on ul "Een [DEMOGRAPHIC_DATA] Een schouwburg Een stadhuis Een paleis voor Napoleon" at bounding box center [19, 224] width 25 height 8
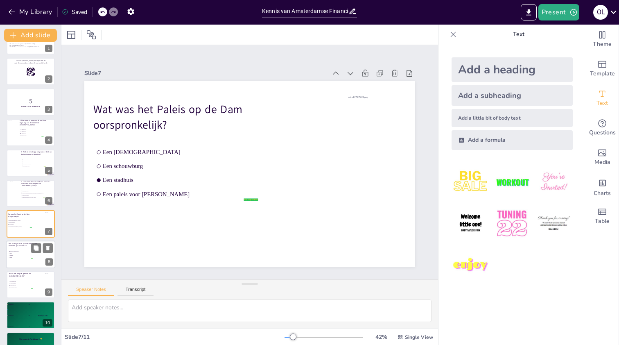
scroll to position [42, 0]
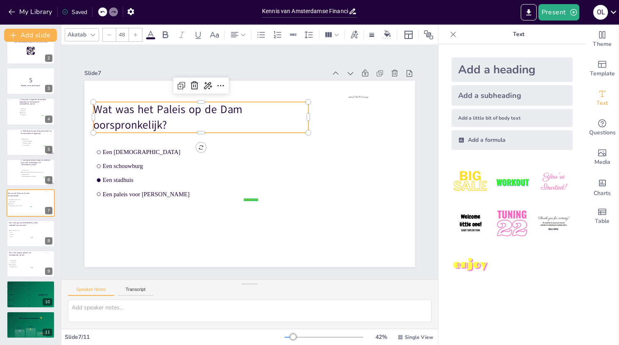
click at [132, 115] on p "Wat was het Paleis op de Dam oorspronkelijk?" at bounding box center [200, 117] width 215 height 31
click at [173, 121] on p "Wat was het Paleis op de Dam oorspronkelijk?" at bounding box center [200, 117] width 215 height 31
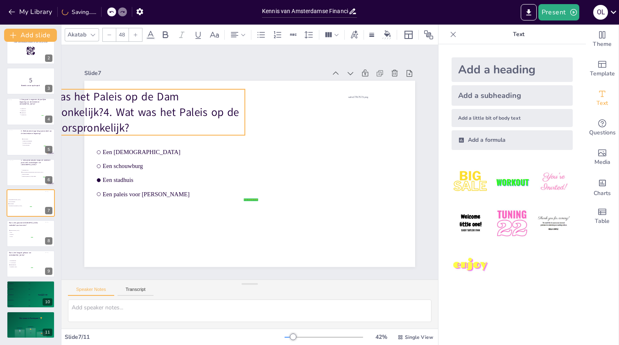
drag, startPoint x: 168, startPoint y: 128, endPoint x: 105, endPoint y: 116, distance: 63.7
click at [105, 116] on p "Wat was het Paleis op de Dam oorspronkelijk?4. Wat was het Paleis op de Dam oor…" at bounding box center [137, 112] width 215 height 46
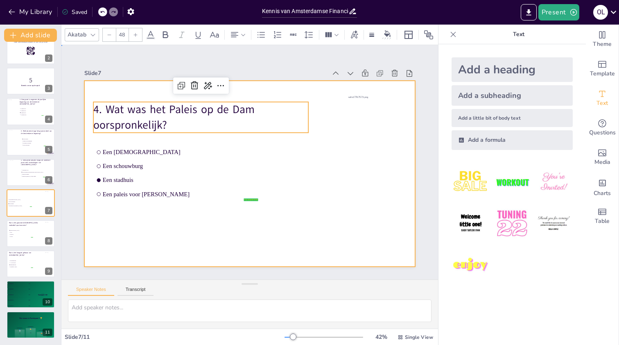
click at [193, 232] on div at bounding box center [249, 174] width 331 height 186
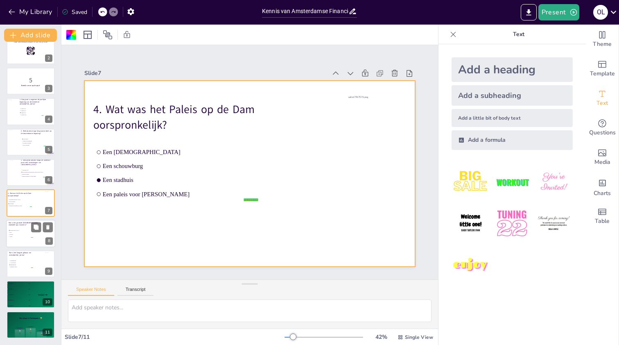
click at [19, 229] on div at bounding box center [30, 234] width 49 height 28
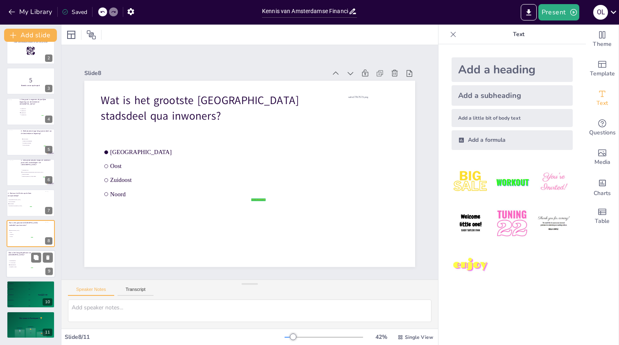
click at [23, 257] on div at bounding box center [30, 264] width 49 height 28
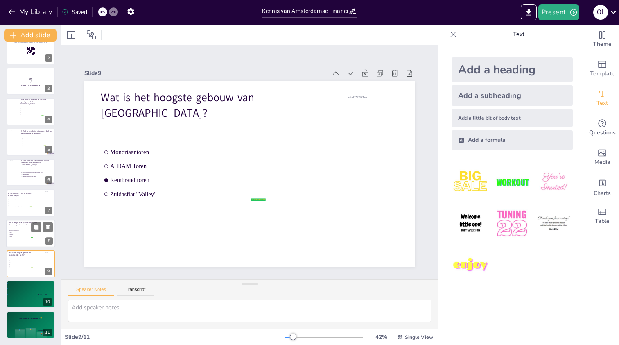
click at [20, 223] on p "Wat is het grootste [GEOGRAPHIC_DATA] stadsdeel qua inwoners?" at bounding box center [25, 223] width 32 height 5
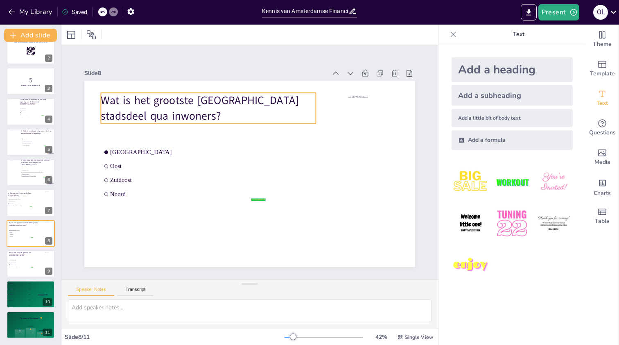
click at [103, 101] on p "Wat is het grootste [GEOGRAPHIC_DATA] stadsdeel qua inwoners?" at bounding box center [208, 108] width 215 height 31
click at [139, 112] on p "Wat is het grootste [GEOGRAPHIC_DATA] stadsdeel qua inwoners?" at bounding box center [208, 108] width 215 height 31
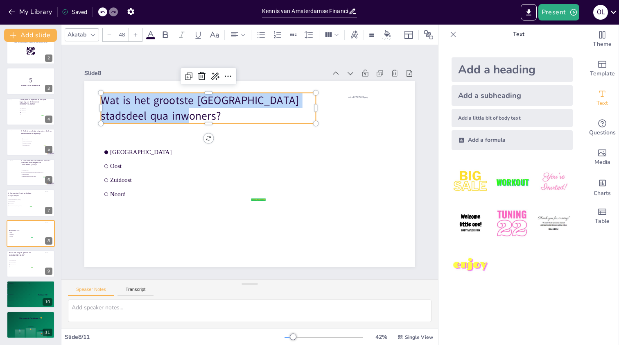
click at [139, 112] on p "Wat is het grootste [GEOGRAPHIC_DATA] stadsdeel qua inwoners?" at bounding box center [208, 108] width 215 height 31
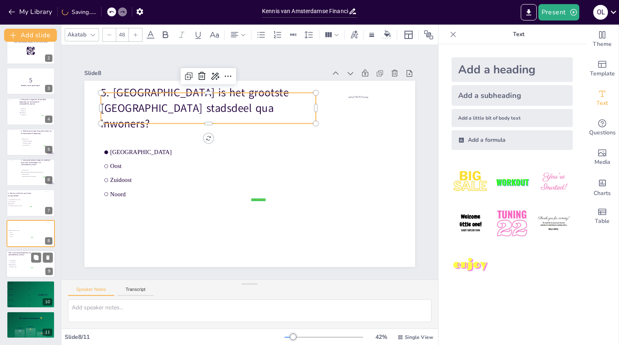
click at [26, 260] on div at bounding box center [30, 264] width 49 height 28
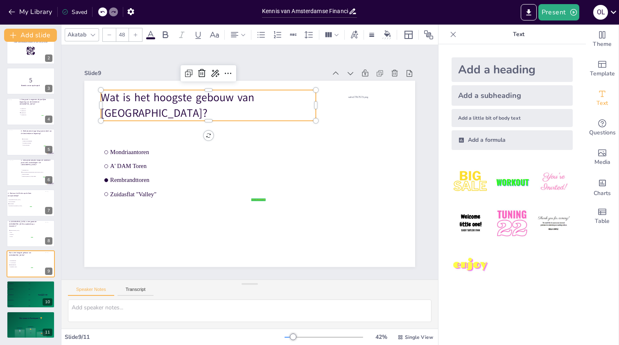
click at [156, 104] on p "Wat is het hoogste gebouw van [GEOGRAPHIC_DATA]?" at bounding box center [208, 105] width 215 height 31
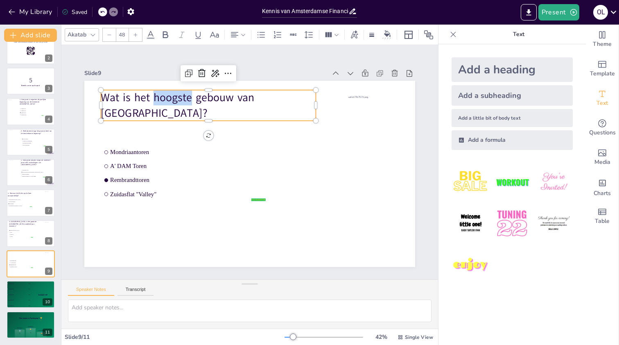
click at [156, 104] on p "Wat is het hoogste gebouw van [GEOGRAPHIC_DATA]?" at bounding box center [208, 105] width 215 height 31
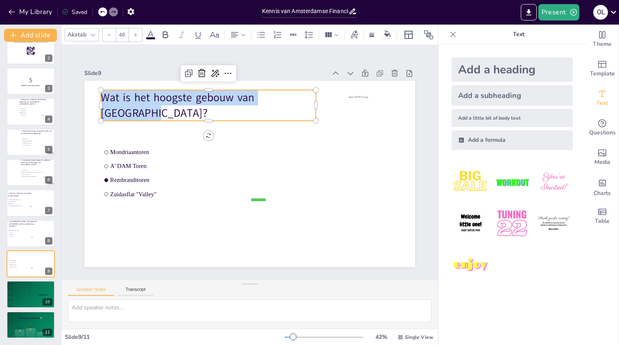
click at [156, 104] on p "Wat is het hoogste gebouw van [GEOGRAPHIC_DATA]?" at bounding box center [208, 105] width 215 height 31
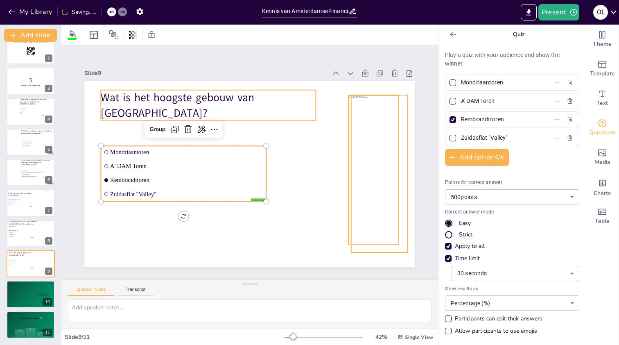
click at [132, 98] on p "Wat is het hoogste gebouw van [GEOGRAPHIC_DATA]?" at bounding box center [208, 105] width 215 height 31
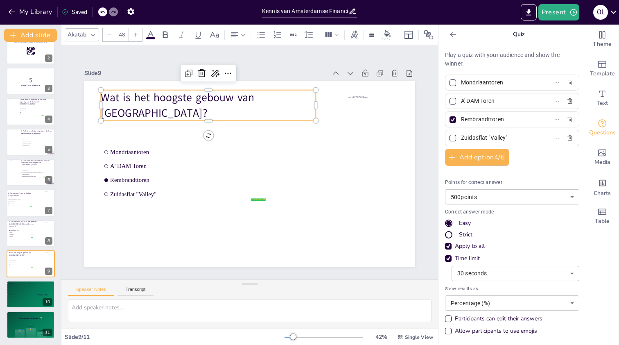
click at [128, 99] on p "Wat is het hoogste gebouw van [GEOGRAPHIC_DATA]?" at bounding box center [208, 105] width 215 height 31
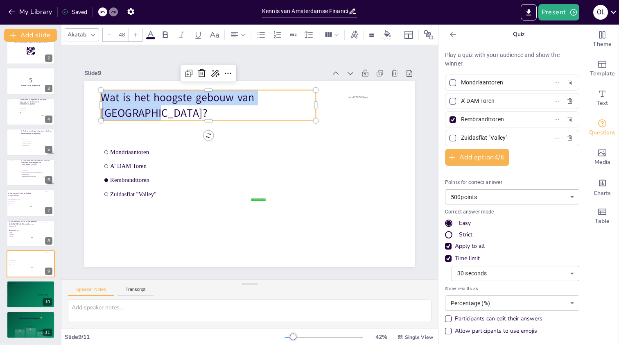
click at [128, 99] on p "Wat is het hoogste gebouw van [GEOGRAPHIC_DATA]?" at bounding box center [208, 105] width 215 height 31
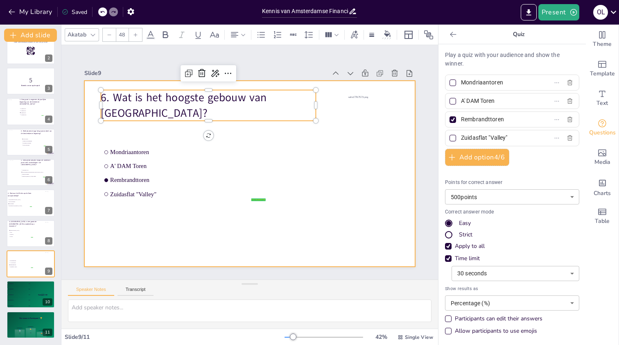
click at [116, 244] on div at bounding box center [249, 174] width 331 height 186
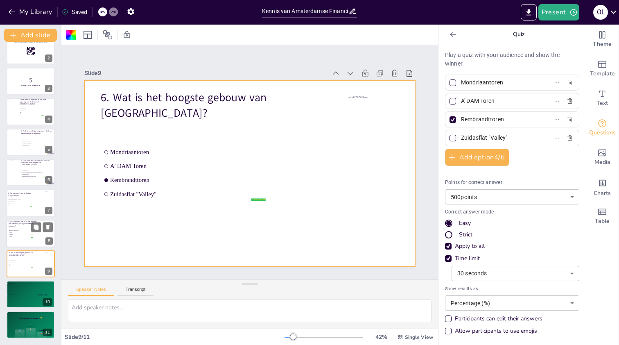
click at [19, 236] on span "Noord" at bounding box center [21, 236] width 23 height 1
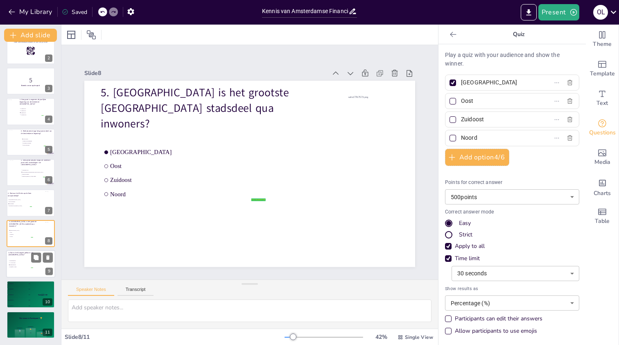
click at [14, 263] on span "A' DAM Toren" at bounding box center [21, 262] width 23 height 1
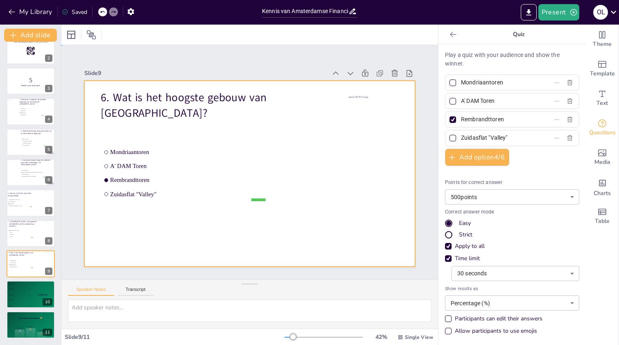
click at [236, 235] on div at bounding box center [249, 174] width 331 height 186
click at [36, 259] on icon at bounding box center [36, 257] width 5 height 5
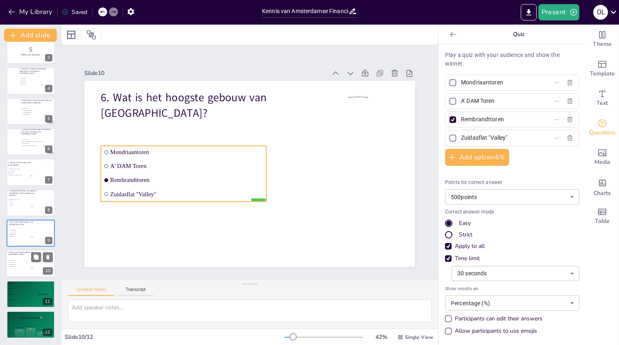
click at [22, 263] on span "A' DAM Toren" at bounding box center [21, 262] width 23 height 1
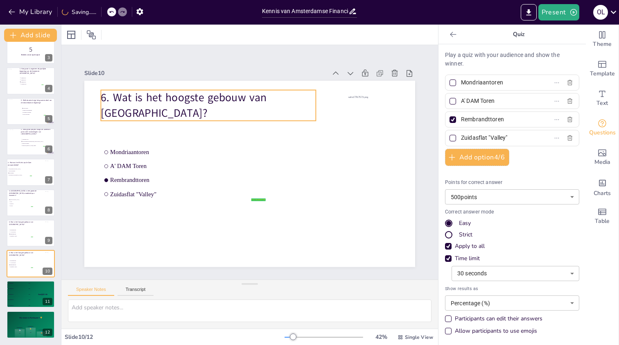
click at [139, 93] on p "6. Wat is het hoogste gebouw van [GEOGRAPHIC_DATA]?" at bounding box center [208, 105] width 215 height 31
click at [139, 98] on p "6. Wat is het hoogste gebouw van [GEOGRAPHIC_DATA]?" at bounding box center [208, 105] width 215 height 31
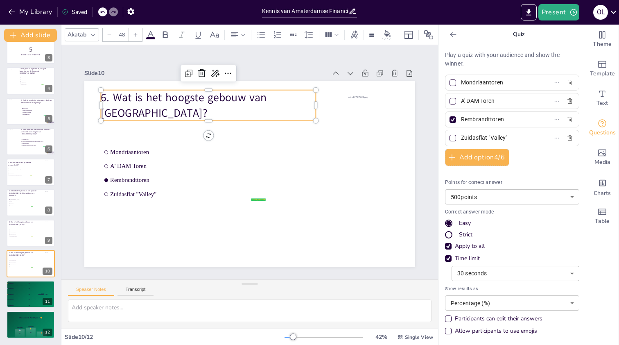
click at [139, 98] on p "6. Wat is het hoogste gebouw van [GEOGRAPHIC_DATA]?" at bounding box center [208, 105] width 215 height 31
click at [187, 110] on p "6. Wat is het hoogste gebouw van [GEOGRAPHIC_DATA]?" at bounding box center [208, 105] width 215 height 31
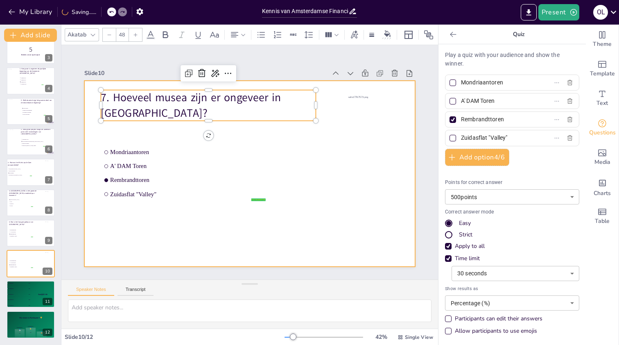
click at [212, 236] on div at bounding box center [249, 174] width 331 height 186
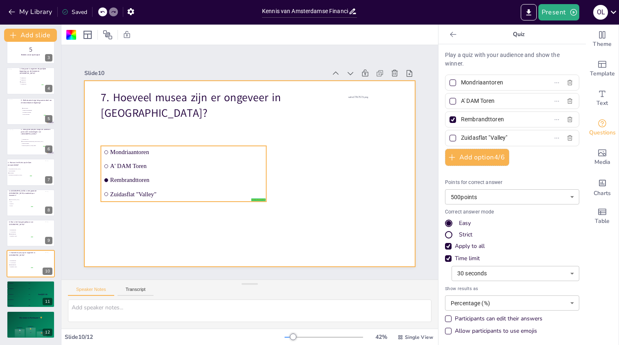
click at [135, 156] on li "Mondriaantoren" at bounding box center [184, 152] width 166 height 13
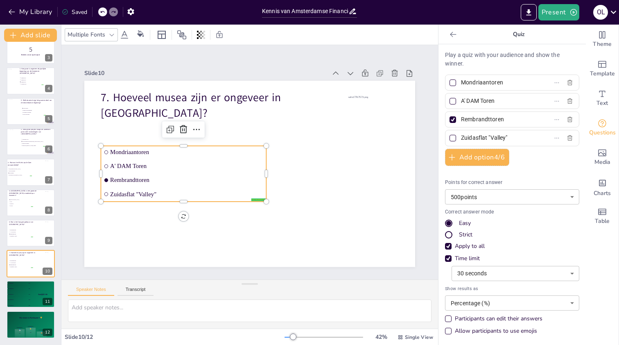
click at [492, 86] on input "Mondriaantoren" at bounding box center [499, 83] width 76 height 12
click at [492, 99] on input "A' DAM Toren" at bounding box center [499, 101] width 76 height 12
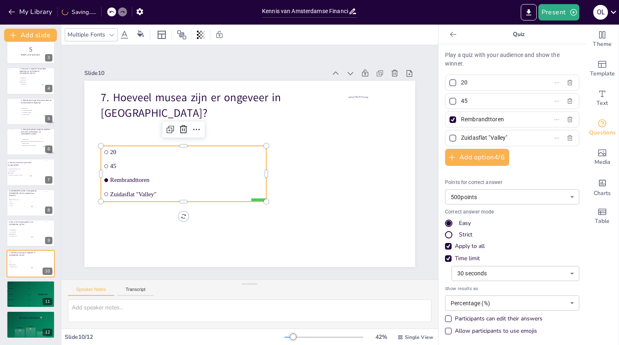
click at [487, 119] on input "Rembrandttoren" at bounding box center [499, 119] width 76 height 12
click at [495, 139] on input "Zuidasflat "Valley"" at bounding box center [499, 138] width 76 height 12
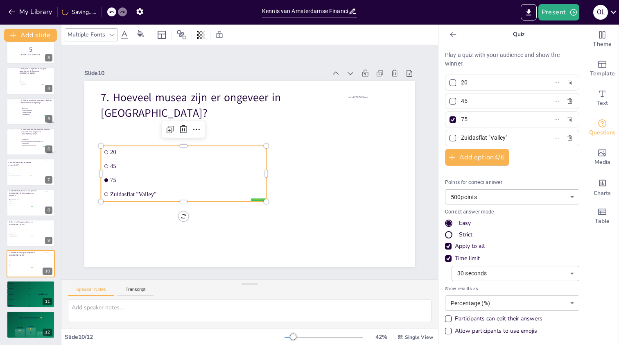
click at [495, 139] on input "Zuidasflat "Valley"" at bounding box center [499, 138] width 76 height 12
click at [558, 175] on div "Points for correct answer 500 points 500 ​ Correct answer mode Easy Strict Appl…" at bounding box center [512, 255] width 134 height 167
click at [397, 53] on div "Slide 1 online quiz - meet & greet financials - Gemeente [GEOGRAPHIC_DATA] In d…" at bounding box center [249, 162] width 377 height 234
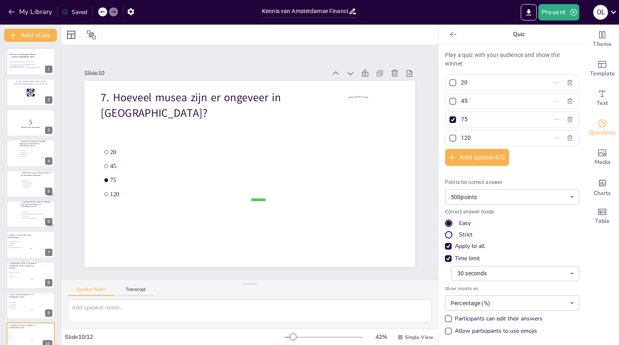
scroll to position [0, 0]
click at [25, 61] on div "online quiz - meet & greet financials - Gemeente [GEOGRAPHIC_DATA]" at bounding box center [23, 55] width 29 height 11
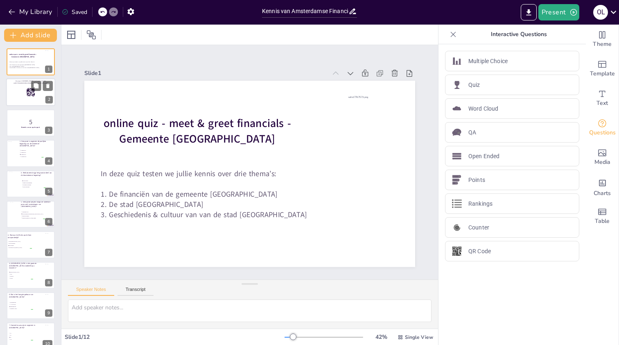
click at [20, 97] on div at bounding box center [30, 93] width 49 height 28
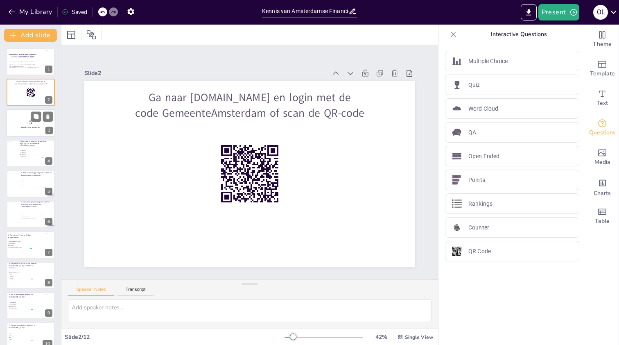
click at [18, 123] on p "5" at bounding box center [31, 121] width 44 height 9
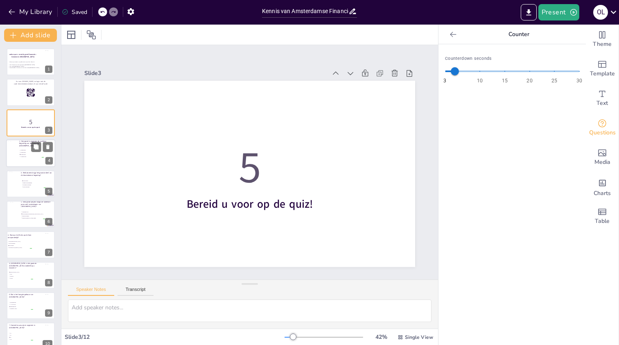
click at [21, 156] on li "10 miljard euro" at bounding box center [31, 157] width 25 height 2
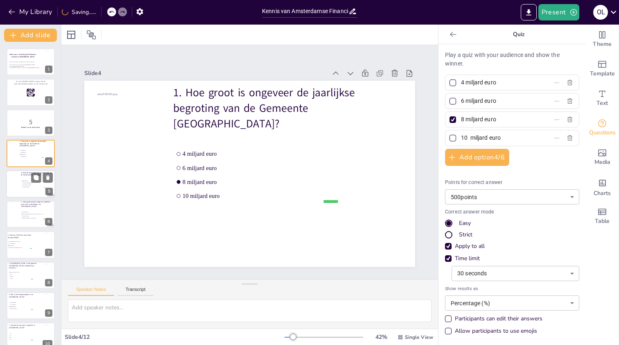
click at [21, 179] on div at bounding box center [30, 184] width 49 height 28
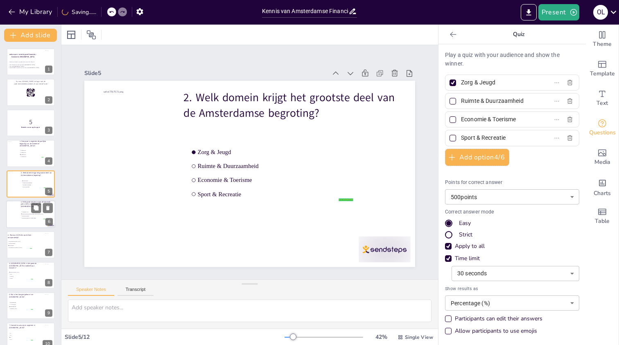
click at [22, 217] on li "Renovatie Damrak" at bounding box center [33, 216] width 25 height 2
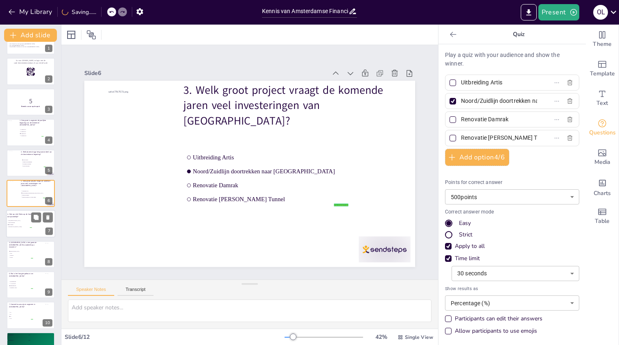
click at [18, 234] on div at bounding box center [30, 224] width 49 height 28
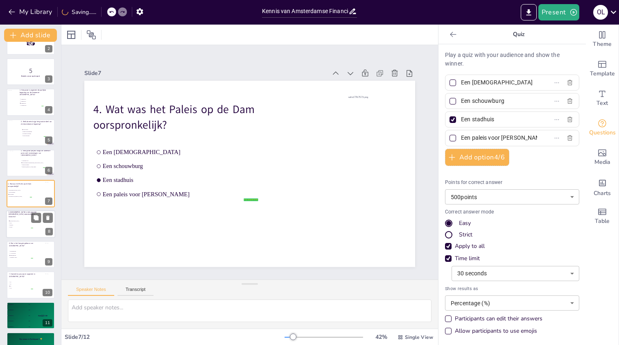
click at [19, 233] on div at bounding box center [30, 224] width 49 height 28
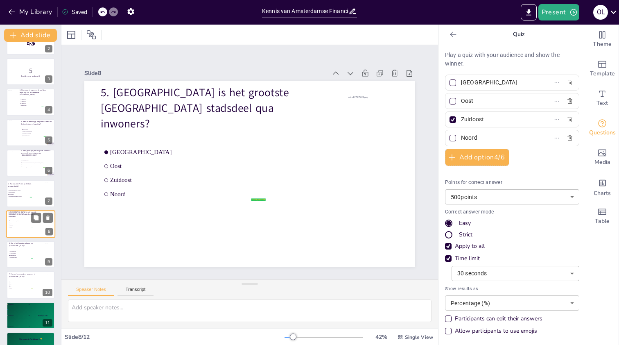
scroll to position [73, 0]
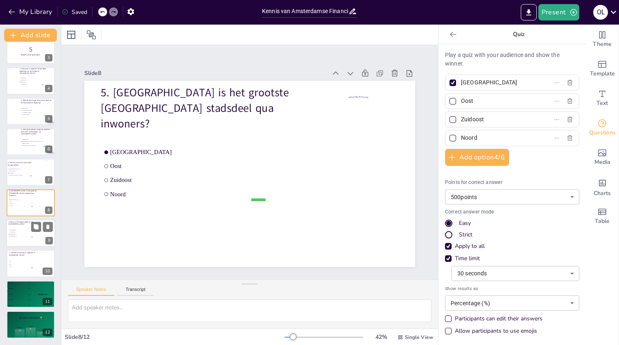
click at [20, 240] on div at bounding box center [30, 233] width 49 height 28
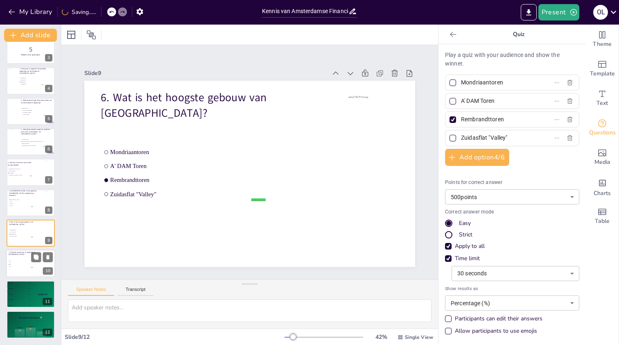
click at [21, 255] on p "7. Hoeveel musea zijn er ongeveer in [GEOGRAPHIC_DATA]?" at bounding box center [25, 253] width 32 height 5
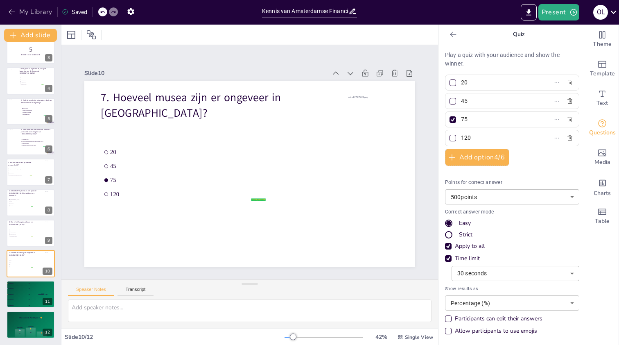
click at [13, 13] on icon "button" at bounding box center [12, 12] width 8 height 8
